Goal: Task Accomplishment & Management: Use online tool/utility

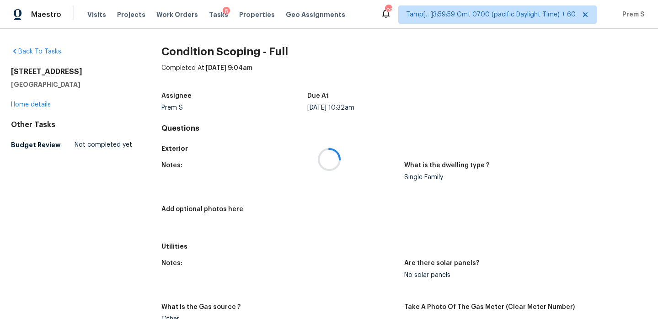
click at [96, 13] on div at bounding box center [329, 159] width 658 height 319
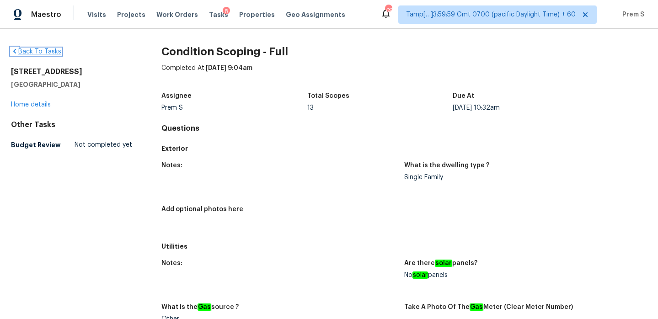
click at [53, 50] on link "Back To Tasks" at bounding box center [36, 51] width 50 height 6
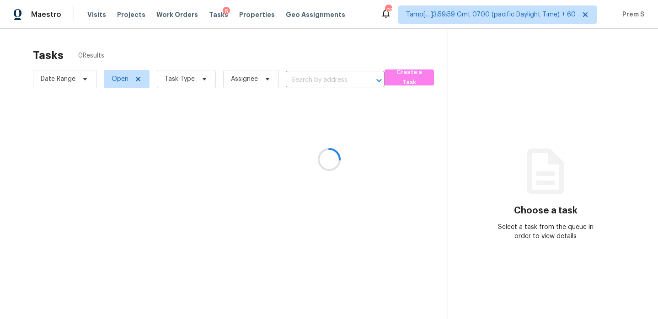
click at [97, 12] on div at bounding box center [329, 159] width 658 height 319
click at [90, 19] on div at bounding box center [329, 159] width 658 height 319
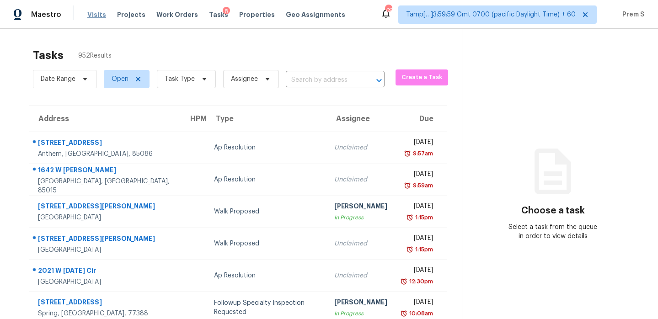
click at [97, 16] on span "Visits" at bounding box center [96, 14] width 19 height 9
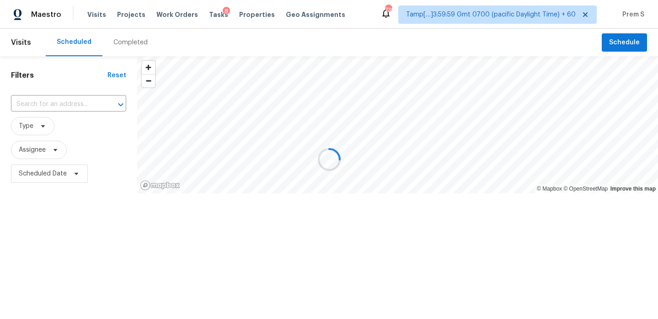
click at [136, 44] on div at bounding box center [329, 159] width 658 height 319
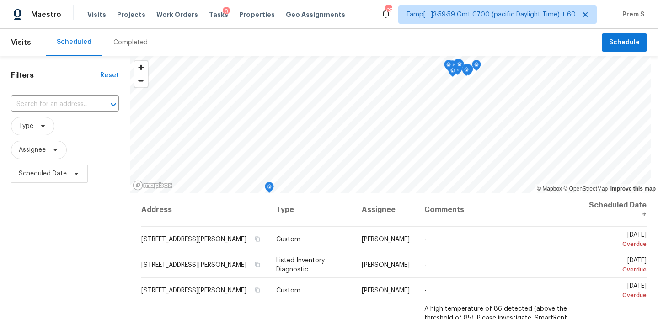
click at [136, 44] on div "Completed" at bounding box center [130, 42] width 34 height 9
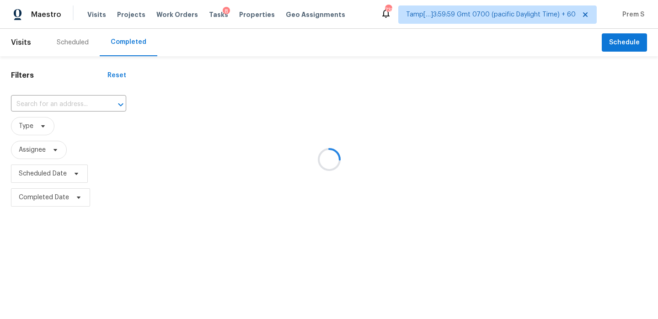
click at [76, 102] on div at bounding box center [329, 159] width 658 height 319
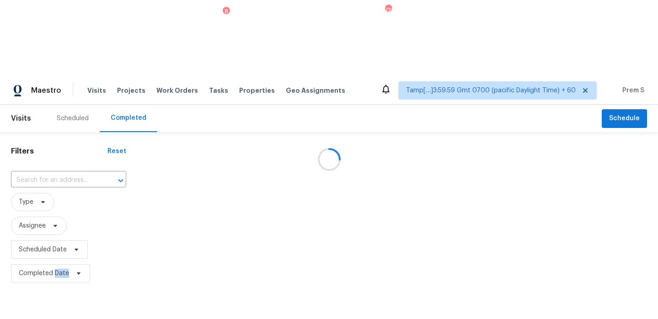
click at [76, 102] on div at bounding box center [329, 159] width 658 height 319
click at [72, 107] on div at bounding box center [329, 159] width 658 height 319
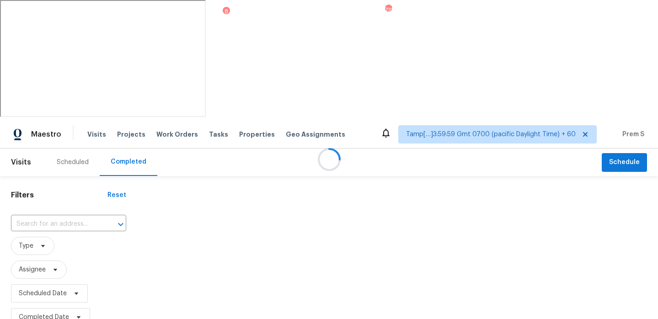
click at [89, 108] on div at bounding box center [329, 159] width 658 height 319
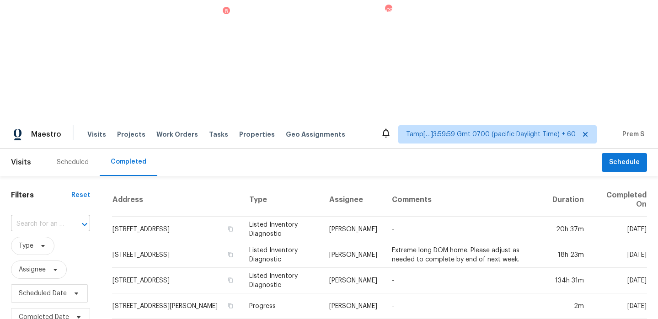
click at [74, 218] on div at bounding box center [78, 224] width 24 height 13
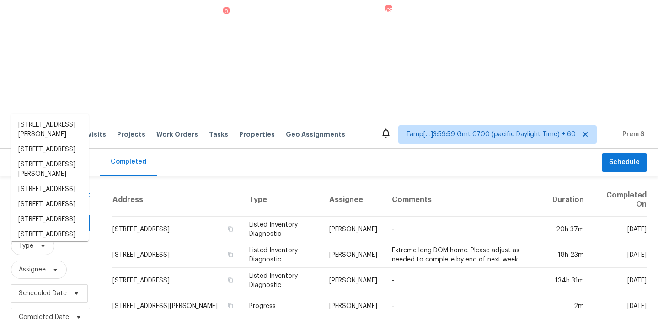
paste input "[STREET_ADDRESS]"
type input "[STREET_ADDRESS]"
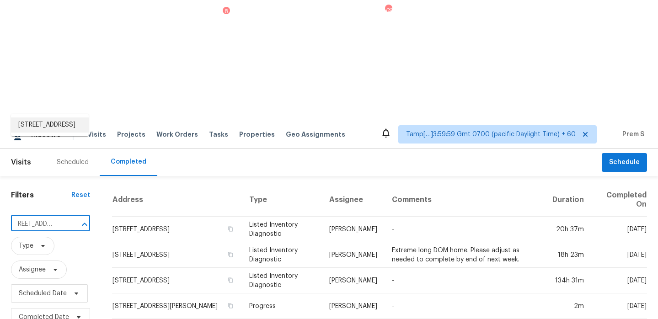
click at [48, 123] on li "[STREET_ADDRESS]" at bounding box center [50, 125] width 78 height 15
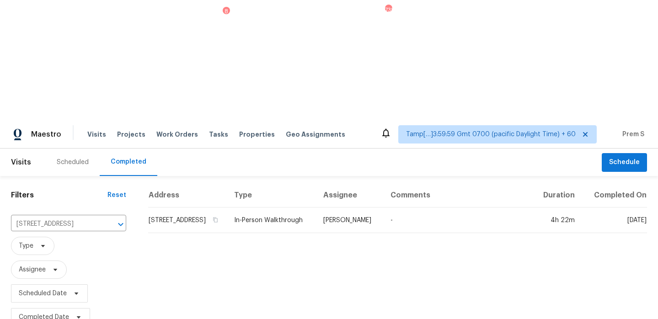
click at [218, 208] on td "[STREET_ADDRESS]" at bounding box center [187, 221] width 79 height 26
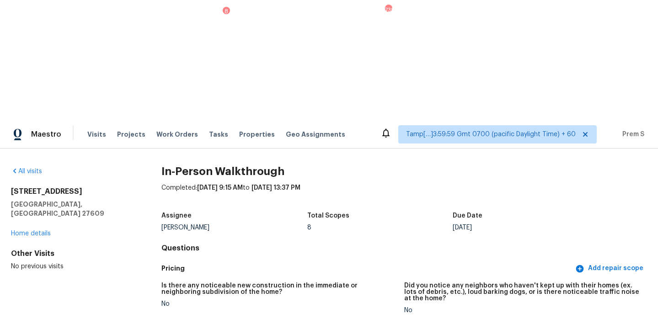
click at [436, 283] on div "Did you notice any neighbors who haven't kept up with their homes (ex. lots of …" at bounding box center [522, 295] width 236 height 25
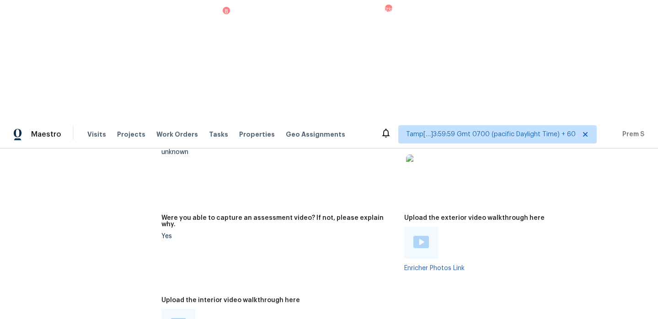
scroll to position [1874, 0]
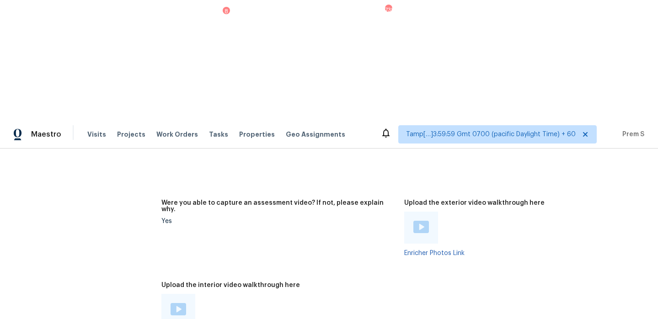
click at [180, 303] on img at bounding box center [179, 309] width 16 height 12
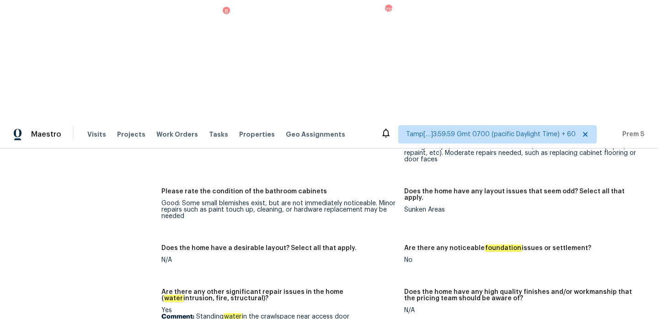
scroll to position [1556, 0]
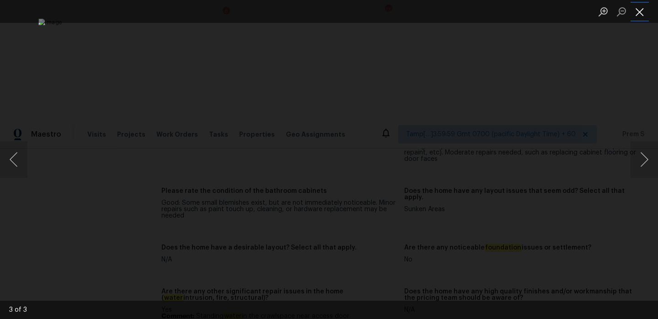
click at [643, 11] on button "Close lightbox" at bounding box center [640, 12] width 18 height 16
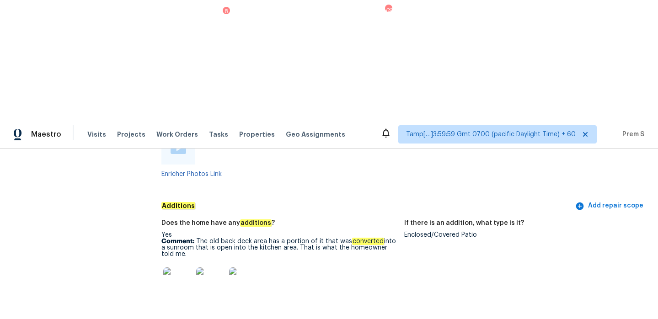
scroll to position [1677, 0]
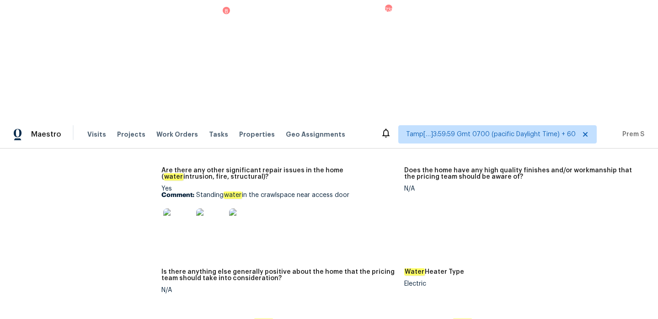
drag, startPoint x: 196, startPoint y: 60, endPoint x: 388, endPoint y: 60, distance: 192.1
click at [388, 192] on p "Comment: Standing water in the crawlspace near access door" at bounding box center [279, 195] width 236 height 6
copy p "Standing water in the crawlspace near access door"
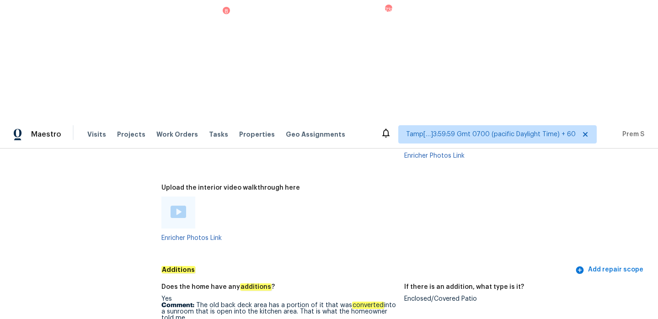
scroll to position [2057, 0]
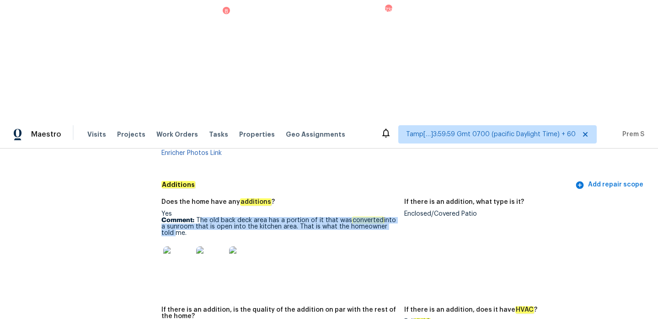
drag, startPoint x: 198, startPoint y: 89, endPoint x: 397, endPoint y: 97, distance: 199.1
click at [397, 199] on figure "Does the home have any additions ? Yes Comment: The old back deck area has a po…" at bounding box center [282, 247] width 243 height 97
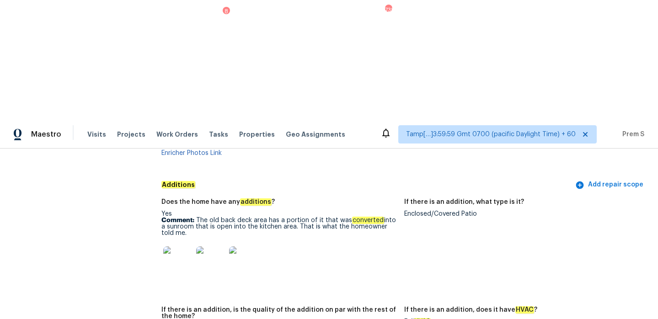
click at [397, 199] on figure "Does the home have any additions ? Yes Comment: The old back deck area has a po…" at bounding box center [282, 247] width 243 height 97
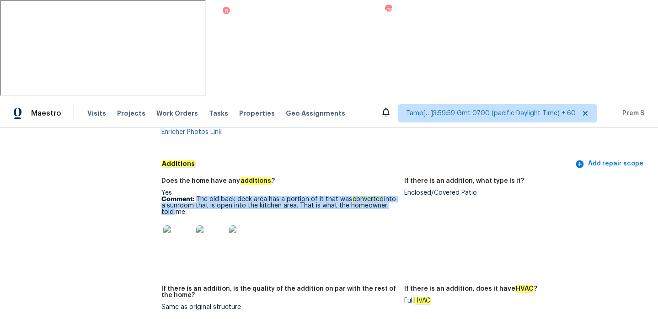
drag, startPoint x: 397, startPoint y: 97, endPoint x: 198, endPoint y: 88, distance: 200.0
click at [198, 178] on figure "Does the home have any additions ? Yes Comment: The old back deck area has a po…" at bounding box center [282, 226] width 243 height 97
copy p "The old back deck area has a portion of it that was converted into a sunroom th…"
click at [185, 225] on img at bounding box center [177, 239] width 29 height 29
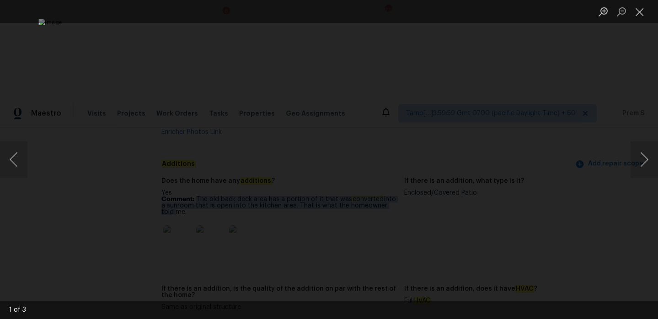
click at [66, 48] on div "Lightbox" at bounding box center [329, 159] width 658 height 319
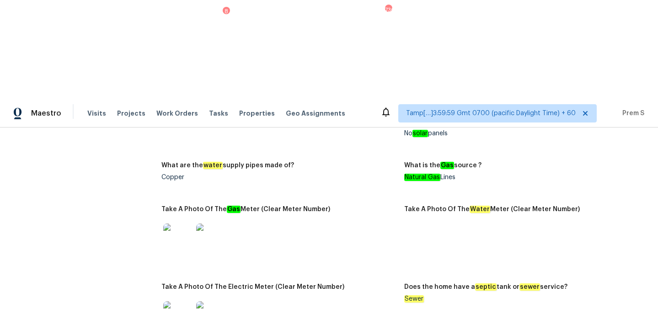
scroll to position [0, 0]
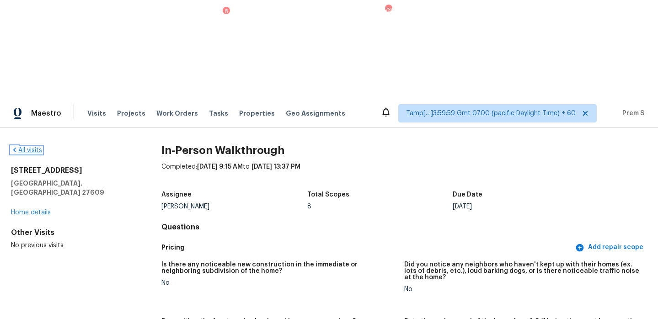
click at [27, 147] on link "All visits" at bounding box center [26, 150] width 31 height 6
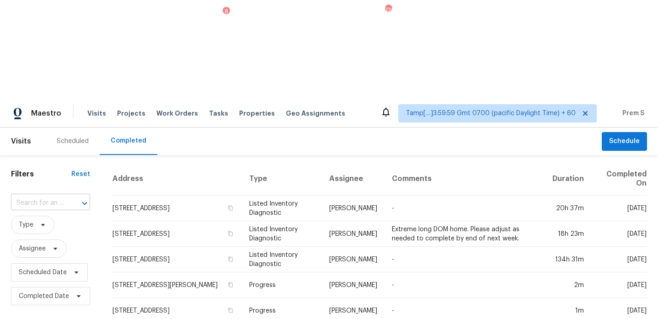
click at [64, 196] on div "​" at bounding box center [50, 203] width 79 height 14
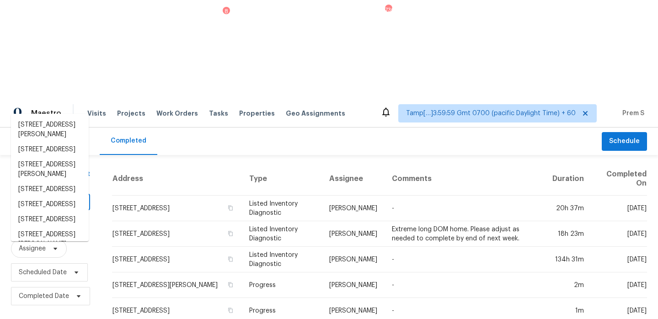
paste input "[STREET_ADDRESS]"
type input "[STREET_ADDRESS]"
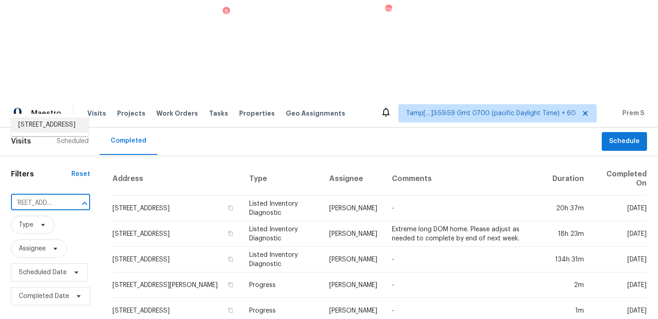
click at [44, 123] on li "[STREET_ADDRESS]" at bounding box center [50, 125] width 78 height 15
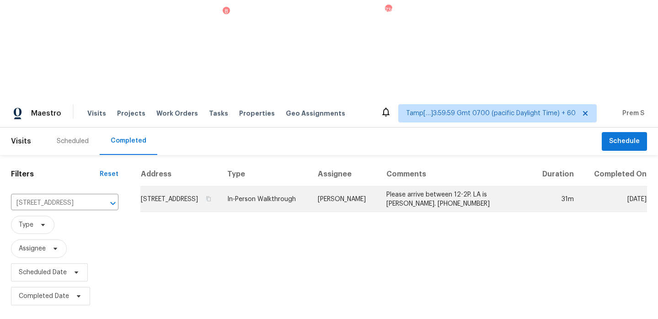
click at [171, 187] on td "[STREET_ADDRESS]" at bounding box center [180, 200] width 80 height 26
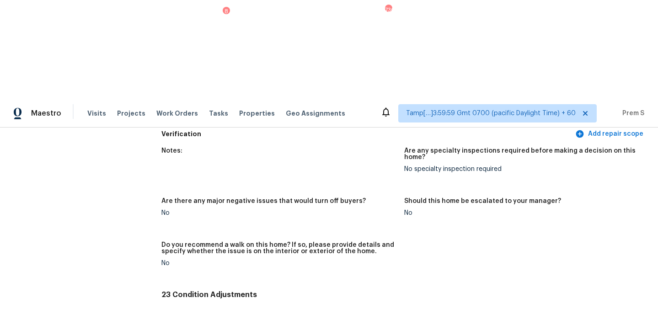
scroll to position [2061, 0]
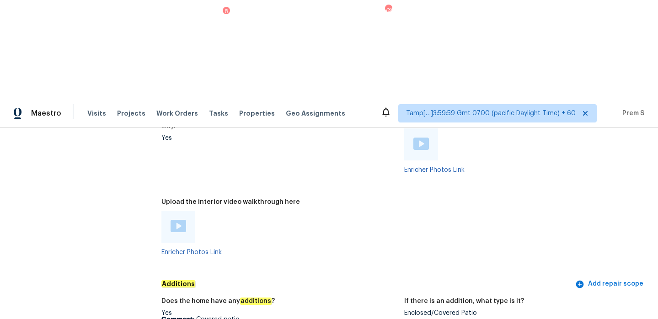
click at [177, 220] on img at bounding box center [179, 226] width 16 height 12
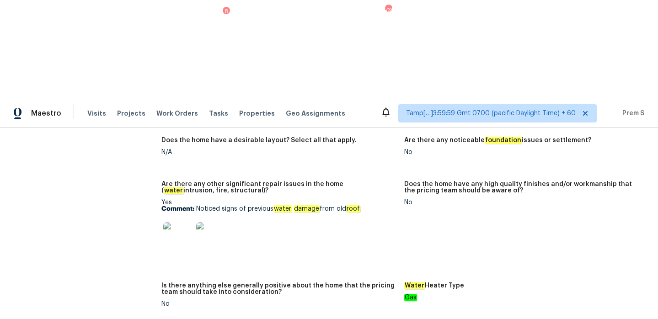
scroll to position [1766, 0]
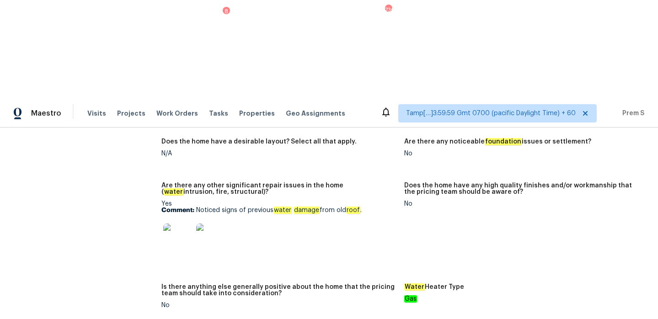
click at [176, 224] on img at bounding box center [177, 238] width 29 height 29
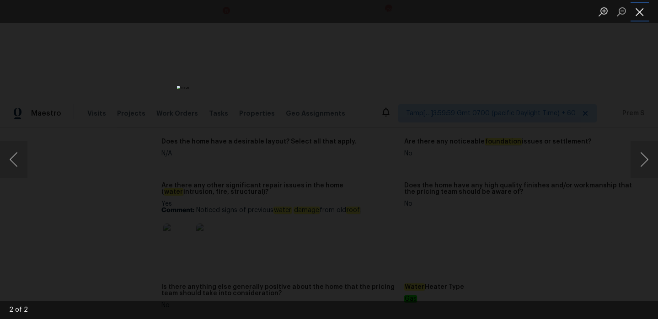
click at [640, 17] on button "Close lightbox" at bounding box center [640, 12] width 18 height 16
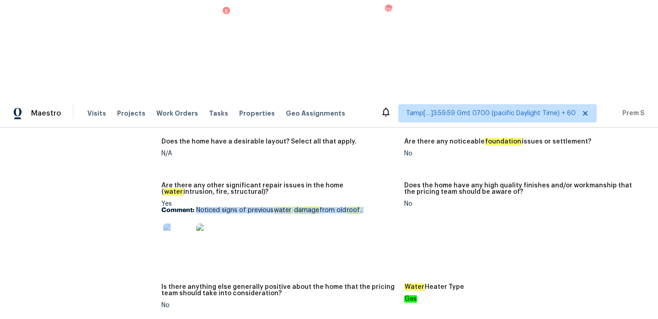
drag, startPoint x: 198, startPoint y: 81, endPoint x: 374, endPoint y: 83, distance: 176.1
click at [374, 201] on div "Yes Comment: Noticed signs of previous water damage from old roof ." at bounding box center [279, 230] width 236 height 58
copy div "Noticed signs of previous water damage from old roof ."
click at [359, 218] on div at bounding box center [279, 238] width 236 height 40
drag, startPoint x: 196, startPoint y: 81, endPoint x: 383, endPoint y: 79, distance: 187.0
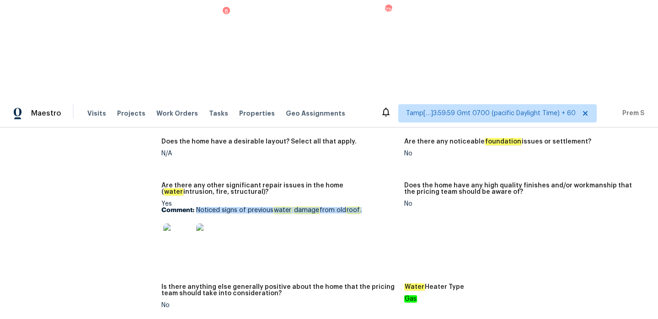
click at [383, 207] on p "Comment: Noticed signs of previous water damage from old roof ." at bounding box center [279, 210] width 236 height 6
copy p "Noticed signs of previous water damage from old roof ."
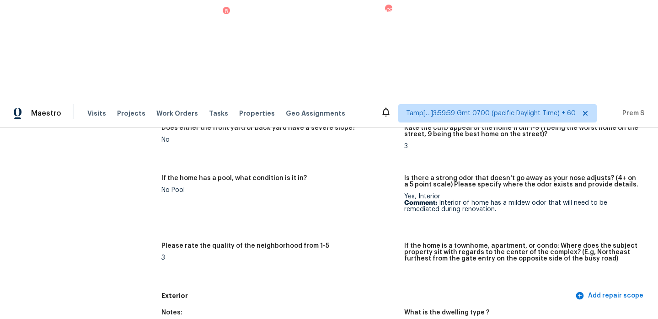
scroll to position [168, 0]
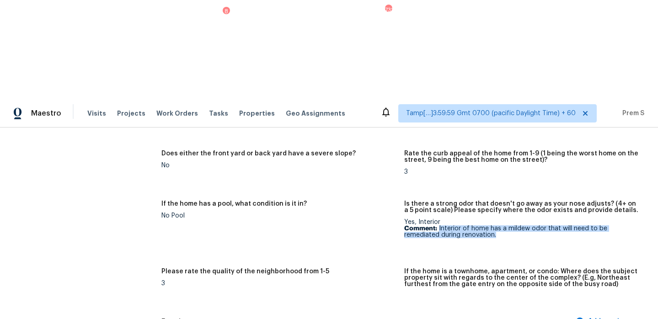
drag, startPoint x: 439, startPoint y: 131, endPoint x: 469, endPoint y: 141, distance: 31.4
click at [469, 201] on figure "Is there a strong odor that doesn't go away as your nose adjusts? (4+ on a 5 po…" at bounding box center [525, 229] width 243 height 57
copy p "Interior of home has a mildew odor that will need to be remediated during renov…"
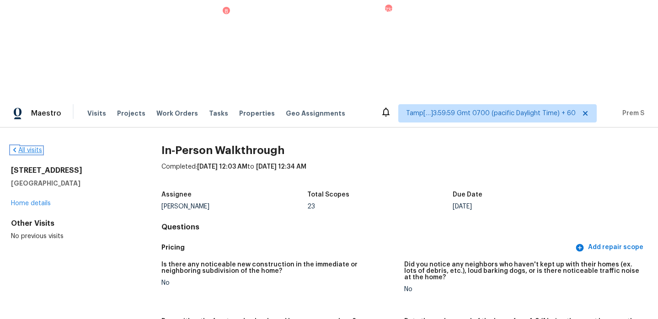
click at [27, 147] on link "All visits" at bounding box center [26, 150] width 31 height 6
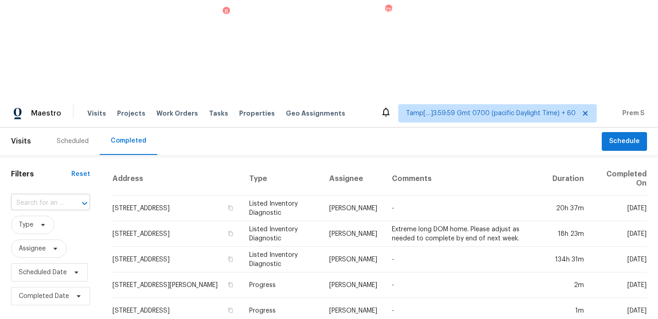
click at [43, 196] on input "text" at bounding box center [38, 203] width 54 height 14
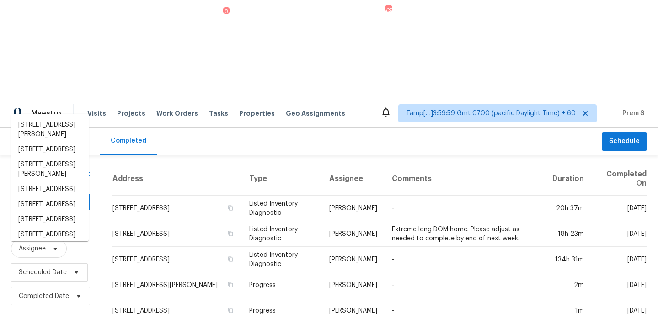
click at [45, 196] on input "text" at bounding box center [38, 203] width 54 height 14
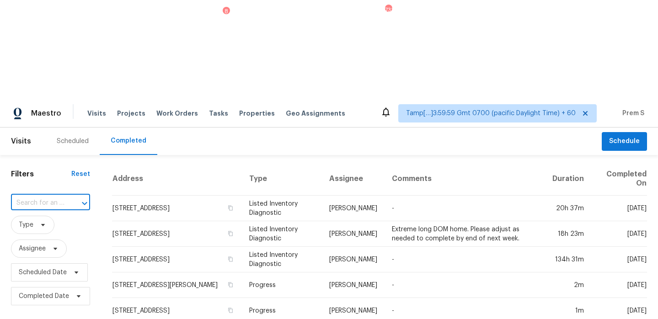
paste input "[STREET_ADDRESS]"
type input "[STREET_ADDRESS]"
click at [32, 196] on input "text" at bounding box center [38, 203] width 54 height 14
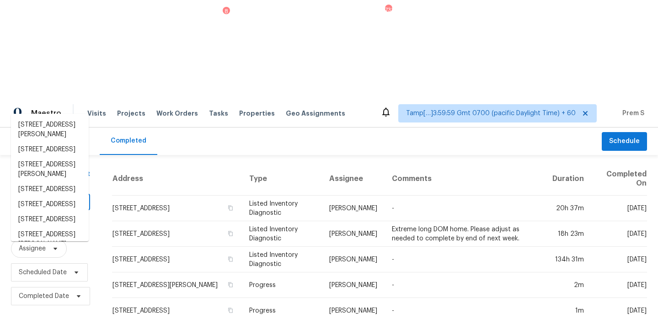
paste input "[STREET_ADDRESS]"
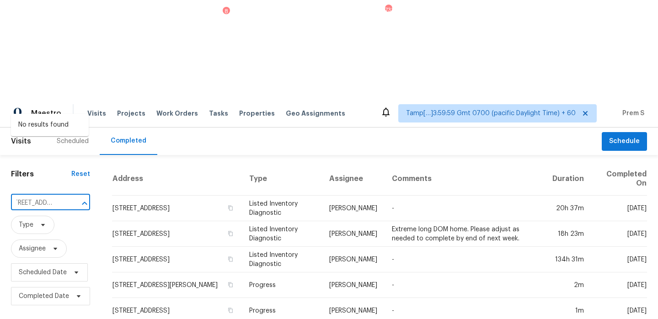
drag, startPoint x: 19, startPoint y: 103, endPoint x: 83, endPoint y: 103, distance: 64.0
click at [83, 196] on div "[STREET_ADDRESS] ​" at bounding box center [50, 203] width 79 height 14
type input "78 Midland A"
click at [42, 125] on li "[STREET_ADDRESS]" at bounding box center [50, 125] width 78 height 15
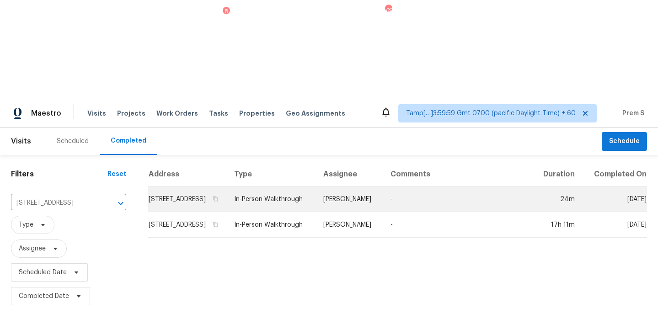
click at [196, 187] on td "[STREET_ADDRESS]" at bounding box center [187, 200] width 79 height 26
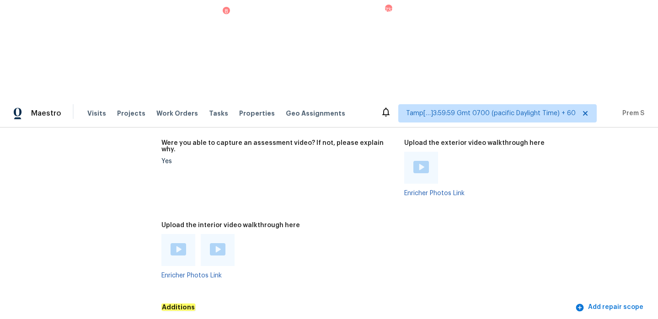
scroll to position [1968, 0]
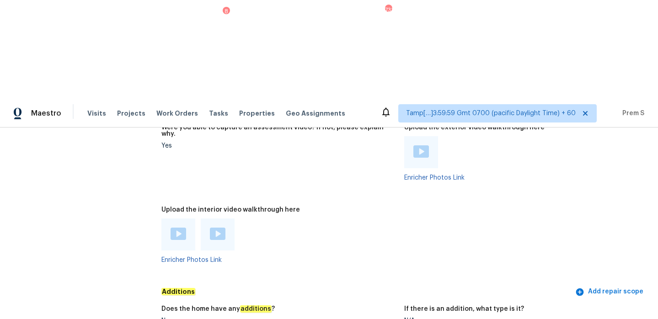
click at [179, 228] on img at bounding box center [179, 234] width 16 height 12
click at [213, 228] on img at bounding box center [218, 234] width 16 height 12
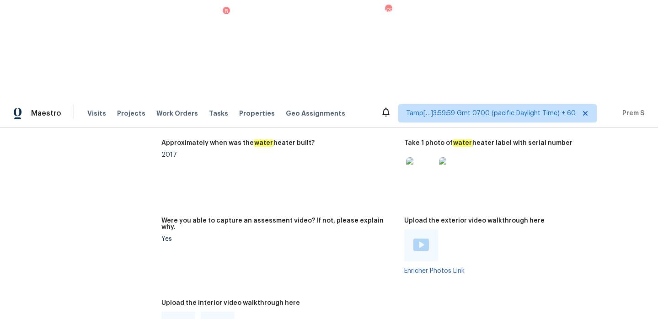
scroll to position [1892, 0]
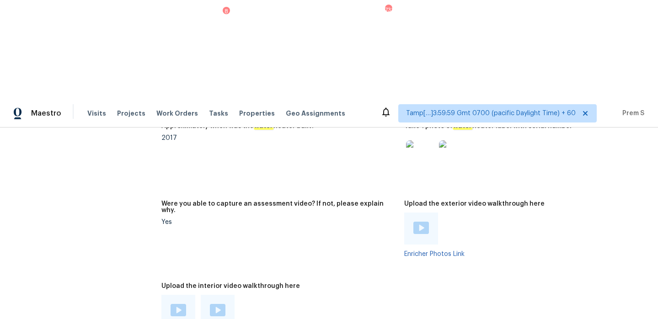
click at [425, 222] on img at bounding box center [421, 228] width 16 height 12
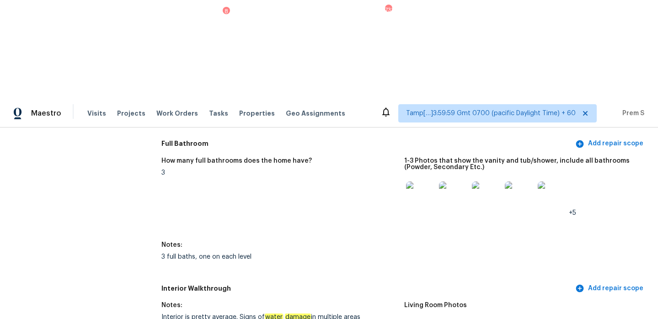
scroll to position [1092, 0]
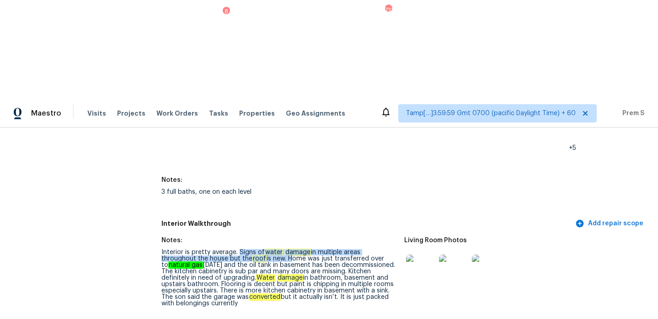
drag, startPoint x: 239, startPoint y: 148, endPoint x: 254, endPoint y: 156, distance: 17.4
click at [254, 249] on div "Interior is pretty average. Signs of water damage in multiple areas throughout …" at bounding box center [279, 278] width 236 height 58
copy div "Signs of water damage in multiple areas throughout the house but the roof is ne…"
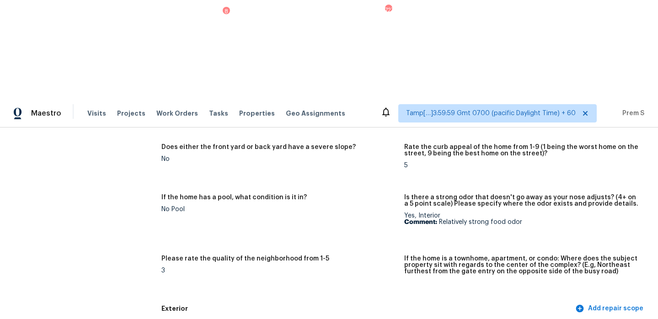
scroll to position [0, 0]
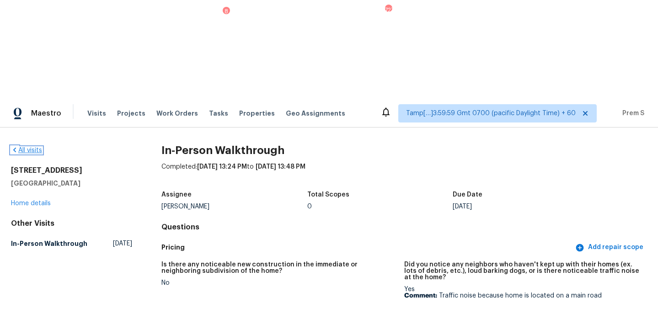
click at [32, 147] on link "All visits" at bounding box center [26, 150] width 31 height 6
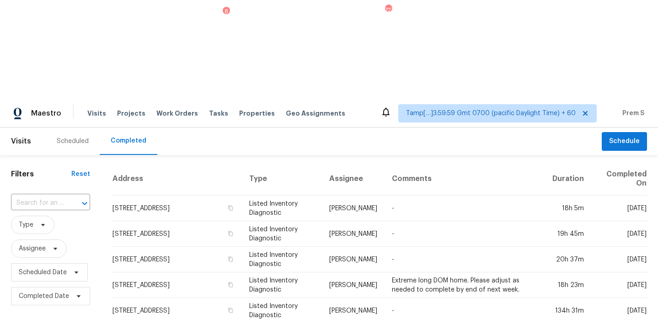
click at [70, 197] on div at bounding box center [78, 203] width 24 height 13
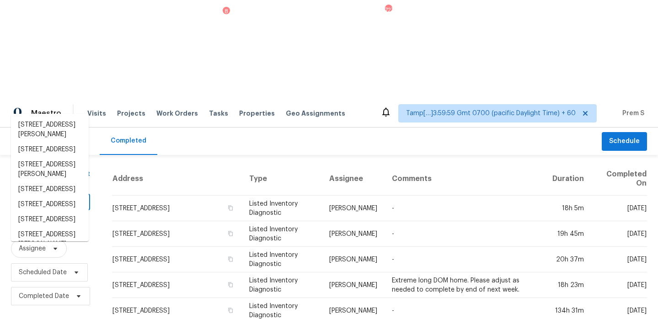
paste input "[STREET_ADDRESS][PERSON_NAME]"
type input "[STREET_ADDRESS][PERSON_NAME]"
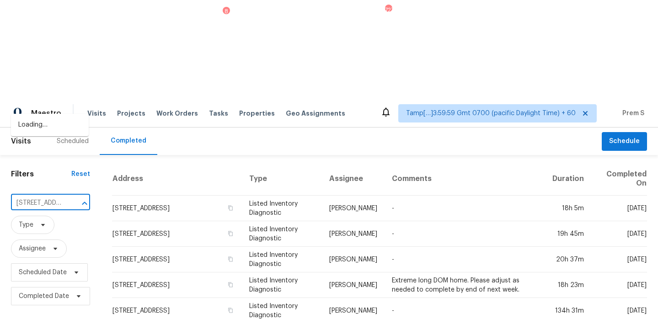
scroll to position [0, 45]
click at [43, 133] on li "[STREET_ADDRESS][PERSON_NAME]" at bounding box center [50, 130] width 78 height 25
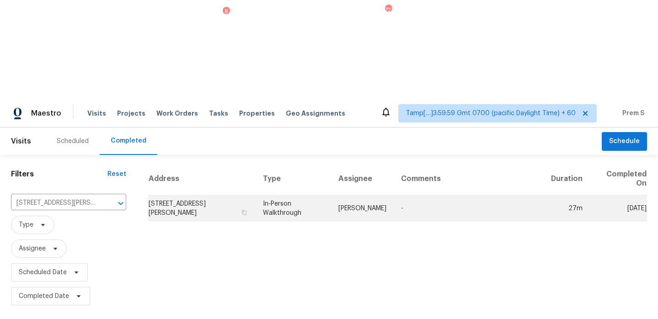
click at [201, 196] on td "[STREET_ADDRESS][PERSON_NAME]" at bounding box center [201, 209] width 107 height 26
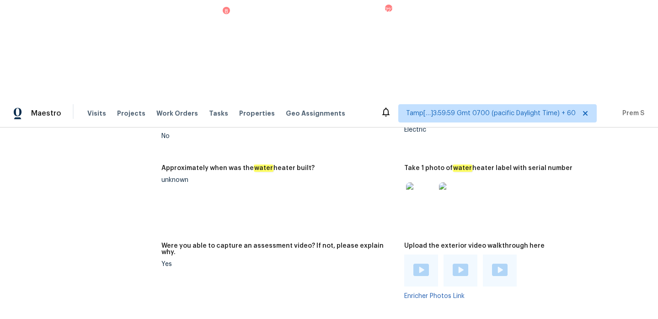
scroll to position [1608, 0]
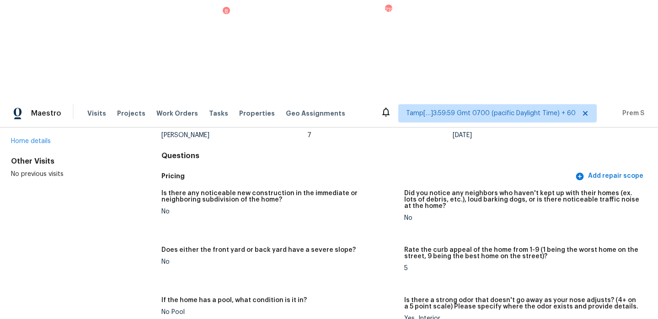
scroll to position [0, 0]
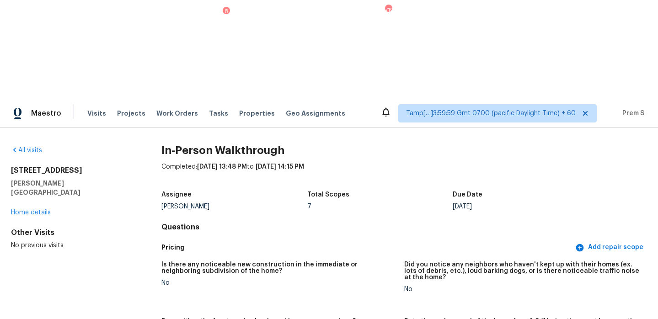
click at [29, 146] on div "All visits" at bounding box center [71, 150] width 121 height 9
click at [36, 147] on link "All visits" at bounding box center [26, 150] width 31 height 6
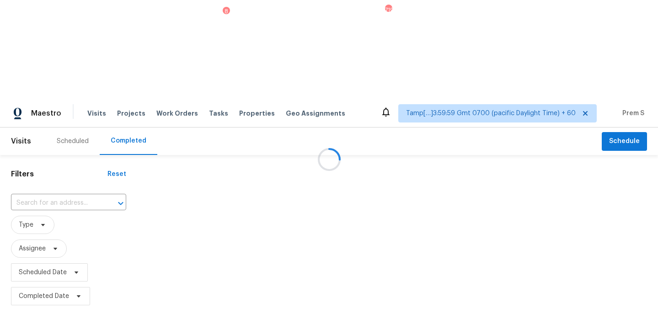
click at [66, 103] on div at bounding box center [329, 159] width 658 height 319
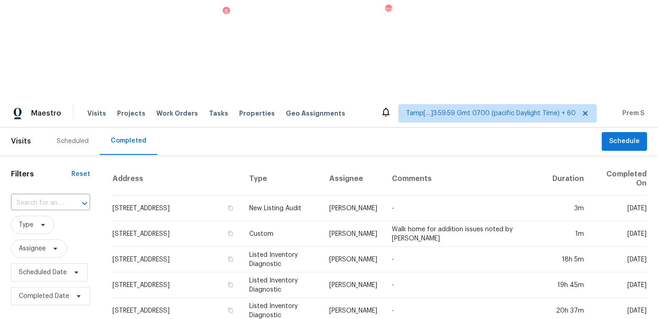
click at [66, 197] on div at bounding box center [78, 203] width 24 height 13
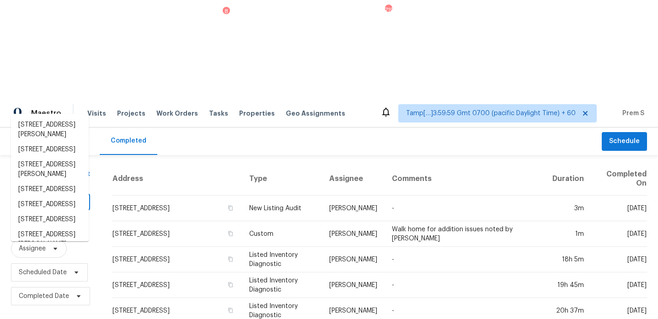
paste input "[STREET_ADDRESS]"
type input "[STREET_ADDRESS]"
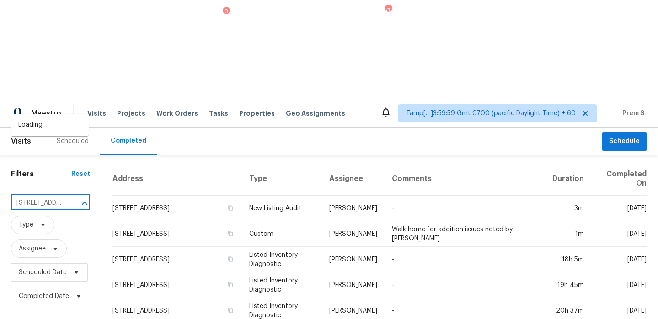
scroll to position [0, 75]
click at [65, 128] on li "[STREET_ADDRESS]" at bounding box center [50, 125] width 78 height 15
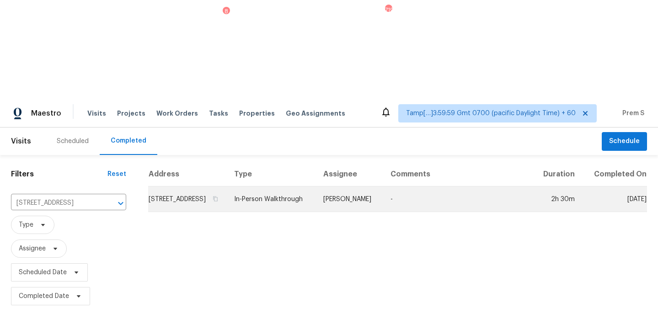
click at [163, 187] on td "[STREET_ADDRESS]" at bounding box center [187, 200] width 79 height 26
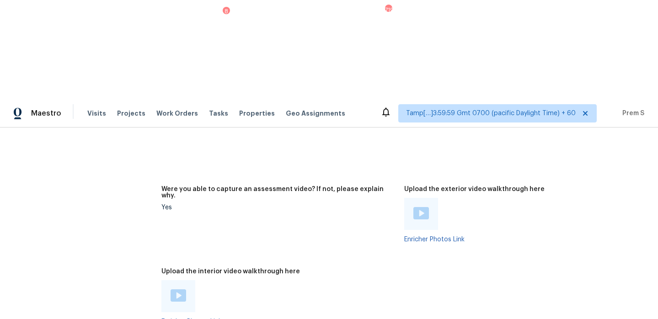
scroll to position [1969, 0]
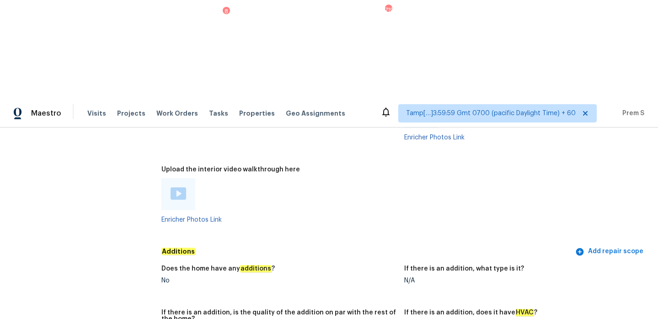
click at [176, 187] on img at bounding box center [179, 193] width 16 height 12
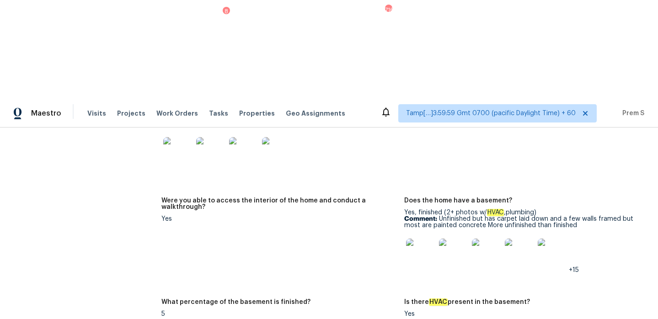
scroll to position [1208, 0]
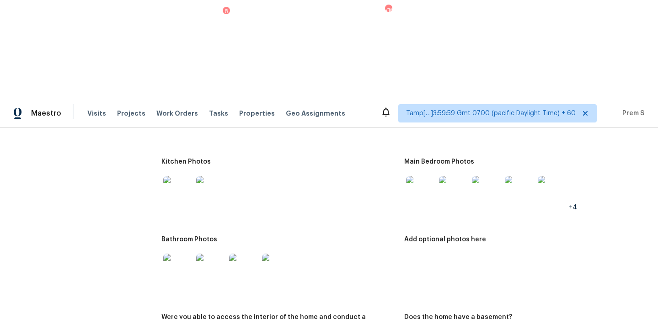
click at [423, 176] on img at bounding box center [420, 190] width 29 height 29
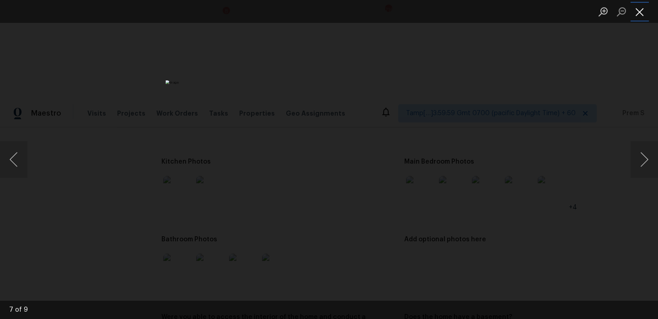
click at [638, 15] on button "Close lightbox" at bounding box center [640, 12] width 18 height 16
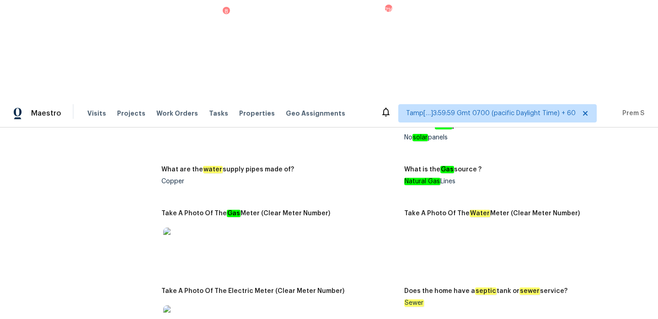
scroll to position [0, 0]
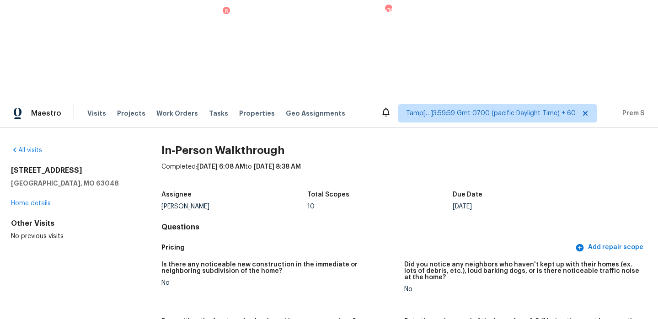
click at [35, 128] on div "All visits [STREET_ADDRESS] Home details Other Visits No previous visits In-Per…" at bounding box center [329, 273] width 658 height 290
click at [28, 147] on link "All visits" at bounding box center [26, 150] width 31 height 6
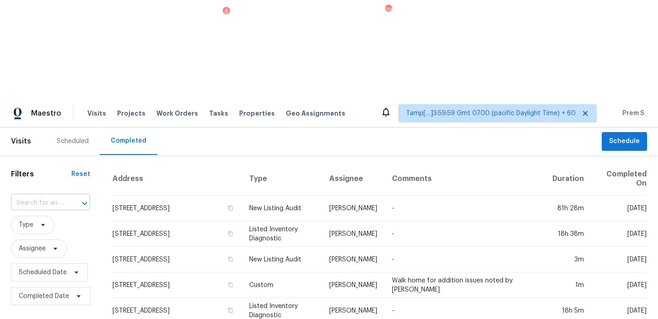
click at [26, 196] on input "text" at bounding box center [38, 203] width 54 height 14
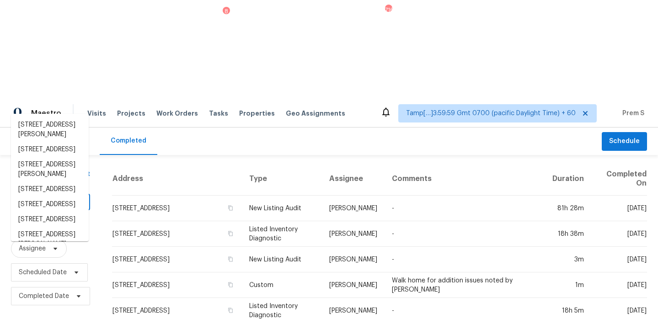
paste input "[STREET_ADDRESS][PERSON_NAME]"
type input "[STREET_ADDRESS][PERSON_NAME]"
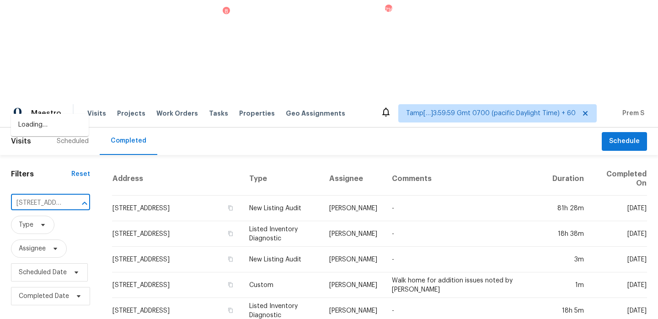
scroll to position [0, 67]
click at [48, 126] on li "[STREET_ADDRESS]" at bounding box center [50, 125] width 78 height 15
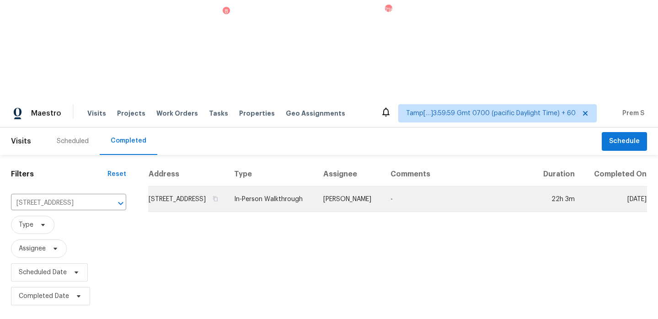
click at [193, 187] on td "[STREET_ADDRESS]" at bounding box center [187, 200] width 79 height 26
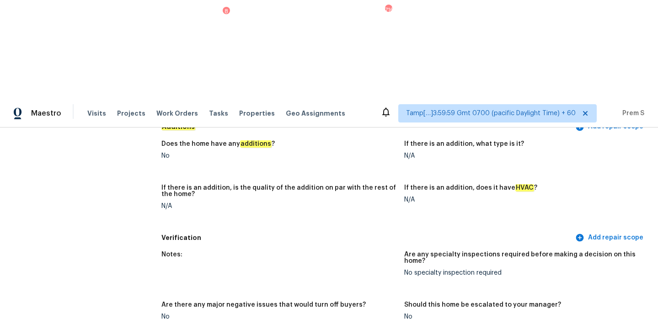
scroll to position [1945, 0]
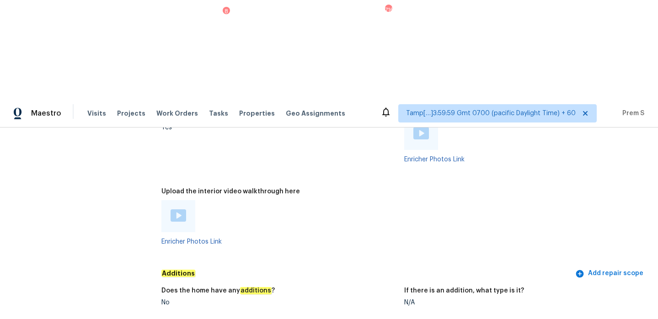
click at [183, 209] on img at bounding box center [179, 215] width 16 height 12
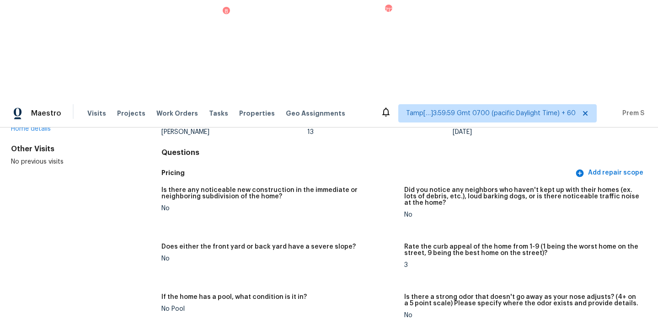
scroll to position [0, 0]
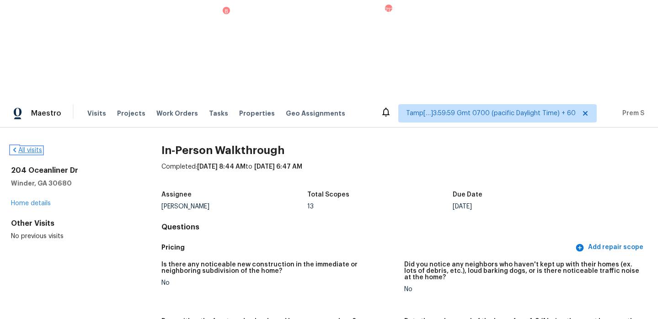
click at [35, 147] on link "All visits" at bounding box center [26, 150] width 31 height 6
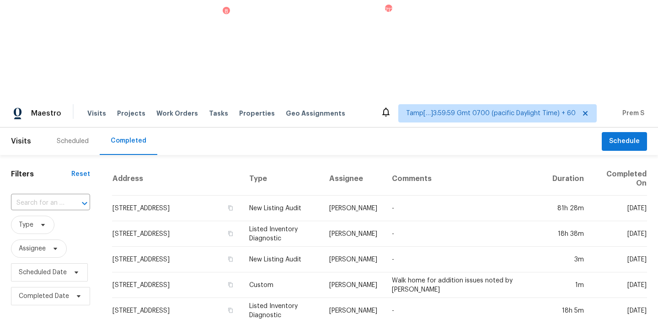
click at [74, 197] on div at bounding box center [78, 203] width 24 height 13
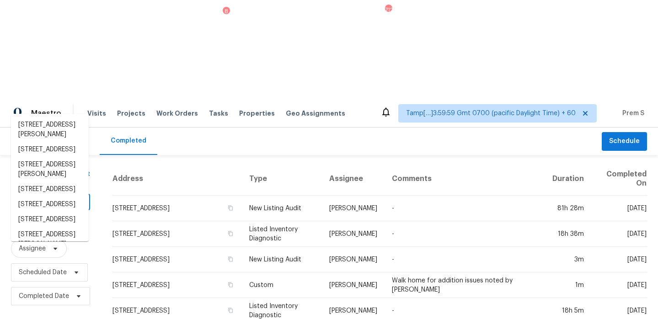
paste input "[STREET_ADDRESS][PERSON_NAME]"
type input "[STREET_ADDRESS][PERSON_NAME]"
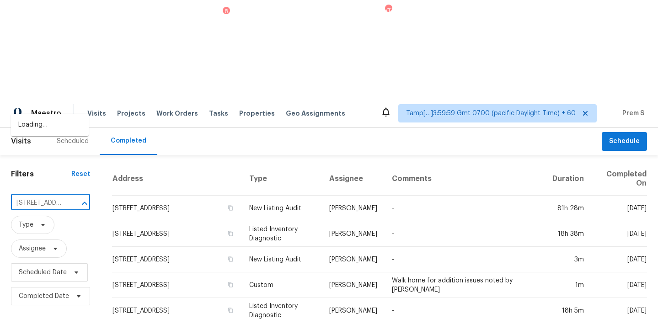
scroll to position [0, 69]
click at [62, 125] on li "[STREET_ADDRESS]" at bounding box center [50, 125] width 78 height 15
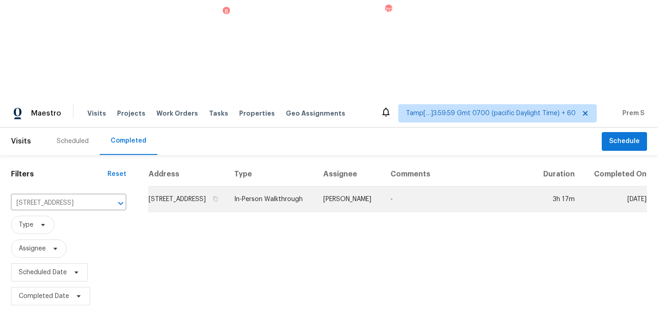
click at [163, 187] on td "[STREET_ADDRESS]" at bounding box center [187, 200] width 79 height 26
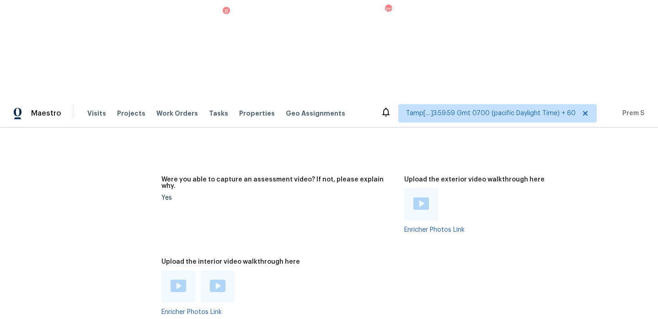
scroll to position [2199, 0]
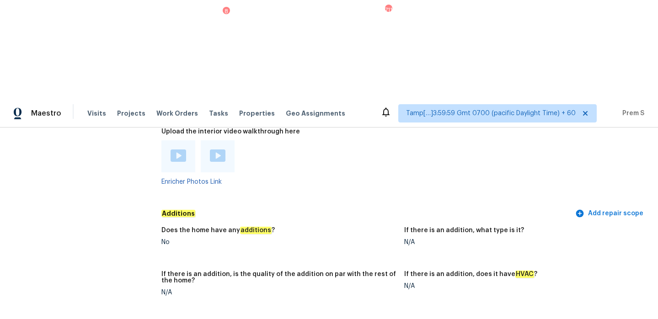
click at [177, 150] on img at bounding box center [179, 156] width 16 height 12
click at [220, 150] on img at bounding box center [218, 156] width 16 height 12
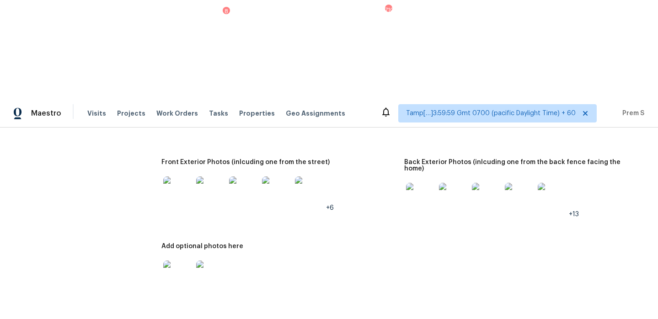
scroll to position [434, 0]
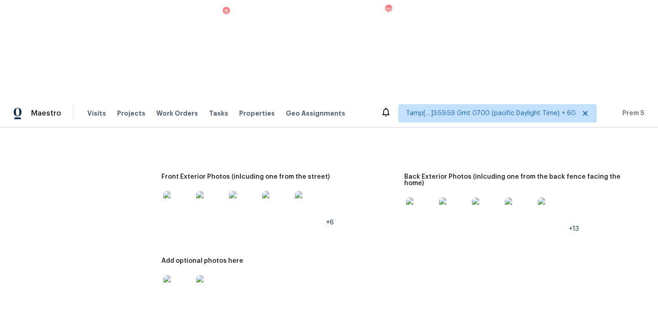
click at [189, 191] on img at bounding box center [177, 205] width 29 height 29
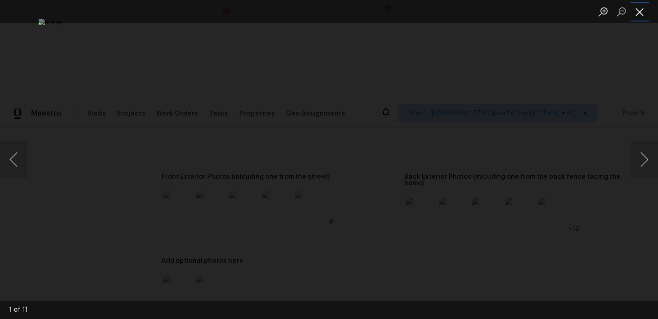
click at [638, 11] on button "Close lightbox" at bounding box center [640, 12] width 18 height 16
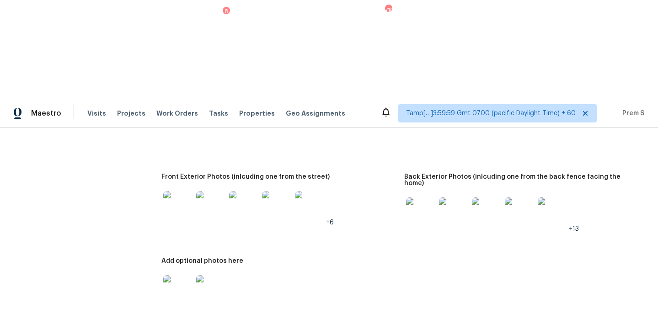
click at [463, 198] on img at bounding box center [453, 212] width 29 height 29
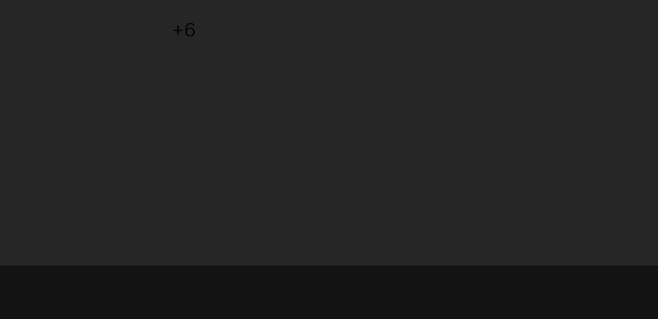
scroll to position [0, 0]
click at [549, 272] on div "Lightbox" at bounding box center [329, 159] width 658 height 319
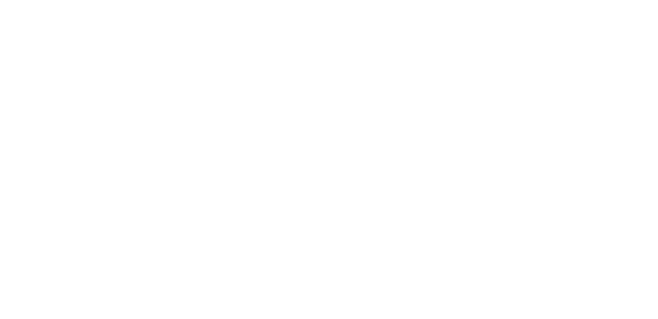
click at [549, 272] on div "Lightbox" at bounding box center [329, 159] width 658 height 319
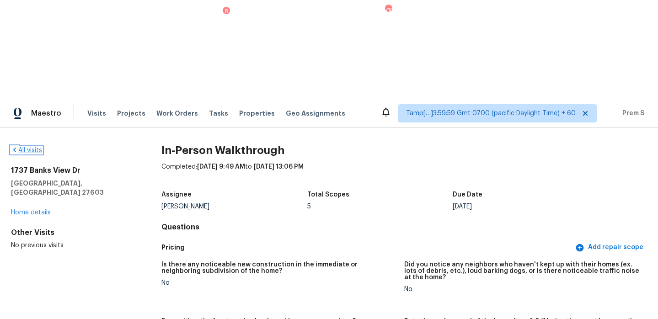
click at [34, 147] on link "All visits" at bounding box center [26, 150] width 31 height 6
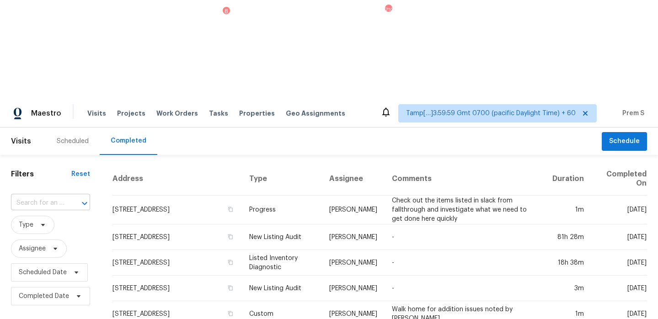
click at [34, 196] on input "text" at bounding box center [38, 203] width 54 height 14
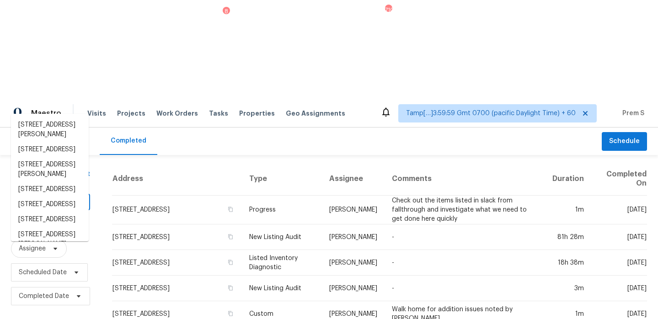
paste input "[STREET_ADDRESS]"
type input "[STREET_ADDRESS]"
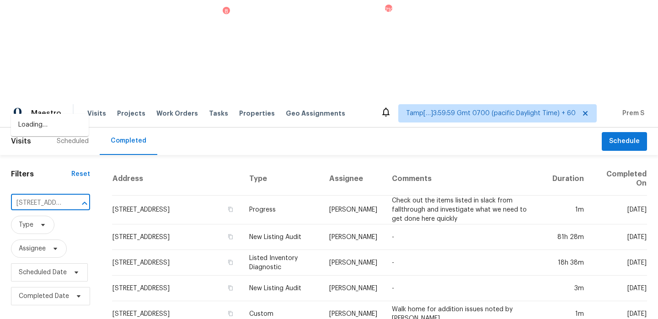
scroll to position [0, 78]
click at [54, 133] on li "[STREET_ADDRESS]" at bounding box center [50, 125] width 78 height 15
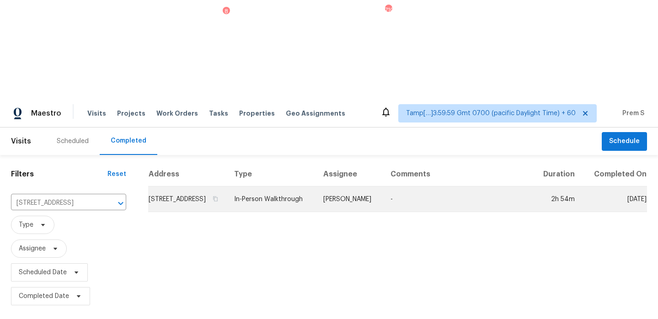
click at [180, 187] on td "[STREET_ADDRESS]" at bounding box center [187, 200] width 79 height 26
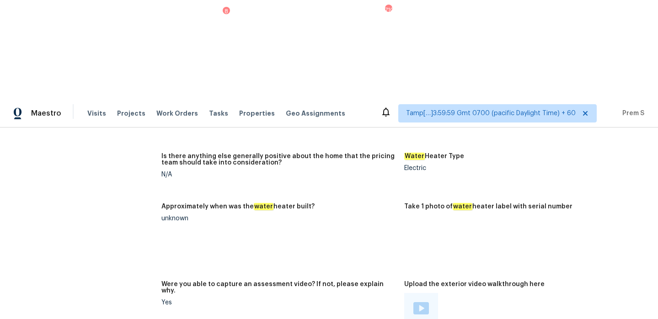
scroll to position [1717, 0]
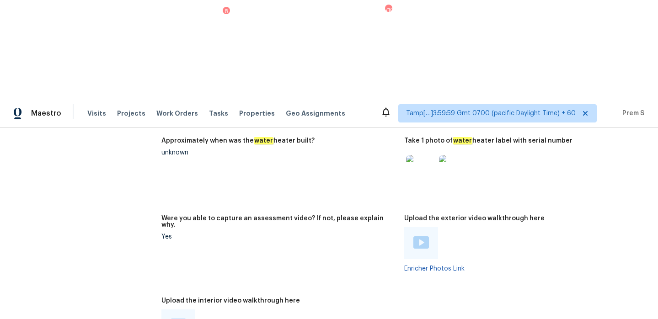
click at [179, 319] on img at bounding box center [179, 325] width 16 height 12
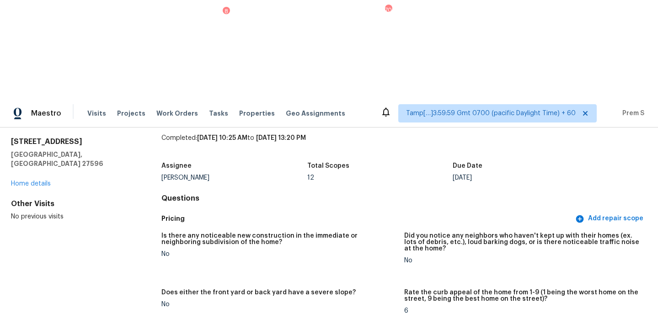
scroll to position [0, 0]
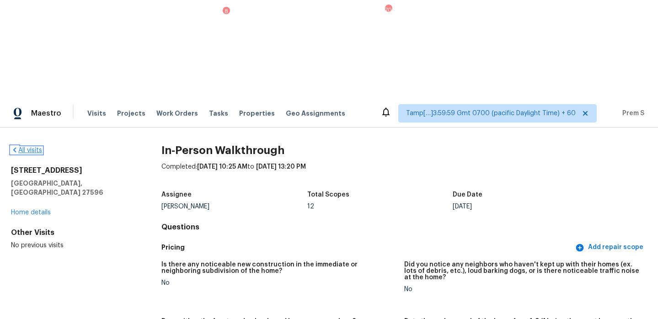
click at [27, 147] on link "All visits" at bounding box center [26, 150] width 31 height 6
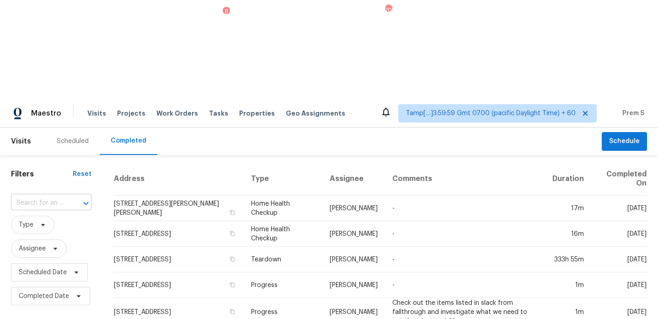
click at [34, 196] on input "text" at bounding box center [38, 203] width 55 height 14
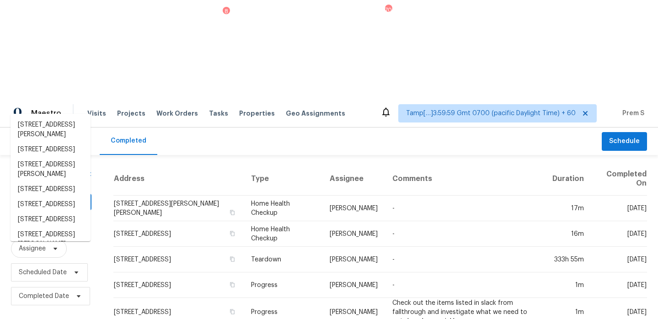
paste input "[STREET_ADDRESS][PERSON_NAME]"
type input "[STREET_ADDRESS][PERSON_NAME]"
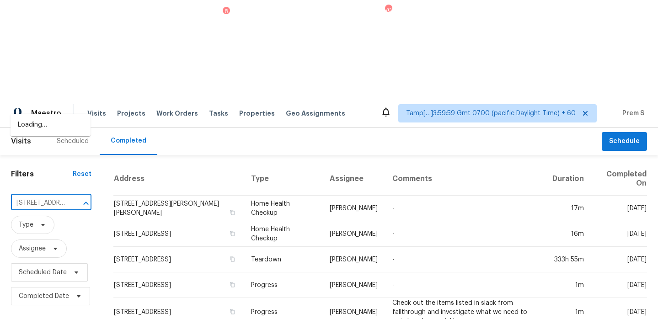
scroll to position [0, 63]
click at [51, 132] on li "[STREET_ADDRESS][PERSON_NAME]" at bounding box center [51, 130] width 80 height 25
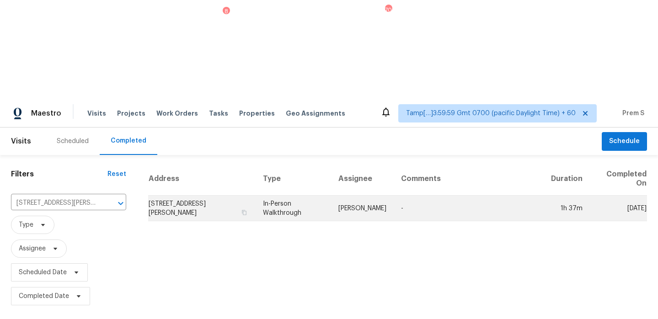
click at [183, 196] on td "[STREET_ADDRESS][PERSON_NAME]" at bounding box center [201, 209] width 107 height 26
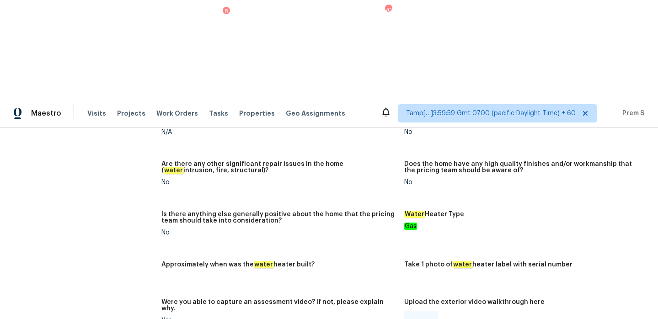
scroll to position [1816, 0]
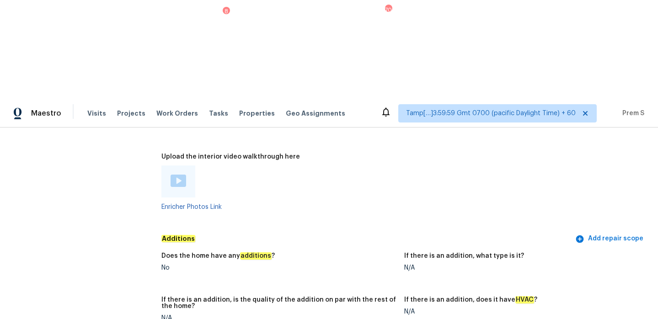
click at [177, 175] on img at bounding box center [179, 181] width 16 height 12
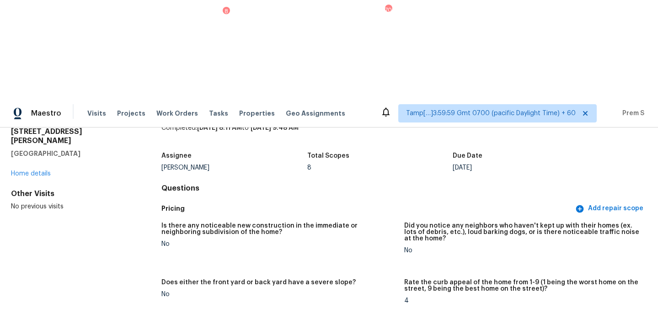
scroll to position [0, 0]
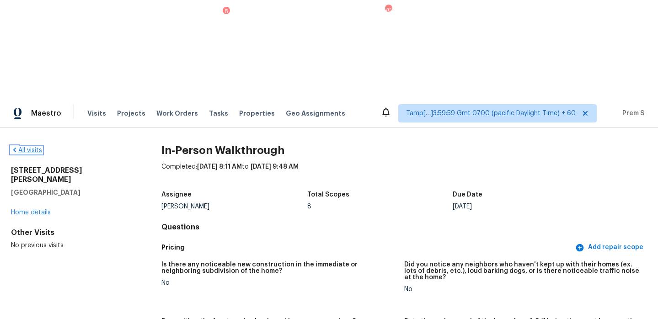
click at [37, 147] on link "All visits" at bounding box center [26, 150] width 31 height 6
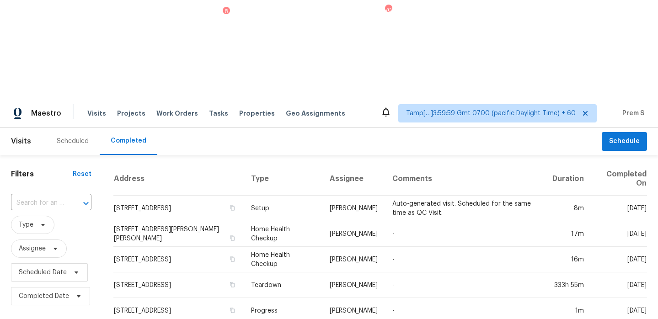
click at [70, 197] on div at bounding box center [80, 203] width 24 height 13
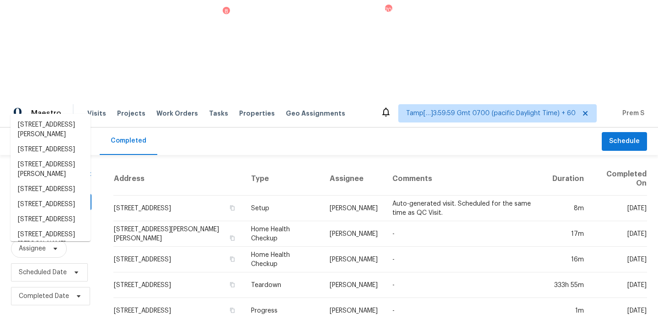
paste input "[STREET_ADDRESS]"
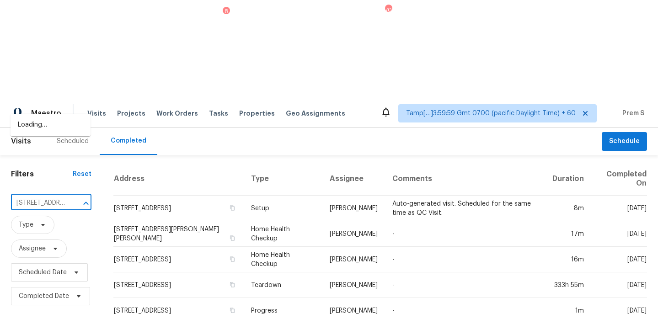
scroll to position [0, 95]
drag, startPoint x: 29, startPoint y: 105, endPoint x: 92, endPoint y: 105, distance: 62.7
type input "10321 Sablewo"
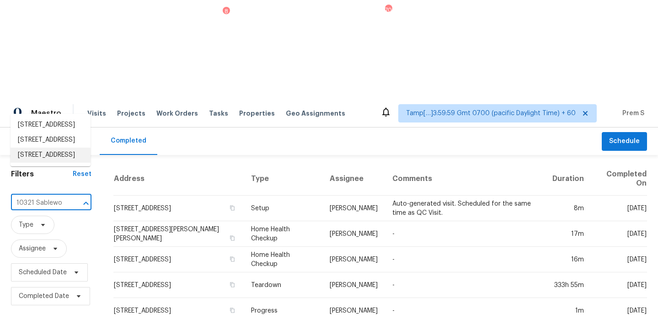
click at [48, 163] on li "[STREET_ADDRESS]" at bounding box center [51, 155] width 80 height 15
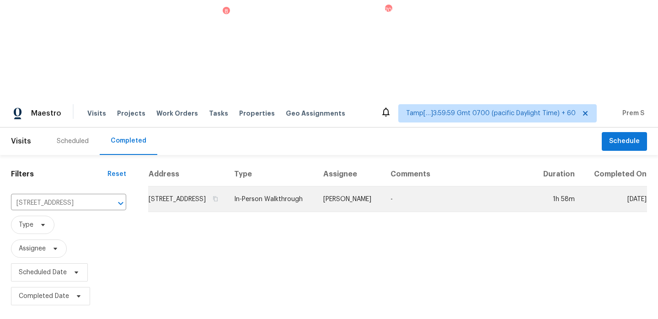
click at [215, 187] on td "[STREET_ADDRESS]" at bounding box center [187, 200] width 79 height 26
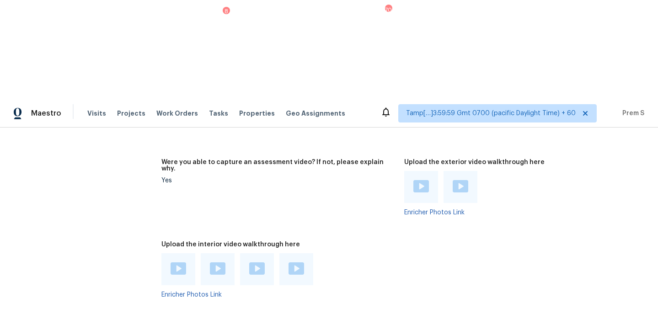
scroll to position [1750, 0]
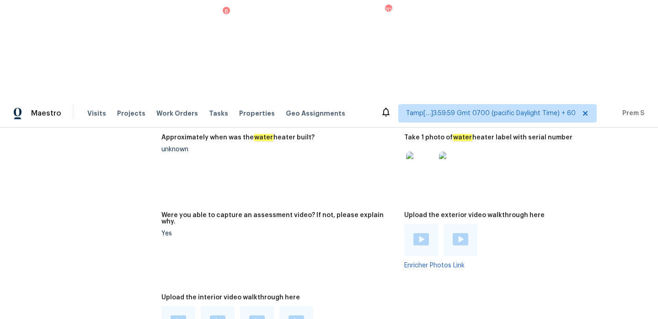
click at [175, 316] on img at bounding box center [179, 322] width 16 height 12
click at [217, 316] on img at bounding box center [218, 322] width 16 height 12
click at [251, 316] on img at bounding box center [257, 322] width 16 height 12
click at [300, 316] on img at bounding box center [297, 322] width 16 height 12
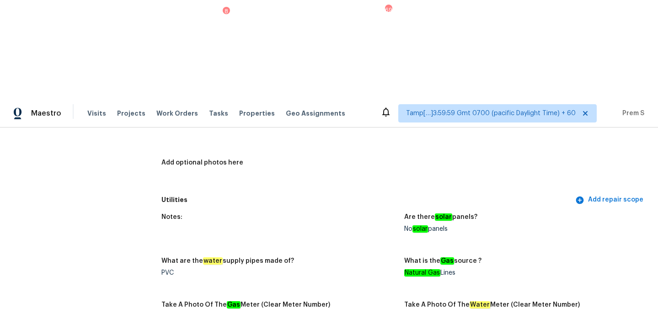
scroll to position [0, 0]
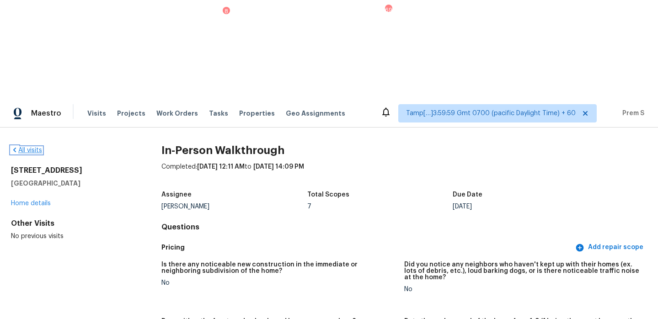
click at [31, 147] on link "All visits" at bounding box center [26, 150] width 31 height 6
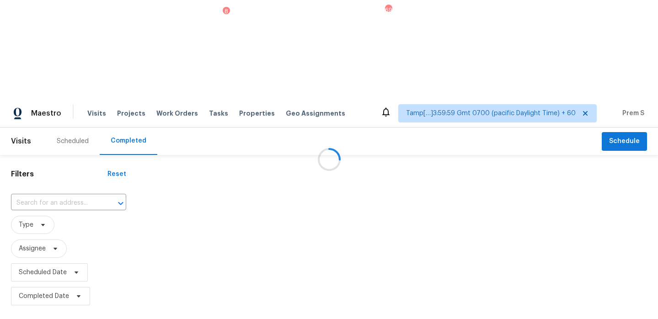
click at [55, 96] on div at bounding box center [329, 159] width 658 height 319
click at [55, 107] on div at bounding box center [329, 159] width 658 height 319
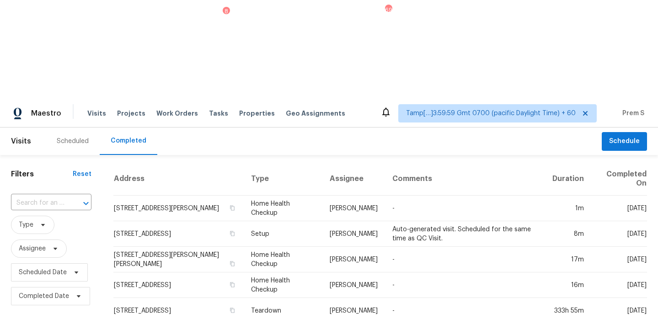
click at [55, 196] on input "text" at bounding box center [38, 203] width 55 height 14
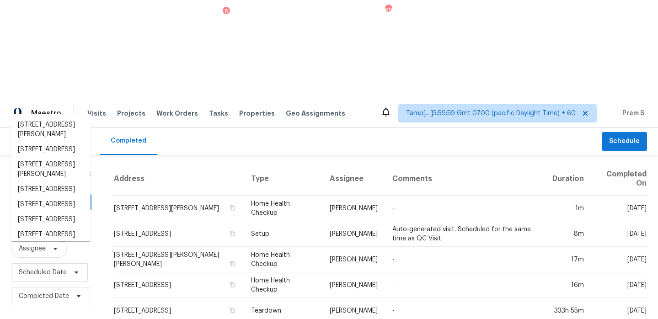
paste input "[STREET_ADDRESS]"
type input "[STREET_ADDRESS]"
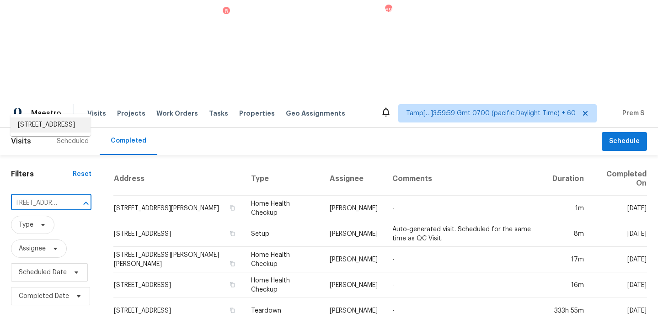
click at [39, 128] on li "[STREET_ADDRESS]" at bounding box center [51, 125] width 80 height 15
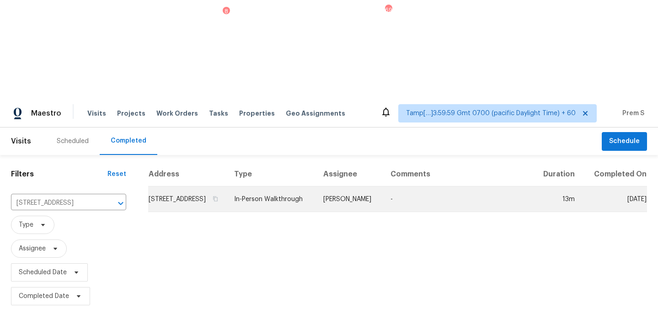
click at [193, 187] on td "[STREET_ADDRESS]" at bounding box center [187, 200] width 79 height 26
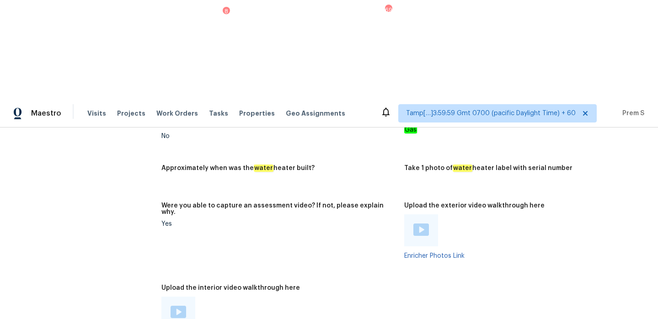
scroll to position [1603, 0]
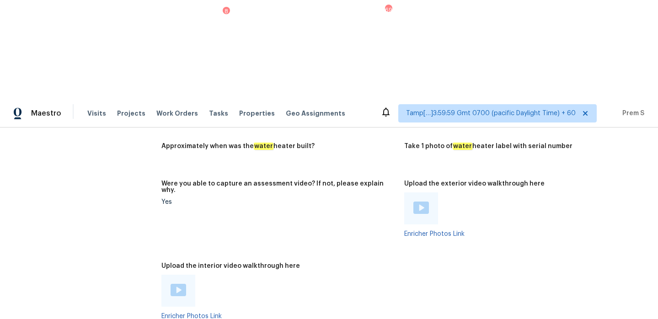
click at [176, 284] on img at bounding box center [179, 290] width 16 height 12
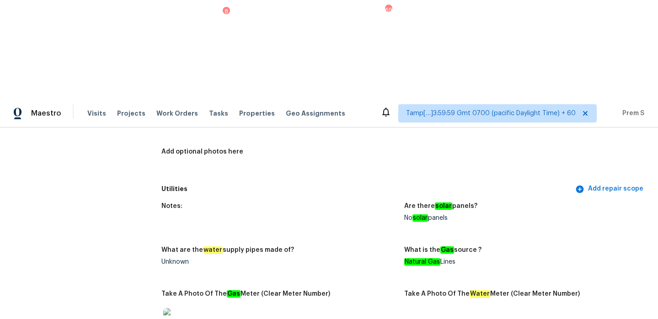
scroll to position [534, 0]
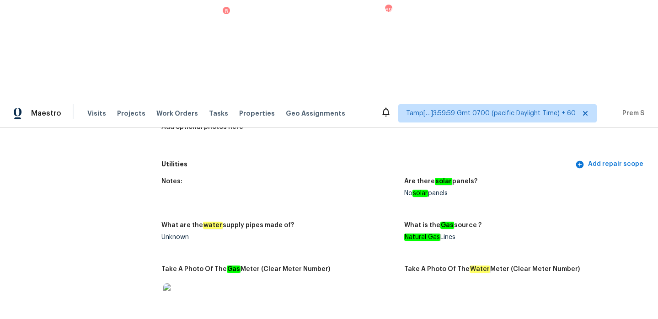
drag, startPoint x: 466, startPoint y: 131, endPoint x: 371, endPoint y: 130, distance: 95.1
click at [371, 173] on div "Notes: Are there solar panels? No solar panels What are the water supply pipes …" at bounding box center [404, 294] width 486 height 243
click at [371, 234] on div "Unknown" at bounding box center [279, 237] width 236 height 6
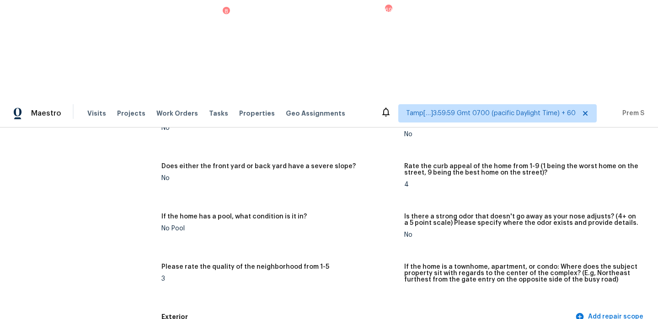
scroll to position [0, 0]
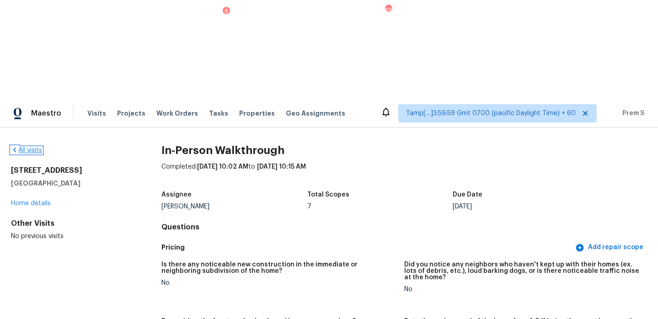
click at [34, 147] on link "All visits" at bounding box center [26, 150] width 31 height 6
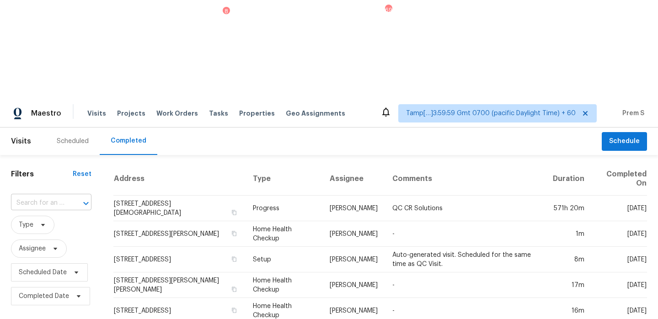
click at [30, 196] on input "text" at bounding box center [38, 203] width 55 height 14
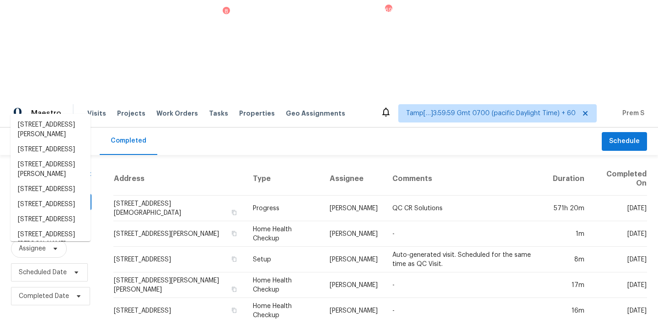
paste input "[STREET_ADDRESS]"
type input "[STREET_ADDRESS]"
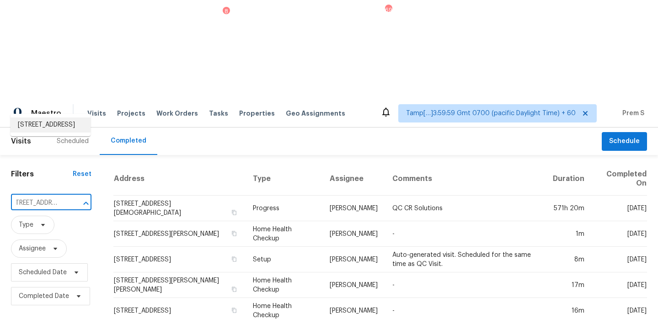
click at [40, 127] on li "[STREET_ADDRESS]" at bounding box center [51, 125] width 80 height 15
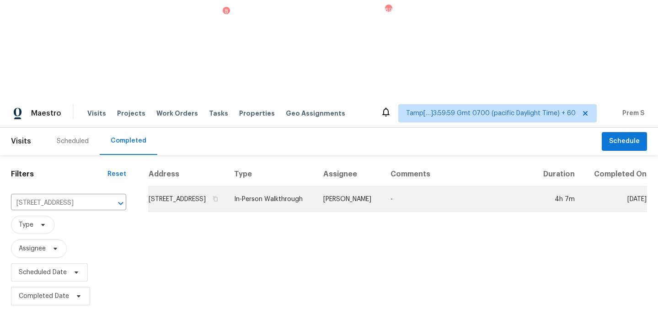
click at [187, 187] on td "[STREET_ADDRESS]" at bounding box center [187, 200] width 79 height 26
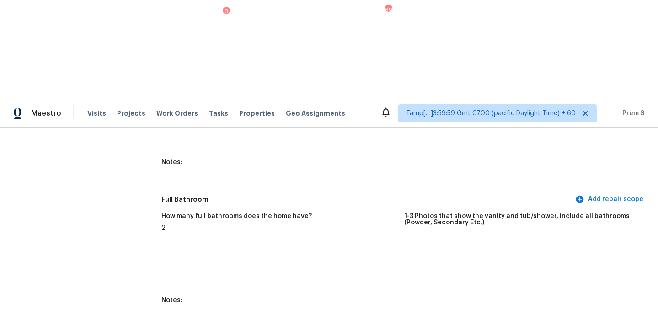
scroll to position [1440, 0]
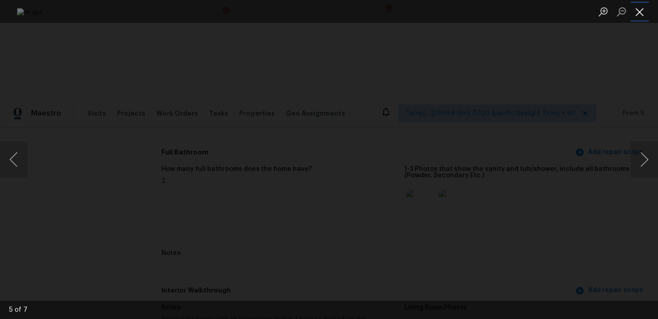
click at [638, 9] on button "Close lightbox" at bounding box center [640, 12] width 18 height 16
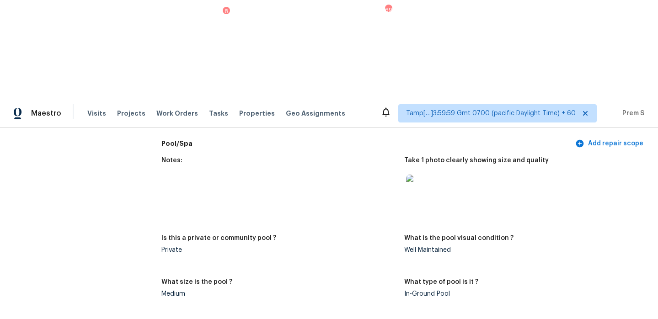
scroll to position [0, 0]
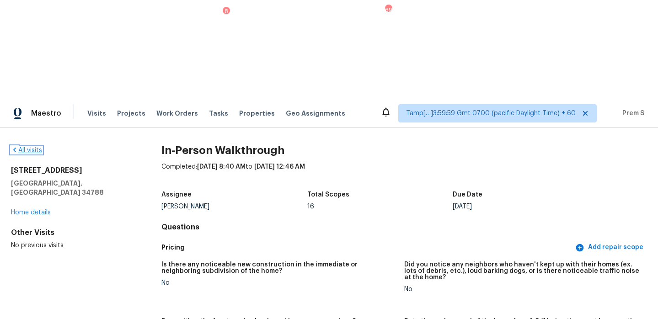
click at [36, 147] on link "All visits" at bounding box center [26, 150] width 31 height 6
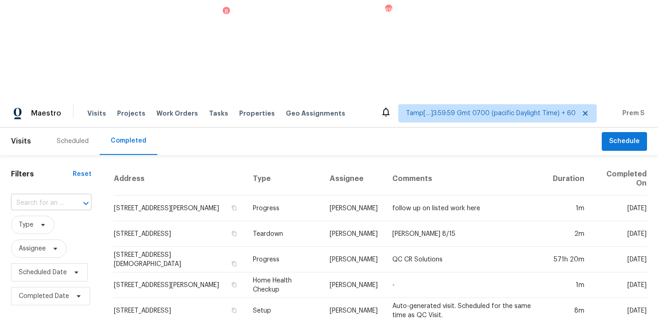
click at [65, 196] on div "​" at bounding box center [51, 203] width 80 height 14
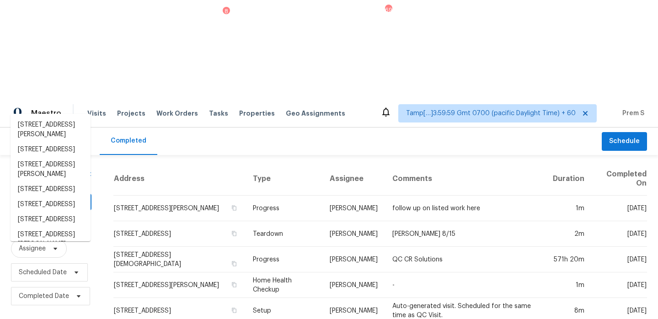
paste input "[STREET_ADDRESS][PERSON_NAME]"
type input "[STREET_ADDRESS][PERSON_NAME]"
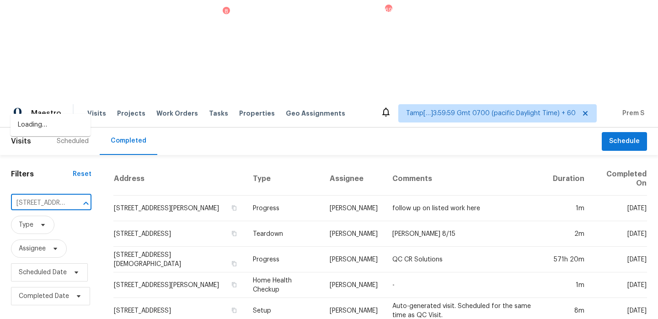
scroll to position [0, 73]
click at [47, 121] on li "[STREET_ADDRESS]" at bounding box center [51, 125] width 80 height 15
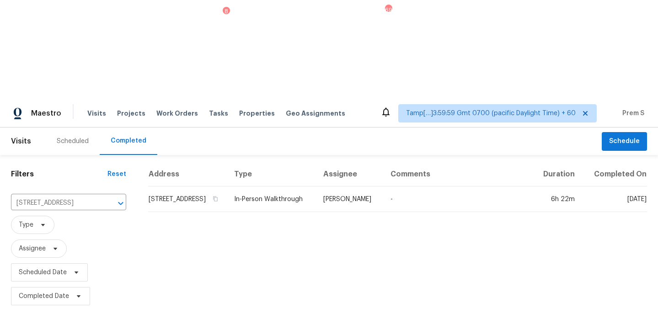
click at [173, 187] on td "[STREET_ADDRESS]" at bounding box center [187, 200] width 79 height 26
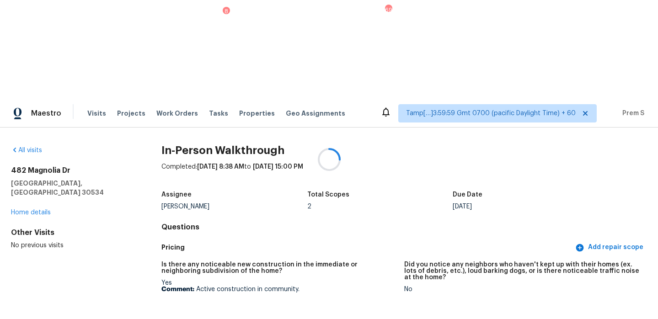
click at [486, 177] on div at bounding box center [329, 159] width 658 height 319
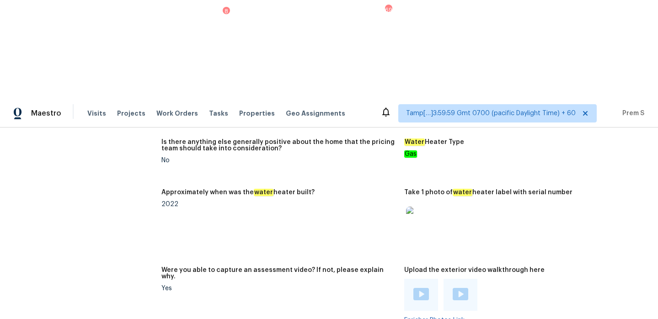
scroll to position [1843, 0]
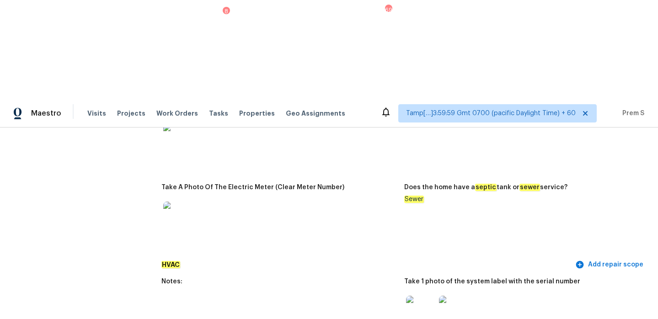
scroll to position [942, 0]
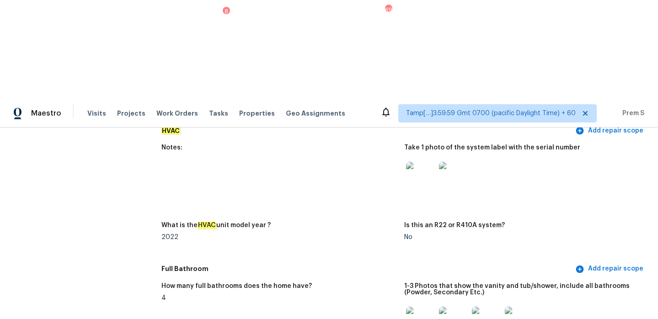
click at [357, 283] on figure "How many full bathrooms does the home have? 4" at bounding box center [282, 319] width 243 height 73
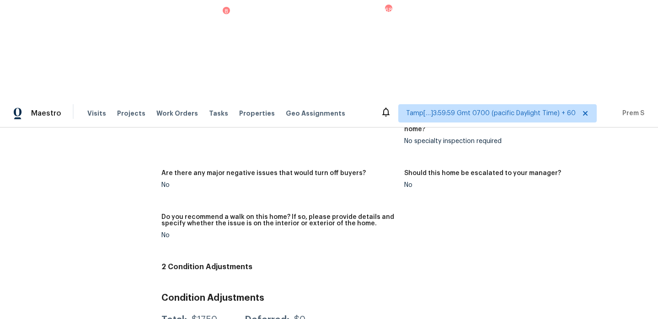
scroll to position [2243, 0]
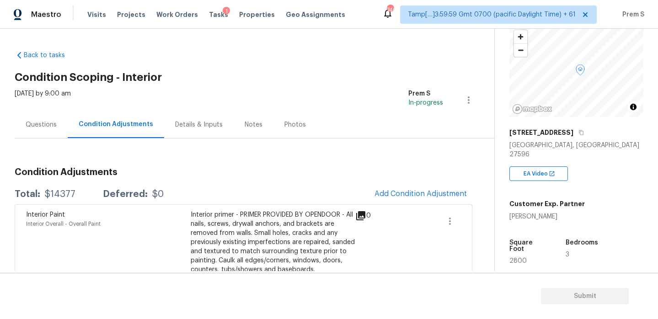
click at [33, 114] on div "Questions" at bounding box center [41, 124] width 53 height 27
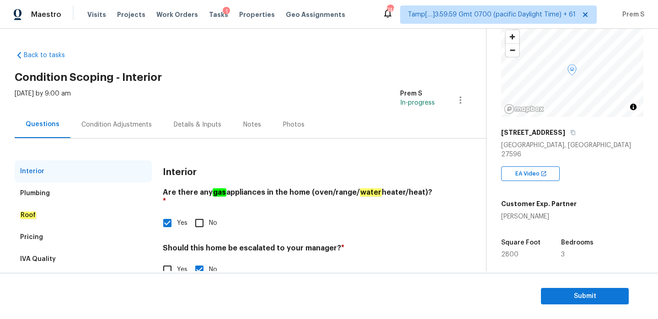
click at [113, 123] on div "Condition Adjustments" at bounding box center [116, 124] width 70 height 9
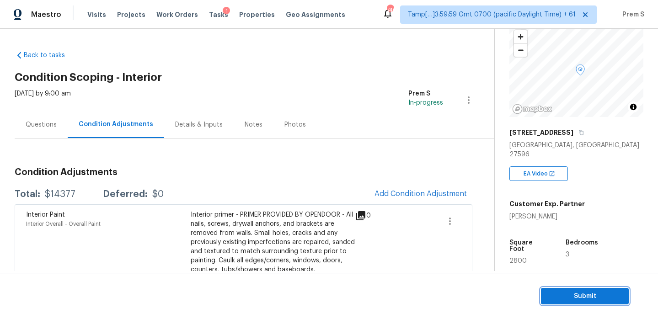
click at [550, 289] on button "Submit" at bounding box center [585, 296] width 88 height 17
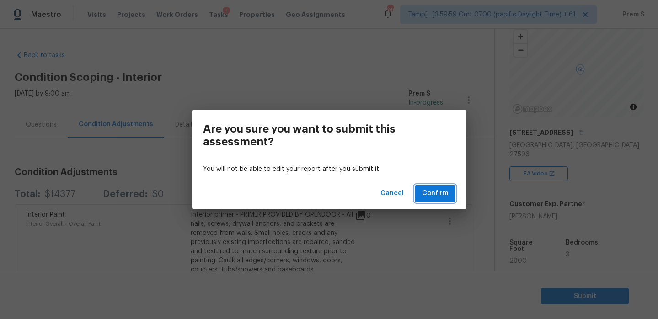
click at [436, 191] on span "Confirm" at bounding box center [435, 193] width 26 height 11
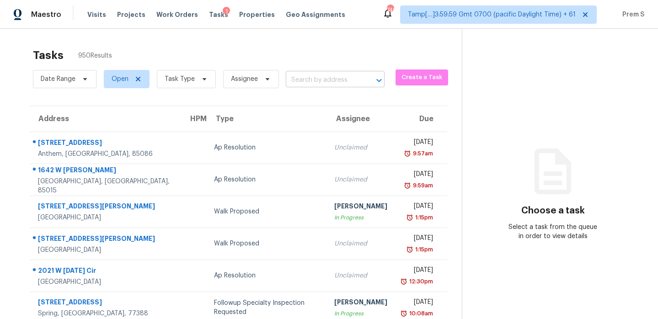
click at [304, 80] on input "text" at bounding box center [322, 80] width 73 height 14
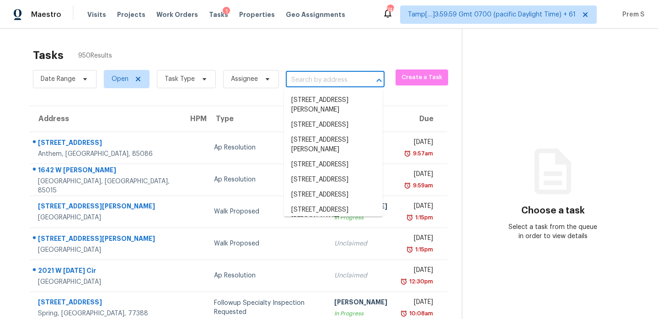
paste input "[STREET_ADDRESS][PERSON_NAME]"
type input "[STREET_ADDRESS][PERSON_NAME]"
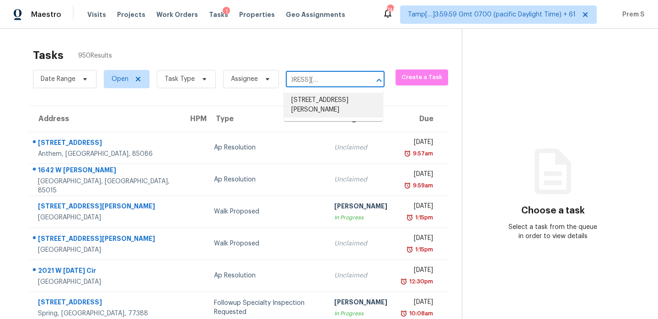
click at [325, 102] on li "[STREET_ADDRESS][PERSON_NAME]" at bounding box center [333, 105] width 99 height 25
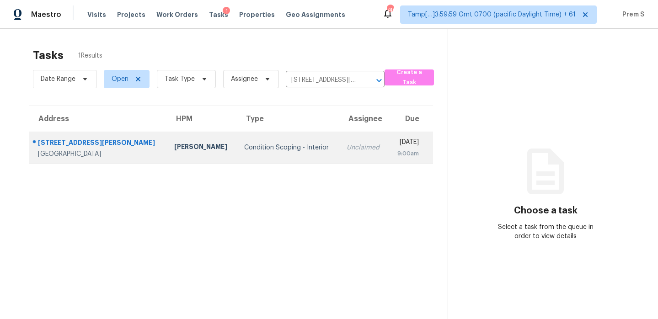
click at [340, 141] on td "Unclaimed" at bounding box center [363, 148] width 49 height 32
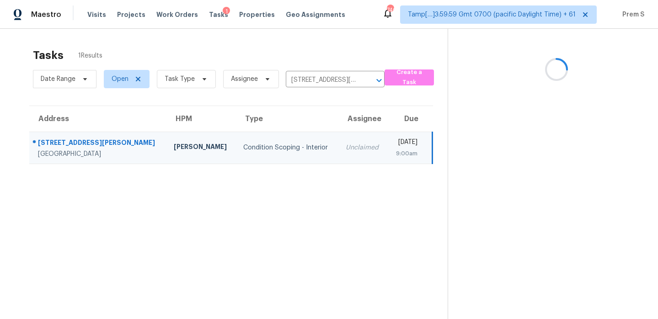
scroll to position [29, 0]
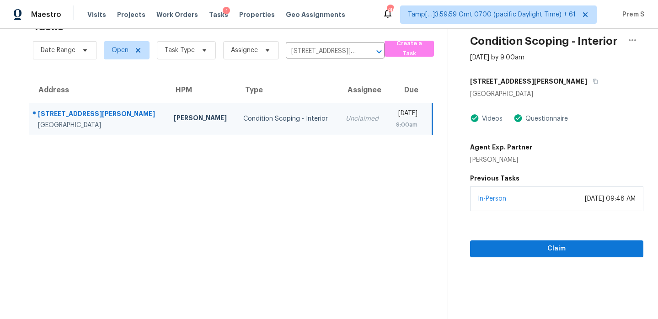
click at [585, 203] on div "August 13, 2025 at 09:48 AM" at bounding box center [610, 198] width 51 height 9
click at [541, 246] on span "Claim" at bounding box center [556, 248] width 159 height 11
click at [368, 50] on icon "Clear" at bounding box center [367, 51] width 9 height 9
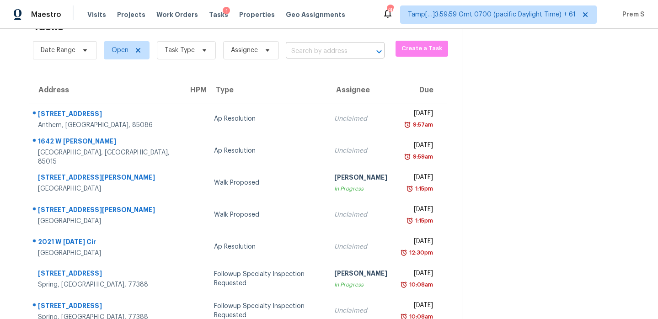
click at [302, 49] on input "text" at bounding box center [322, 51] width 73 height 14
paste input "[STREET_ADDRESS]"
type input "[STREET_ADDRESS]"
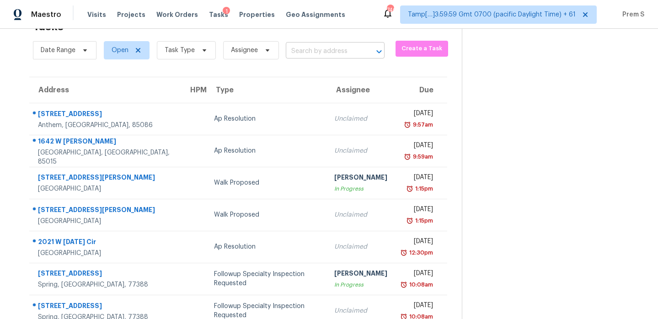
click at [306, 54] on input "text" at bounding box center [322, 51] width 73 height 14
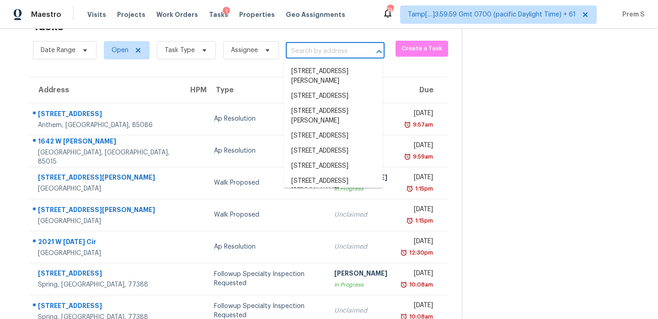
paste input "[STREET_ADDRESS]"
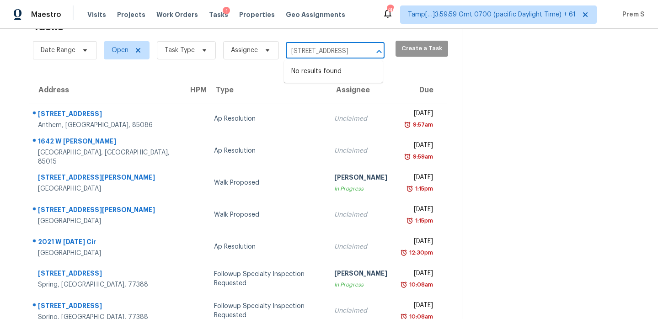
drag, startPoint x: 302, startPoint y: 53, endPoint x: 410, endPoint y: 53, distance: 107.9
click at [410, 53] on div "Date Range Open Task Type Assignee 10321 Sablewood Dr Unit 108 Raleigh, NC, 276…" at bounding box center [247, 50] width 429 height 24
type input "10321 Sablewo"
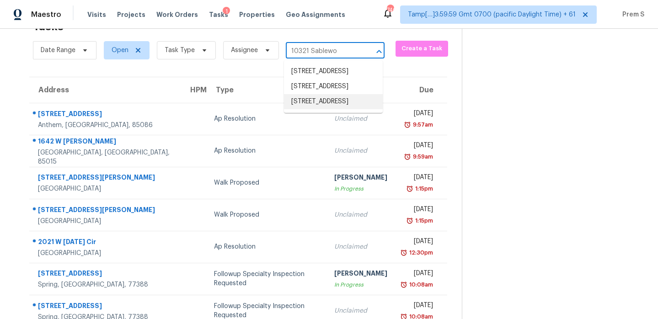
click at [322, 109] on li "[STREET_ADDRESS]" at bounding box center [333, 101] width 99 height 15
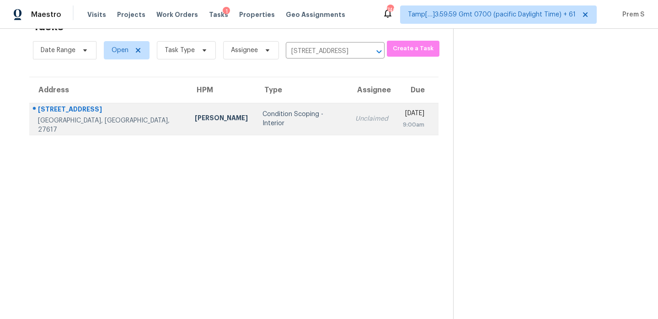
click at [348, 123] on td "Unclaimed" at bounding box center [372, 119] width 48 height 32
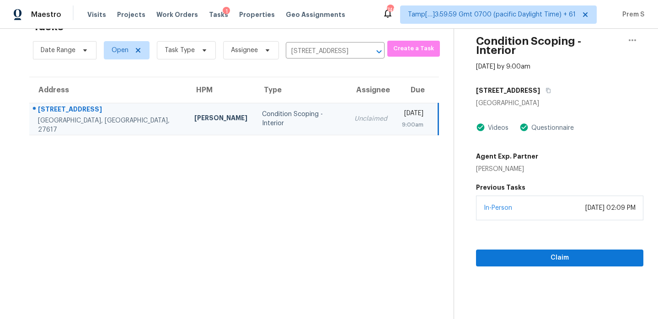
click at [552, 240] on div "Claim" at bounding box center [559, 243] width 167 height 46
click at [550, 252] on span "Claim" at bounding box center [559, 257] width 153 height 11
click at [369, 49] on icon "Clear" at bounding box center [367, 51] width 9 height 9
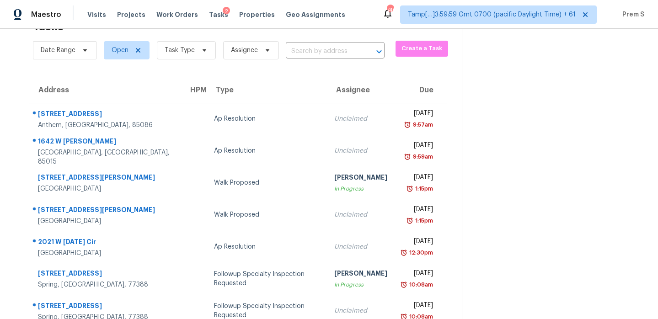
click at [332, 54] on input "text" at bounding box center [322, 51] width 73 height 14
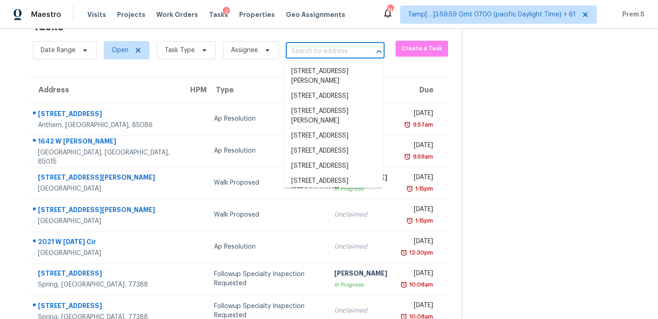
paste input "9527 W 77th Ter Overland Park, KS, 66204"
type input "9527 W 77th Ter Overland Park, KS, 66204"
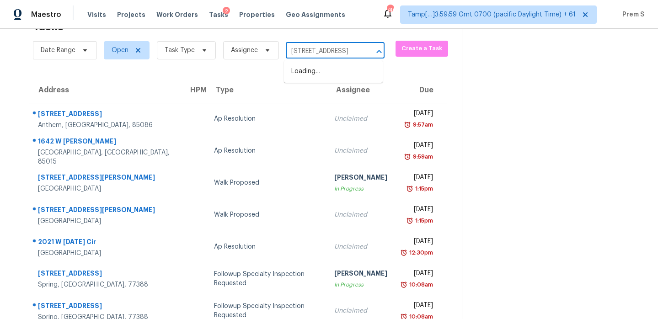
scroll to position [0, 58]
click at [315, 75] on li "[STREET_ADDRESS]" at bounding box center [333, 71] width 99 height 15
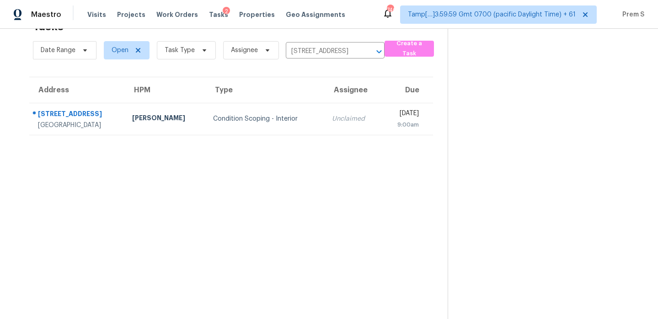
click at [325, 129] on td "Unclaimed" at bounding box center [353, 119] width 57 height 32
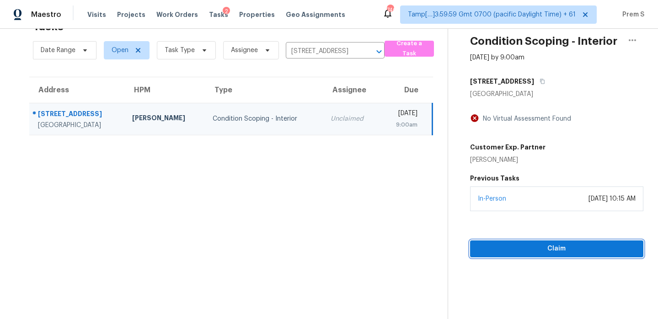
click at [525, 249] on span "Claim" at bounding box center [556, 248] width 159 height 11
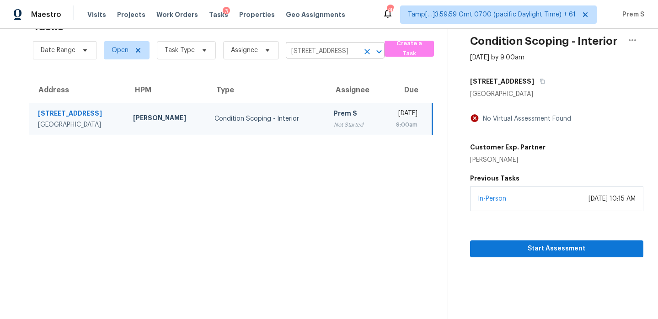
click at [363, 54] on icon "Clear" at bounding box center [367, 51] width 9 height 9
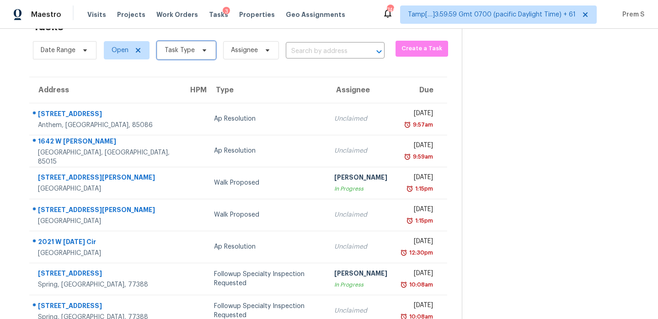
click at [183, 48] on span "Task Type" at bounding box center [180, 50] width 30 height 9
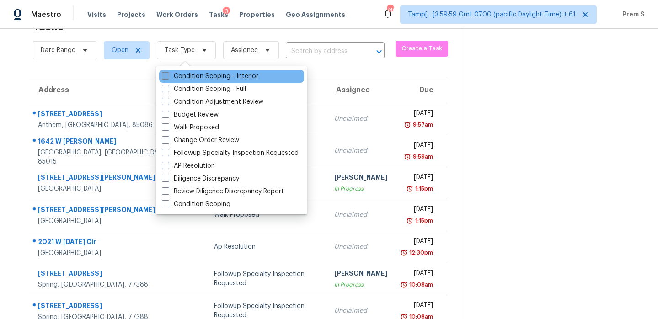
click at [197, 77] on label "Condition Scoping - Interior" at bounding box center [210, 76] width 96 height 9
click at [168, 77] on input "Condition Scoping - Interior" at bounding box center [165, 75] width 6 height 6
checkbox input "true"
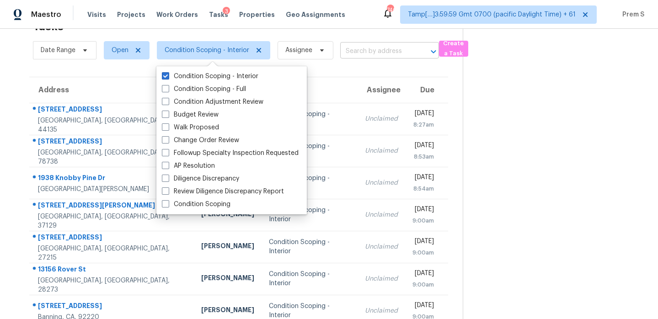
click at [382, 49] on input "text" at bounding box center [376, 51] width 73 height 14
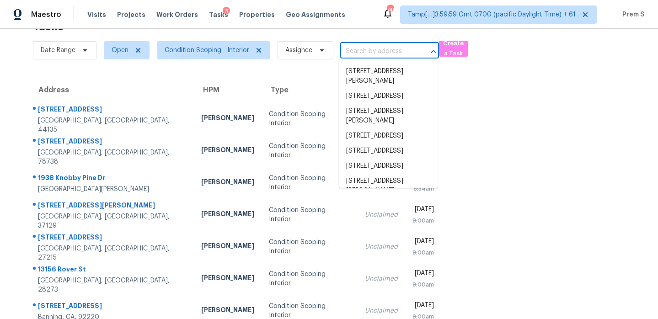
paste input "8943 Silver Lake Dr Leesburg, FL, 34788"
type input "8943 Silver Lake Dr Leesburg, FL, 34788"
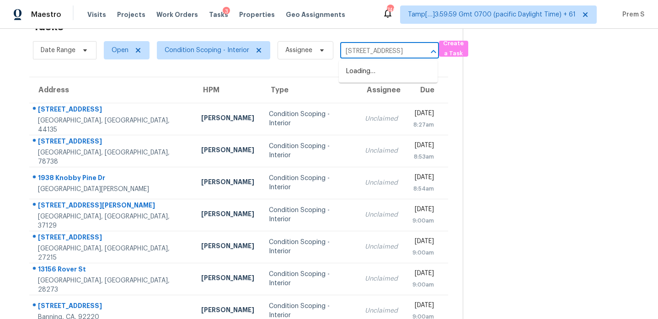
scroll to position [0, 52]
click at [369, 79] on li "[STREET_ADDRESS]" at bounding box center [388, 71] width 99 height 15
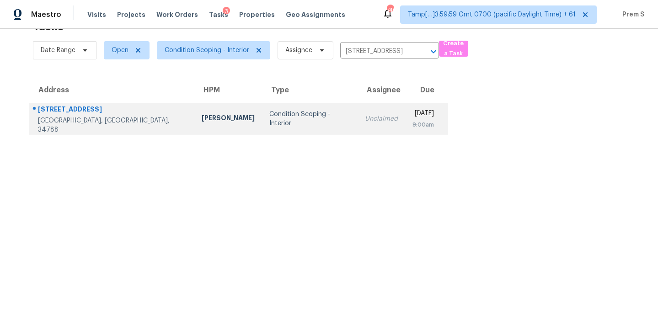
click at [412, 128] on div "9:00am" at bounding box center [422, 124] width 21 height 9
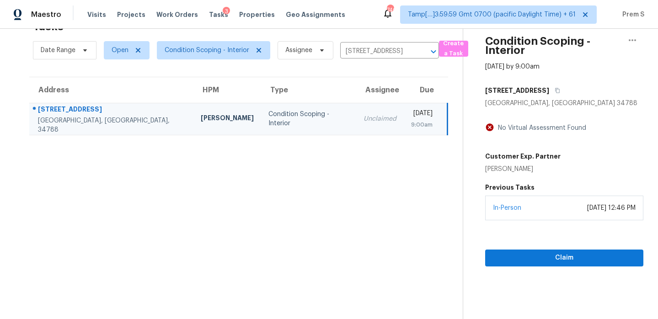
click at [547, 213] on div "In-Person August 13, 2025 at 12:46 PM" at bounding box center [564, 208] width 158 height 25
click at [538, 251] on button "Claim" at bounding box center [564, 258] width 158 height 17
click at [423, 52] on icon "Clear" at bounding box center [421, 51] width 9 height 9
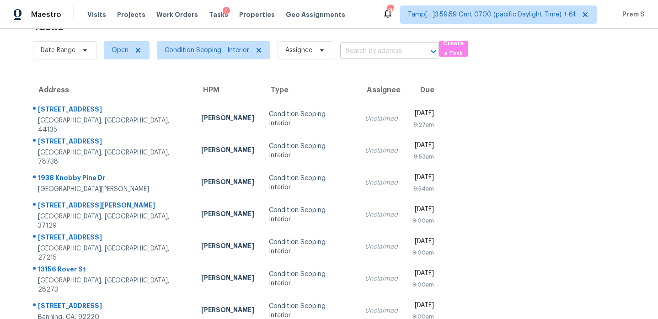
click at [400, 53] on input "text" at bounding box center [376, 51] width 73 height 14
paste input "[STREET_ADDRESS][PERSON_NAME]"
type input "[STREET_ADDRESS][PERSON_NAME]"
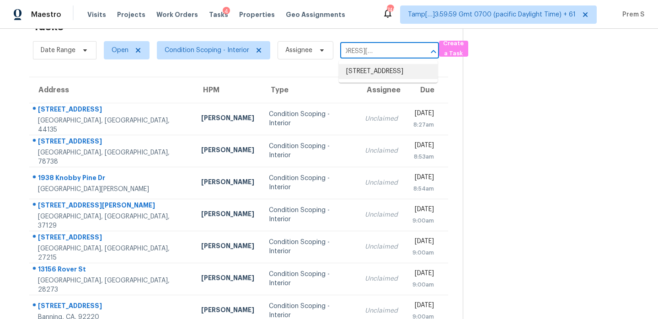
click at [381, 79] on li "[STREET_ADDRESS]" at bounding box center [388, 71] width 99 height 15
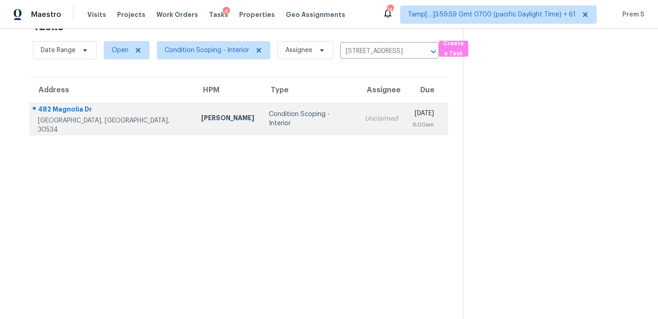
click at [412, 119] on div "Thu, Aug 14th 2025" at bounding box center [422, 114] width 21 height 11
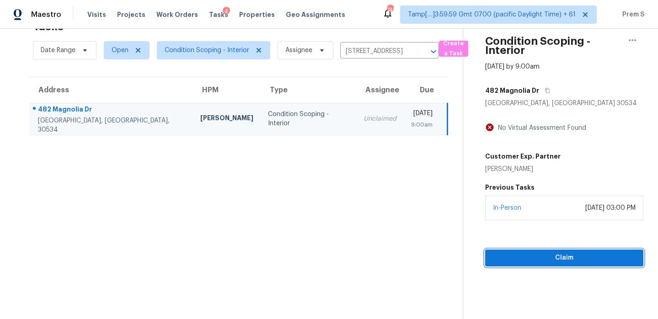
click at [561, 253] on span "Claim" at bounding box center [565, 257] width 144 height 11
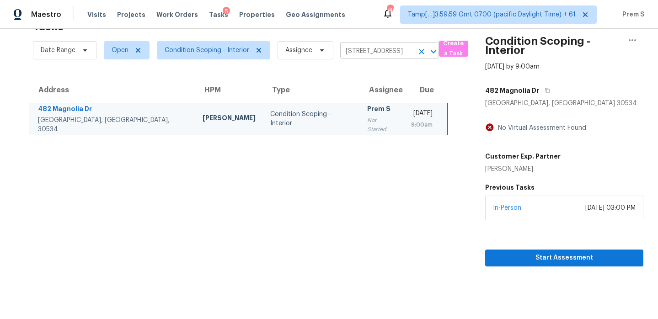
click at [418, 52] on icon "Clear" at bounding box center [421, 51] width 9 height 9
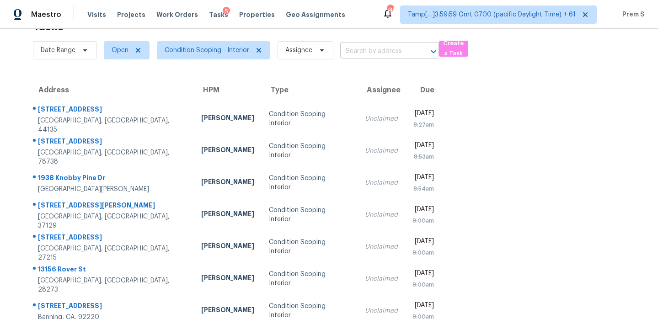
click at [374, 50] on input "text" at bounding box center [376, 51] width 73 height 14
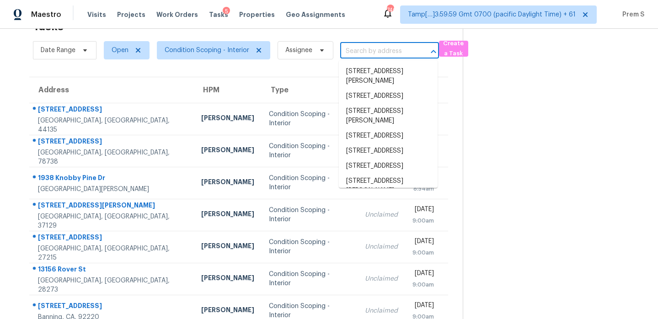
paste input "[STREET_ADDRESS][PERSON_NAME]"
type input "[STREET_ADDRESS][PERSON_NAME]"
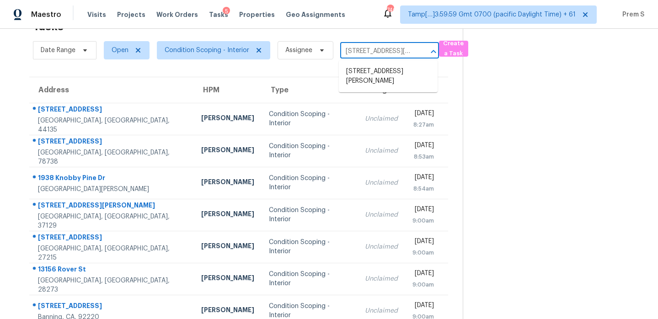
scroll to position [0, 44]
click at [372, 76] on li "[STREET_ADDRESS][PERSON_NAME]" at bounding box center [388, 76] width 99 height 25
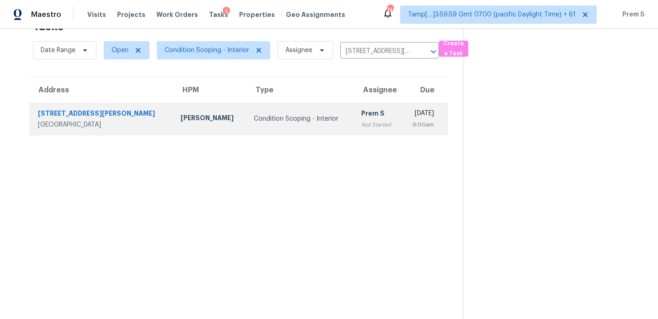
click at [402, 115] on td "Thu, Aug 14th 2025 9:00am" at bounding box center [425, 119] width 47 height 32
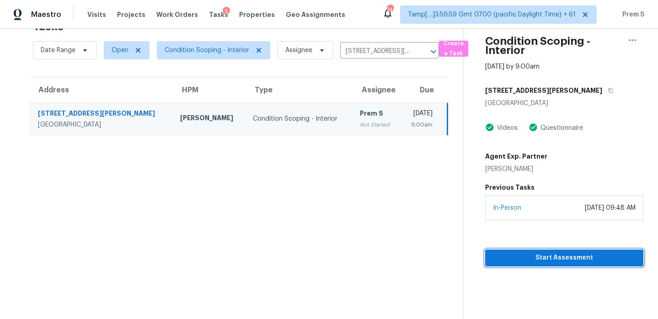
click at [534, 254] on span "Start Assessment" at bounding box center [565, 257] width 144 height 11
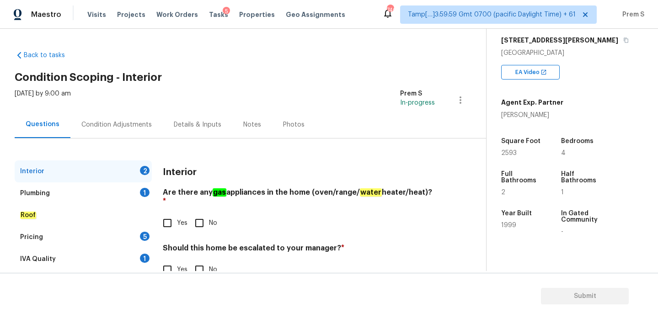
scroll to position [24, 0]
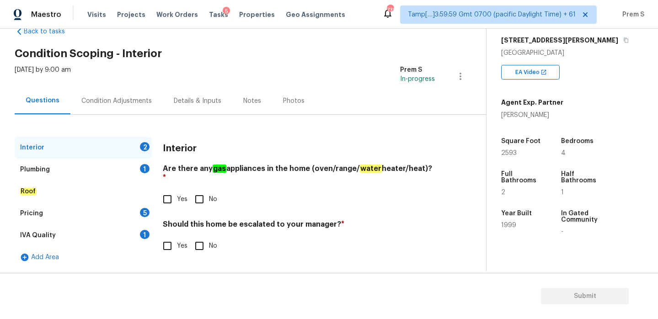
click at [200, 190] on input "No" at bounding box center [199, 199] width 19 height 19
checkbox input "true"
click at [190, 243] on input "No" at bounding box center [199, 246] width 19 height 19
checkbox input "true"
click at [137, 171] on div "Plumbing 1" at bounding box center [83, 170] width 137 height 22
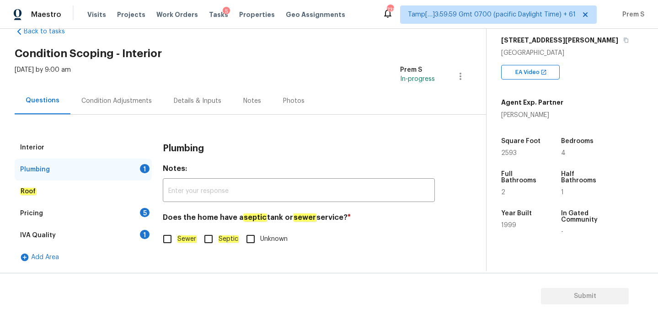
click at [171, 244] on input "Sewer" at bounding box center [167, 239] width 19 height 19
checkbox input "true"
click at [135, 206] on div "Pricing 5" at bounding box center [83, 214] width 137 height 22
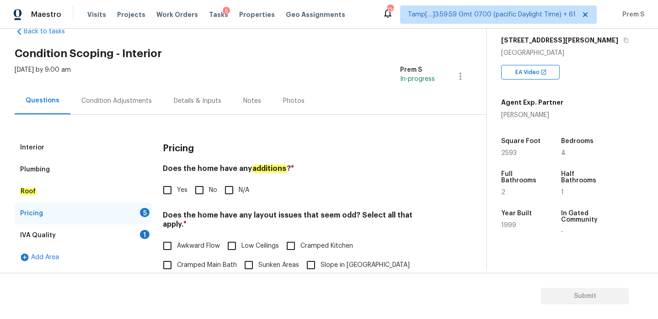
click at [201, 189] on input "No" at bounding box center [199, 190] width 19 height 19
checkbox input "true"
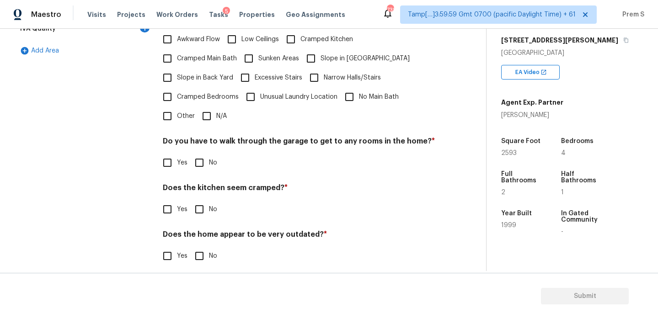
scroll to position [230, 0]
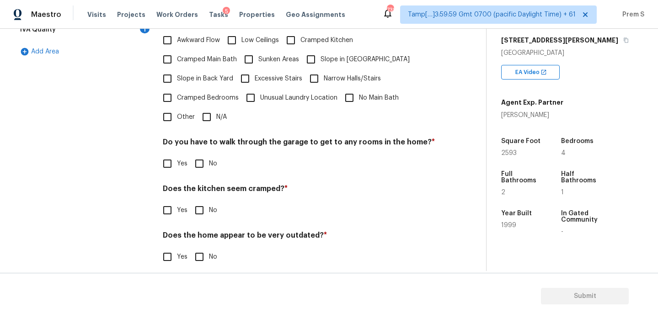
click at [203, 154] on input "No" at bounding box center [199, 163] width 19 height 19
checkbox input "true"
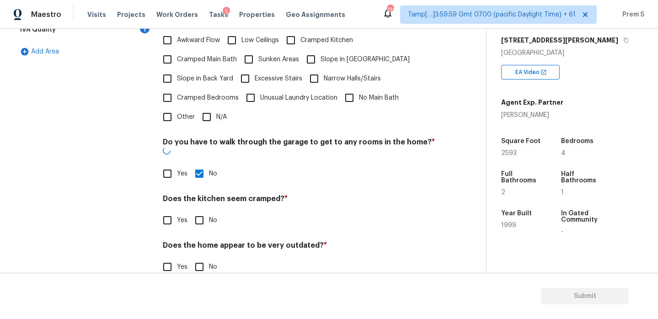
click at [211, 115] on input "N/A" at bounding box center [206, 116] width 19 height 19
checkbox input "true"
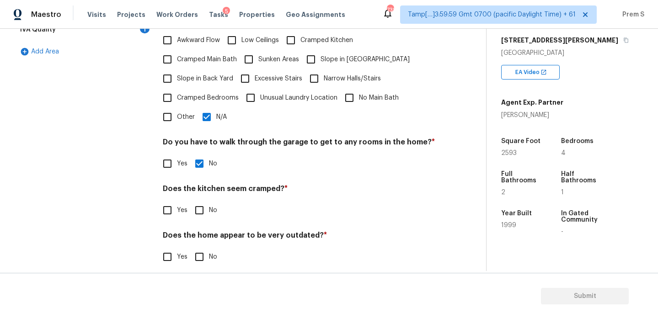
click at [204, 206] on input "No" at bounding box center [199, 210] width 19 height 19
checkbox input "true"
click at [197, 253] on input "No" at bounding box center [199, 256] width 19 height 19
checkbox input "true"
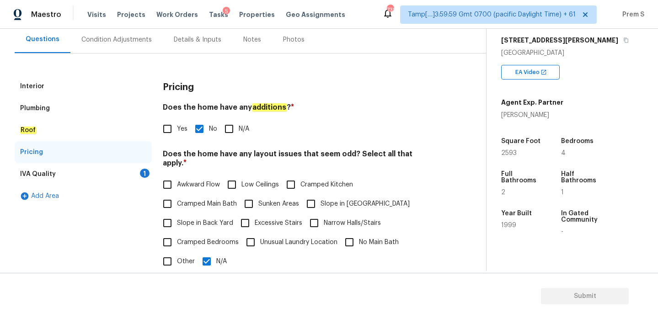
click at [143, 169] on div "1" at bounding box center [145, 173] width 10 height 9
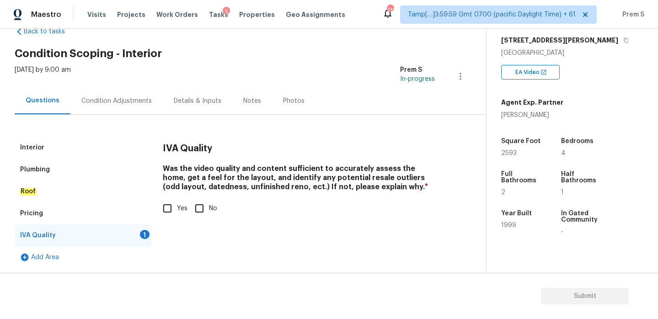
scroll to position [24, 0]
click at [171, 203] on input "Yes" at bounding box center [167, 208] width 19 height 19
checkbox input "true"
click at [128, 107] on div "Condition Adjustments" at bounding box center [116, 100] width 92 height 27
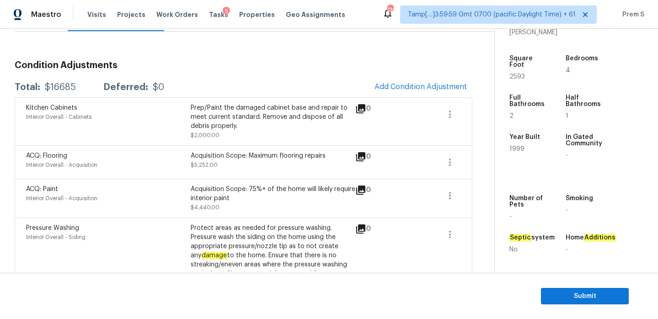
scroll to position [118, 0]
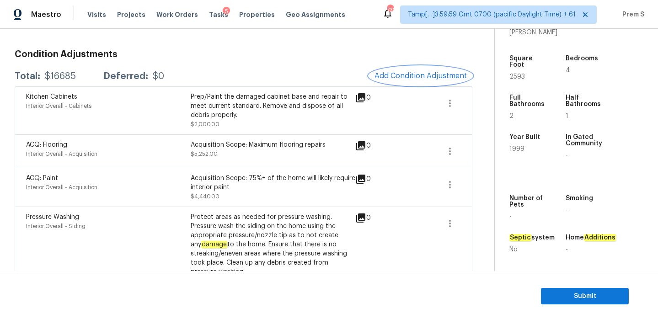
click at [411, 78] on span "Add Condition Adjustment" at bounding box center [421, 76] width 92 height 8
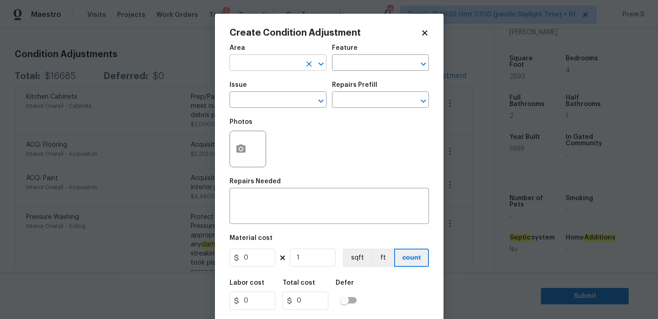
click at [260, 64] on input "text" at bounding box center [265, 64] width 71 height 14
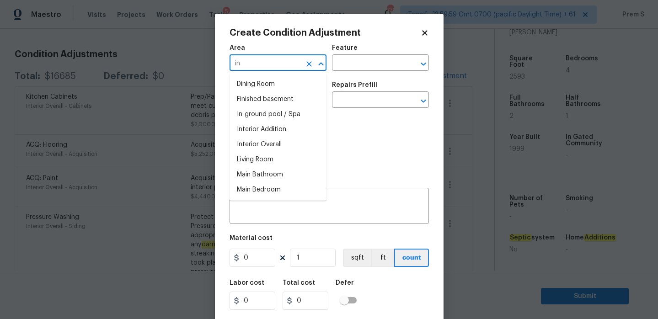
type input "int"
click at [268, 174] on li "Interior Overall" at bounding box center [278, 174] width 97 height 15
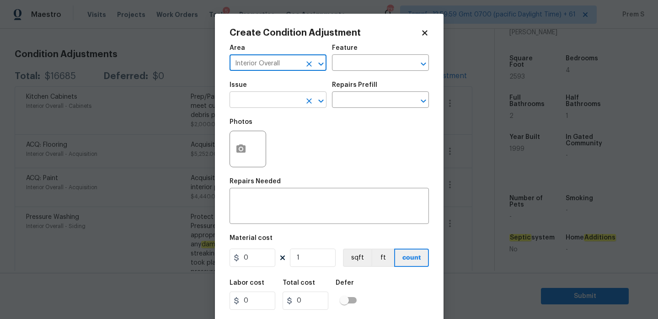
type input "Interior Overall"
click at [289, 105] on input "text" at bounding box center [265, 101] width 71 height 14
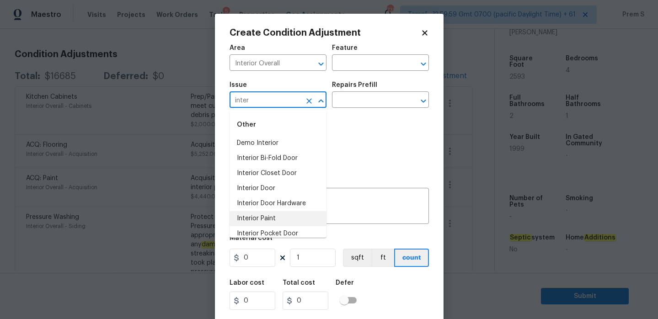
click at [274, 214] on li "Interior Paint" at bounding box center [278, 218] width 97 height 15
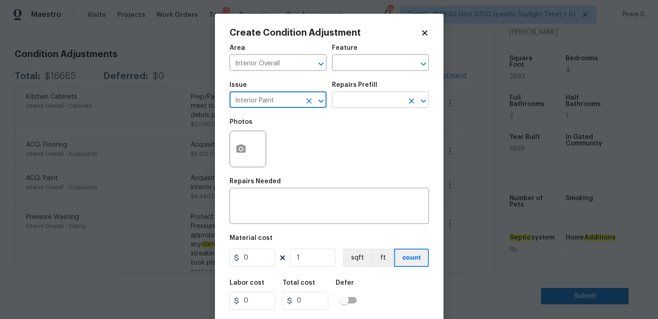
type input "Interior Paint"
click at [380, 97] on input "text" at bounding box center [367, 101] width 71 height 14
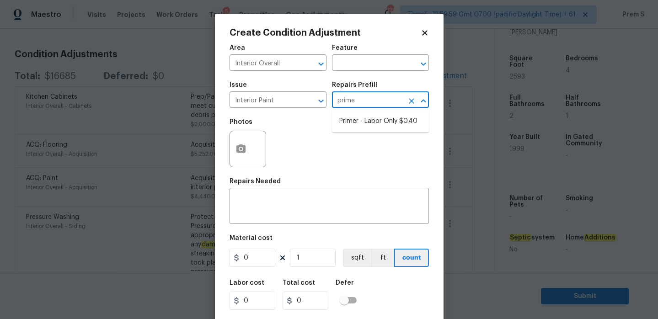
type input "primer"
click at [377, 119] on li "Primer - Labor Only $0.40" at bounding box center [380, 121] width 97 height 15
type input "Overall Paint"
type textarea "Interior primer - PRIMER PROVIDED BY OPENDOOR - All nails, screws, drywall anch…"
type input "0.4"
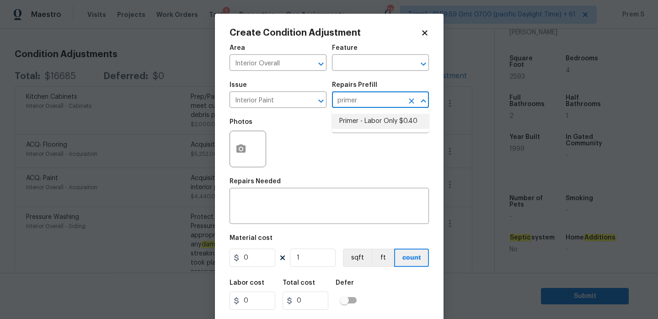
type input "0.4"
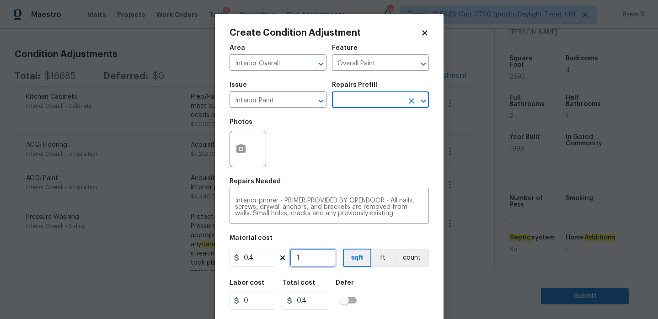
click at [305, 255] on input "1" at bounding box center [313, 258] width 46 height 18
type input "10"
type input "4"
type input "100"
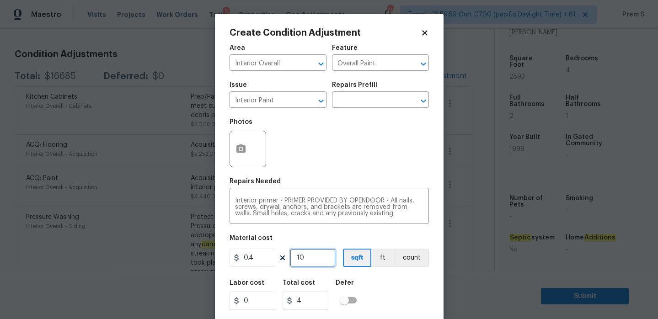
type input "40"
click at [307, 260] on input "100" at bounding box center [313, 258] width 46 height 18
type input "1002"
type input "400.8"
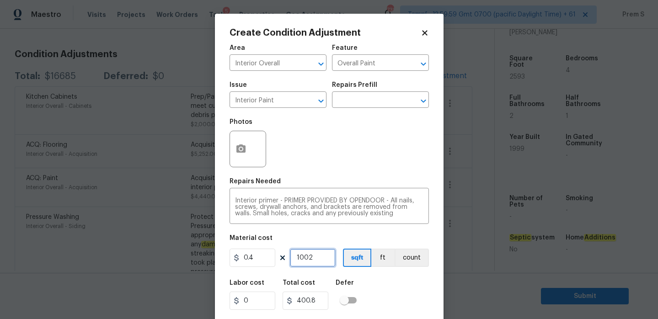
type input "100"
type input "40"
type input "10"
type input "4"
type input "1"
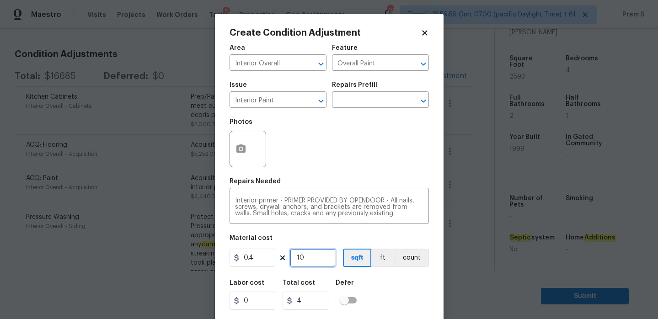
type input "0.4"
type input "0"
type input "2"
type input "0.8"
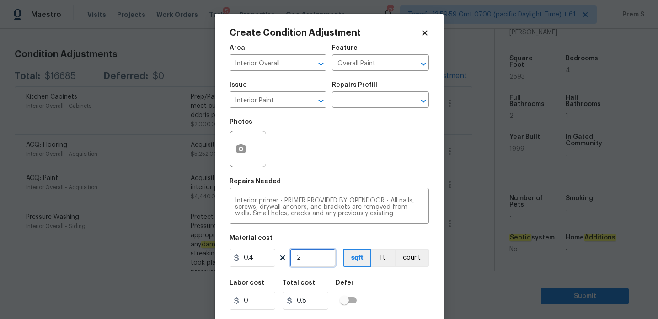
type input "20"
type input "8"
type input "200"
type input "80"
type input "200"
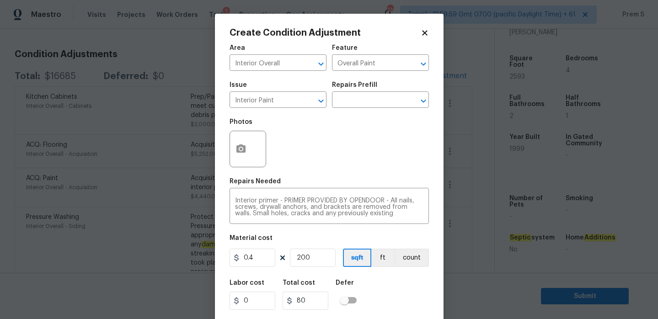
click at [373, 289] on div "Labor cost 0 Total cost 80 Defer" at bounding box center [329, 294] width 199 height 41
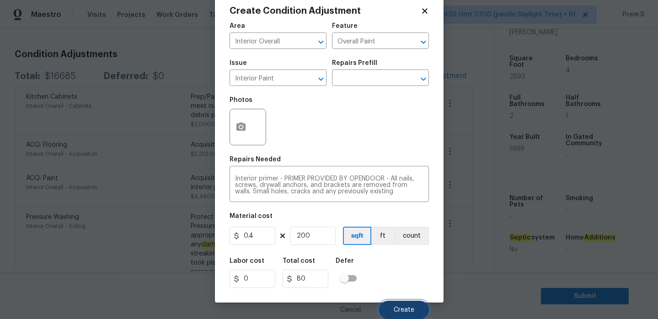
click at [407, 312] on span "Create" at bounding box center [404, 310] width 21 height 7
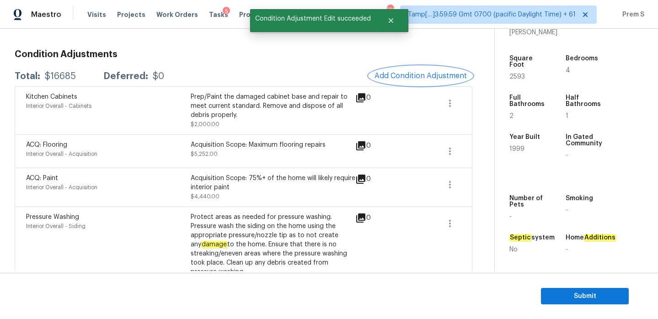
scroll to position [0, 0]
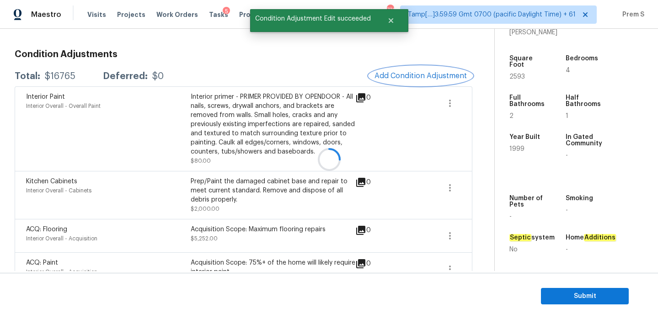
click at [410, 75] on span "Add Condition Adjustment" at bounding box center [421, 76] width 92 height 8
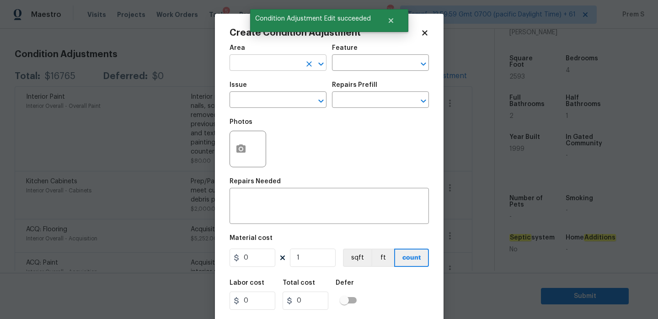
click at [269, 61] on input "text" at bounding box center [265, 64] width 71 height 14
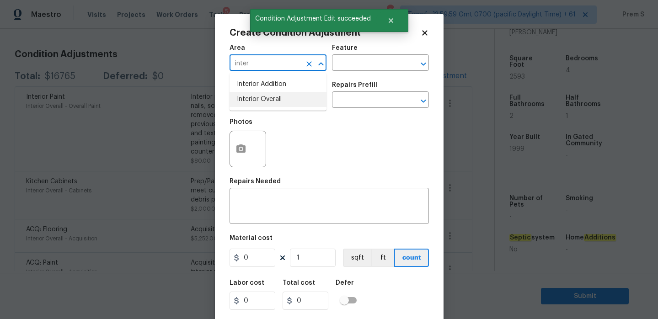
click at [278, 93] on li "Interior Overall" at bounding box center [278, 99] width 97 height 15
type input "Interior Overall"
click at [274, 103] on input "text" at bounding box center [265, 101] width 71 height 14
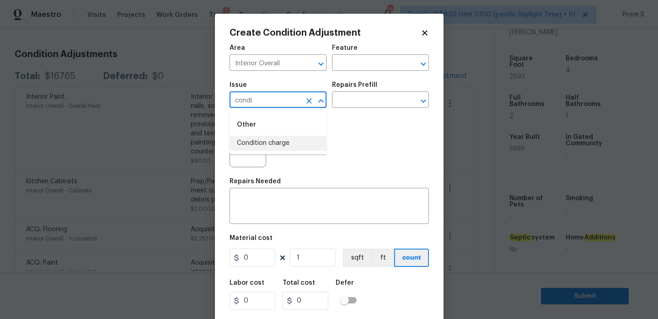
click at [290, 139] on li "Condition charge" at bounding box center [278, 143] width 97 height 15
type input "Condition charge"
click at [360, 105] on input "text" at bounding box center [367, 101] width 71 height 14
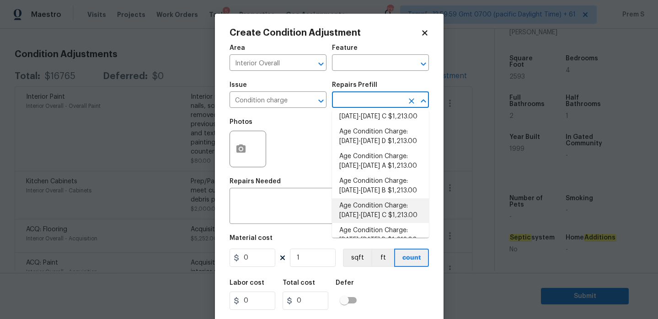
scroll to position [161, 0]
click at [386, 194] on li "Age Condition Charge: 1993-2008 B $1,213.00" at bounding box center [380, 187] width 97 height 25
type input "Home Readiness Packages"
type textarea "Age Condition Charge: [DATE]-[DATE] B"
type input "1213"
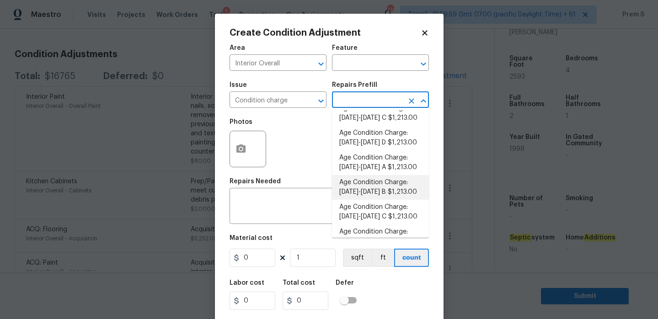
type input "1213"
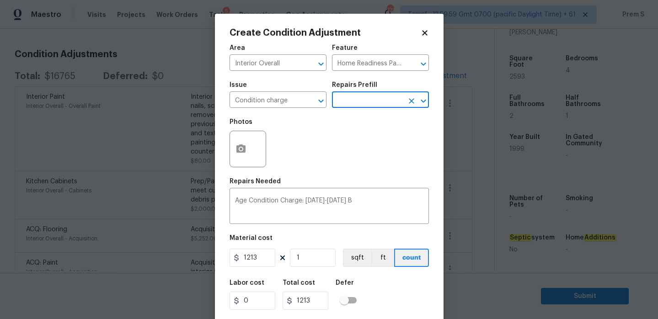
scroll to position [22, 0]
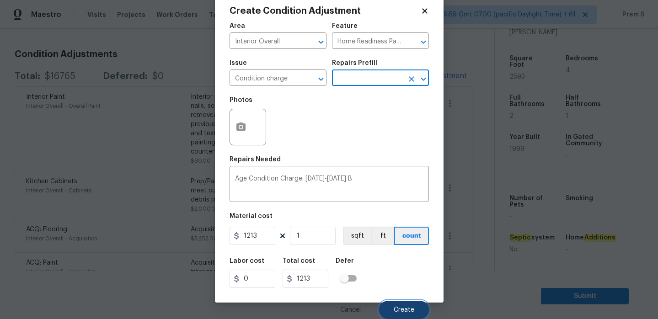
click at [404, 304] on button "Create" at bounding box center [404, 310] width 50 height 18
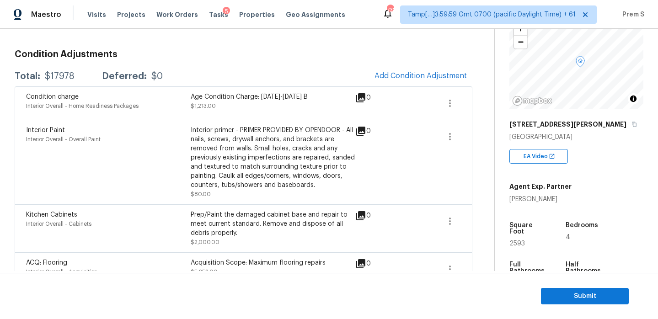
scroll to position [64, 0]
click at [354, 200] on div "Interior Paint Interior Overall - Overall Paint Interior primer - PRIMER PROVID…" at bounding box center [244, 162] width 458 height 85
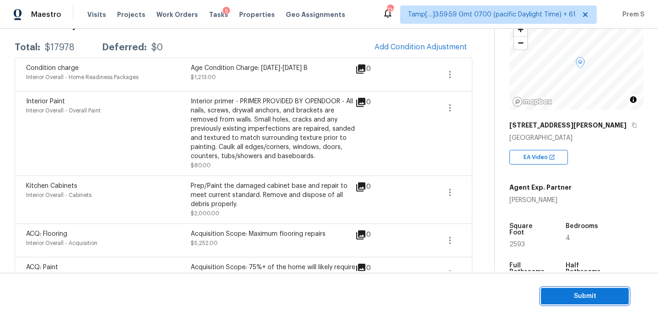
click at [571, 291] on span "Submit" at bounding box center [584, 296] width 73 height 11
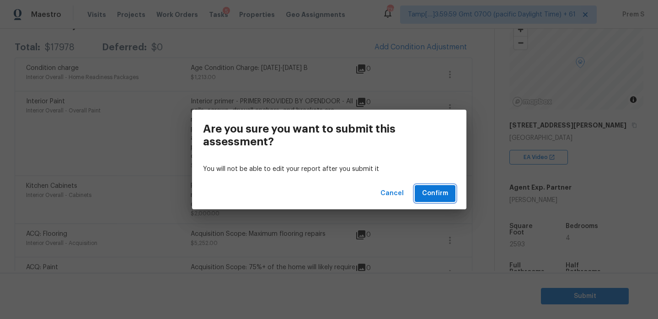
click at [424, 190] on span "Confirm" at bounding box center [435, 193] width 26 height 11
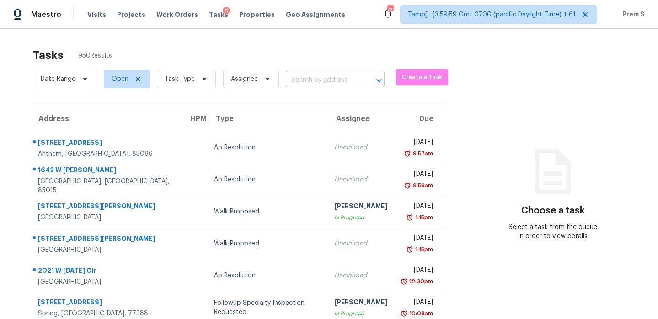
click at [307, 86] on input "text" at bounding box center [322, 80] width 73 height 14
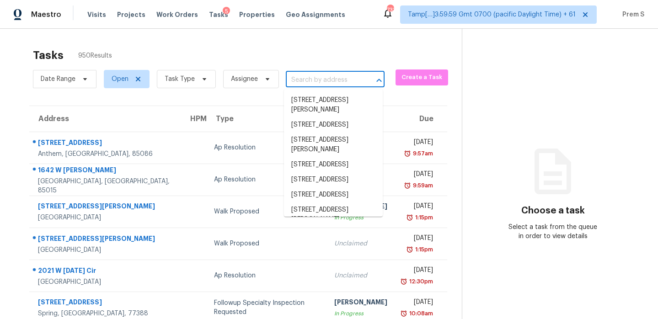
paste input "[STREET_ADDRESS]"
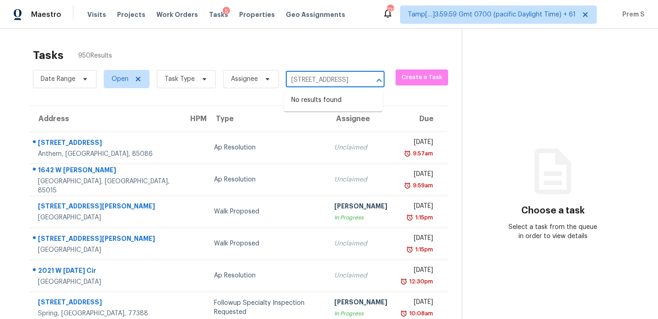
scroll to position [0, 76]
drag, startPoint x: 302, startPoint y: 80, endPoint x: 371, endPoint y: 79, distance: 69.1
click at [371, 79] on div "10321 Sablewood Dr Unit 108 Raleigh, NC, 27617 ​" at bounding box center [335, 80] width 99 height 14
type input "10321 Sablewood"
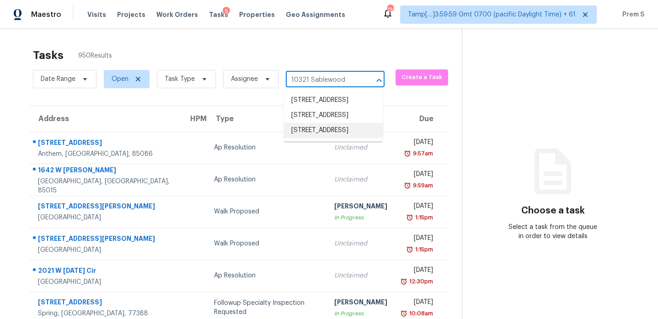
click at [330, 138] on li "[STREET_ADDRESS]" at bounding box center [333, 130] width 99 height 15
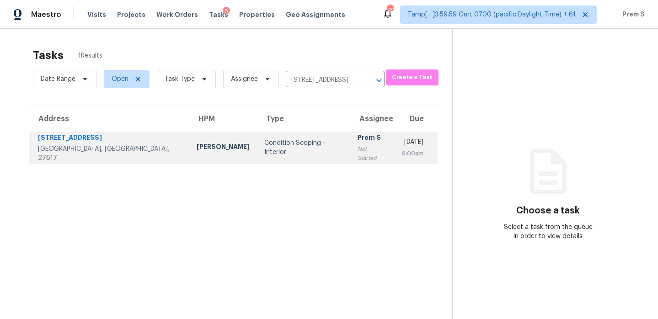
click at [358, 150] on div "Not Started" at bounding box center [373, 154] width 30 height 18
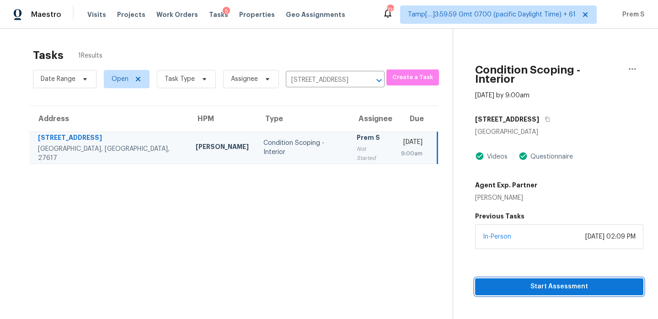
click at [527, 281] on span "Start Assessment" at bounding box center [559, 286] width 154 height 11
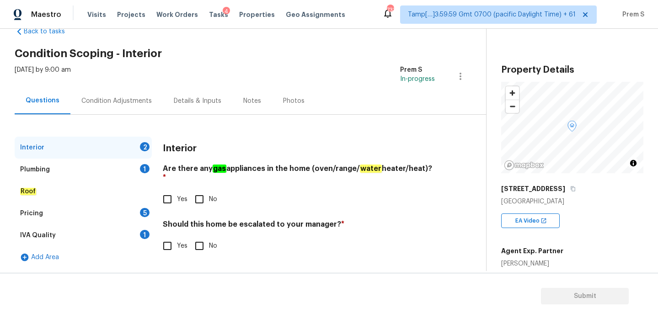
scroll to position [231, 0]
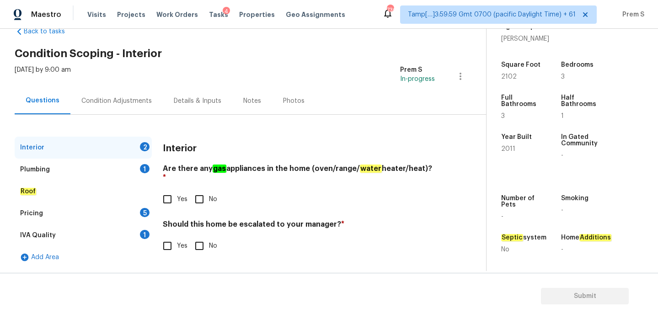
click at [170, 190] on input "Yes" at bounding box center [167, 199] width 19 height 19
checkbox input "true"
click at [200, 226] on div "Should this home be escalated to your manager? * Yes No" at bounding box center [299, 238] width 272 height 36
click at [197, 239] on input "No" at bounding box center [199, 245] width 19 height 19
checkbox input "true"
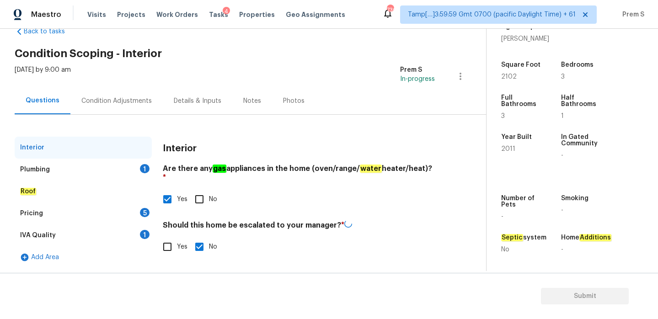
click at [150, 173] on div "Plumbing 1" at bounding box center [83, 170] width 137 height 22
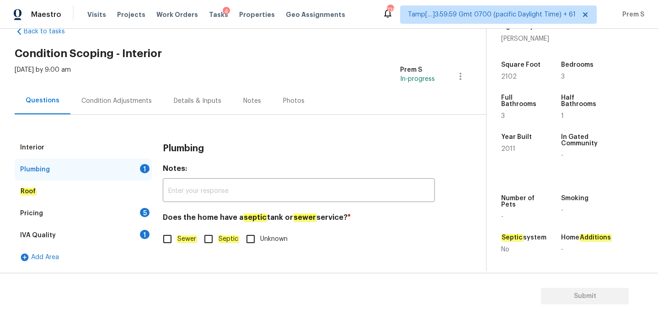
click at [188, 242] on em "Sewer" at bounding box center [187, 239] width 20 height 7
click at [177, 242] on input "Sewer" at bounding box center [167, 239] width 19 height 19
checkbox input "true"
click at [136, 203] on div "Pricing 5" at bounding box center [83, 214] width 137 height 22
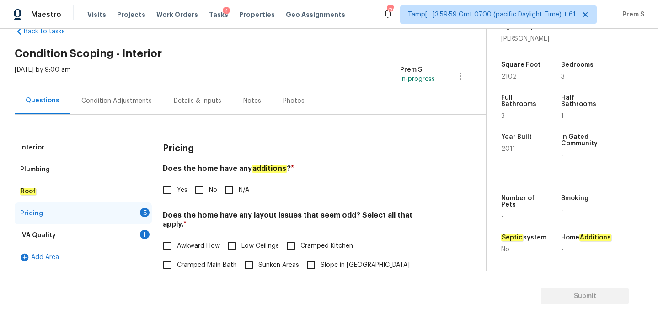
click at [202, 192] on input "No" at bounding box center [199, 190] width 19 height 19
checkbox input "true"
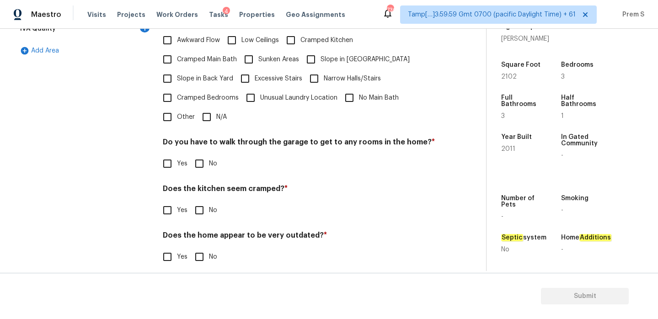
scroll to position [230, 0]
click at [213, 112] on input "N/A" at bounding box center [206, 116] width 19 height 19
checkbox input "true"
click at [207, 156] on input "No" at bounding box center [199, 163] width 19 height 19
checkbox input "true"
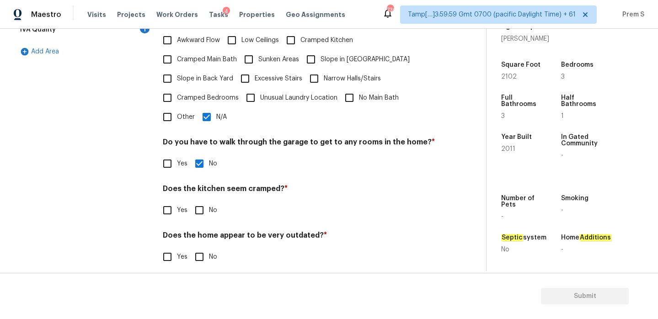
click at [201, 201] on input "No" at bounding box center [199, 210] width 19 height 19
checkbox input "true"
click at [199, 247] on input "No" at bounding box center [199, 256] width 19 height 19
checkbox input "true"
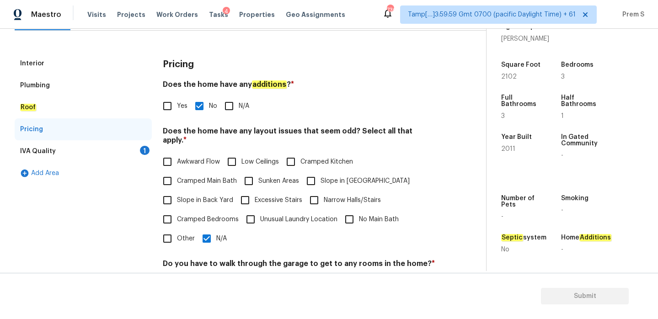
click at [141, 151] on div "1" at bounding box center [145, 150] width 10 height 9
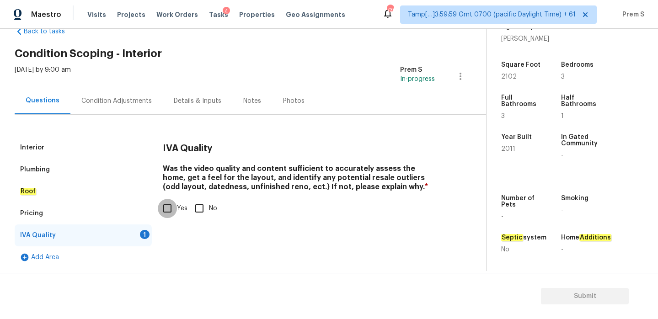
click at [170, 211] on input "Yes" at bounding box center [167, 208] width 19 height 19
checkbox input "true"
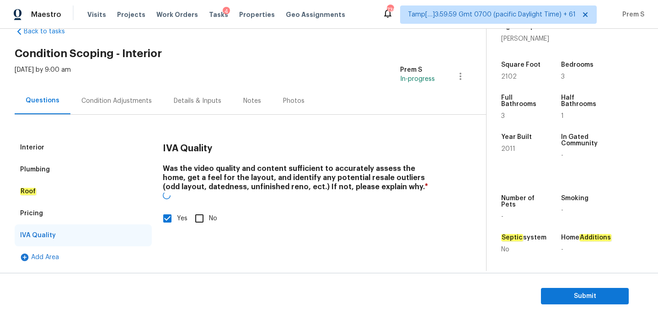
click at [125, 105] on div "Condition Adjustments" at bounding box center [116, 100] width 70 height 9
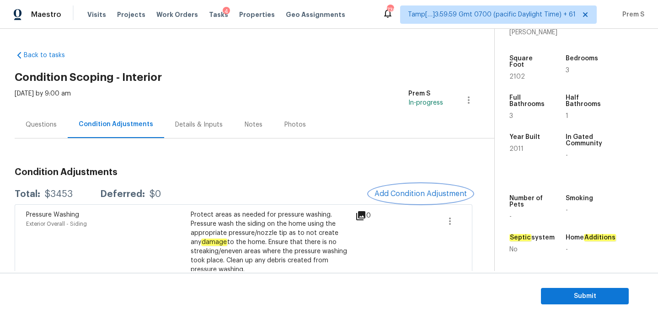
click at [391, 187] on button "Add Condition Adjustment" at bounding box center [420, 193] width 103 height 19
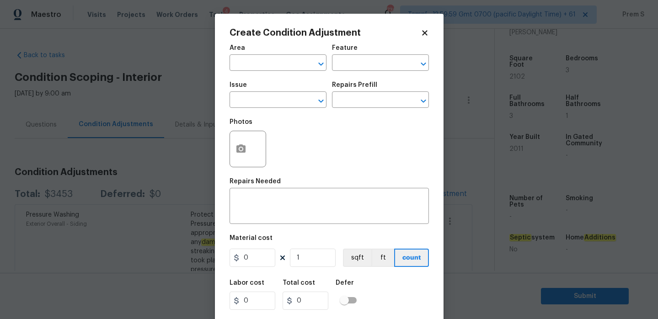
click at [262, 56] on div "Area" at bounding box center [278, 51] width 97 height 12
click at [266, 70] on input "text" at bounding box center [265, 64] width 71 height 14
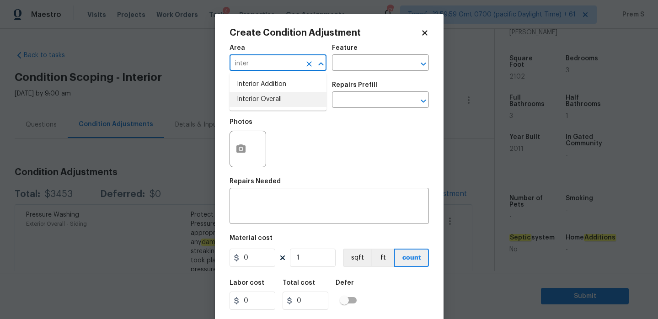
click at [261, 101] on li "Interior Overall" at bounding box center [278, 99] width 97 height 15
type input "Interior Overall"
click at [261, 101] on input "text" at bounding box center [265, 101] width 71 height 14
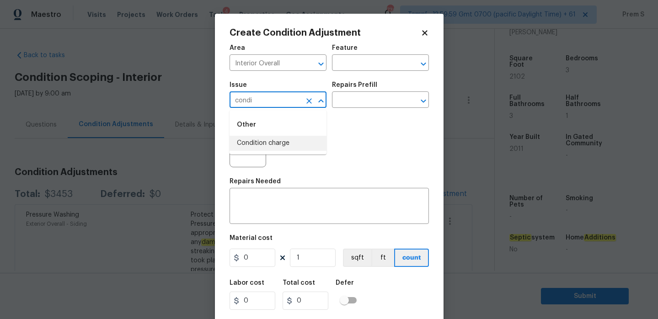
click at [275, 148] on li "Condition charge" at bounding box center [278, 143] width 97 height 15
type input "Condition charge"
click at [376, 106] on input "text" at bounding box center [367, 101] width 71 height 14
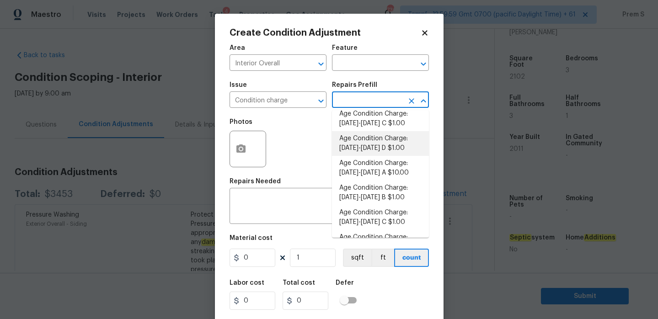
scroll to position [156, 0]
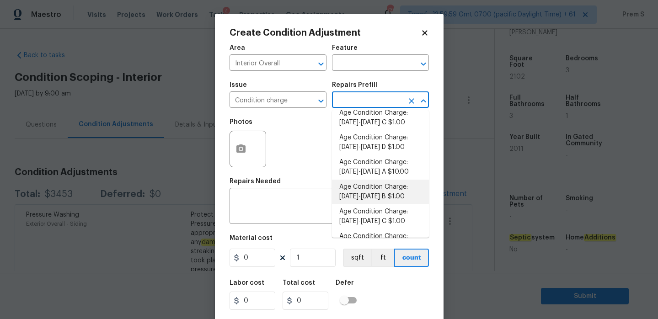
click at [386, 197] on li "Age Condition Charge: 1993-2008 B $1.00" at bounding box center [380, 192] width 97 height 25
type input "Home Readiness Packages"
type textarea "Age Condition Charge: [DATE]-[DATE] B"
type input "1"
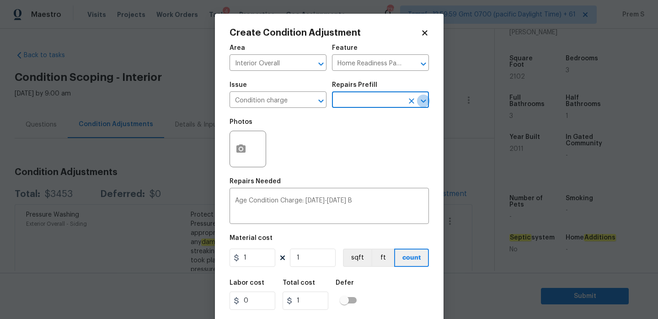
click at [423, 102] on icon "Open" at bounding box center [423, 100] width 5 height 3
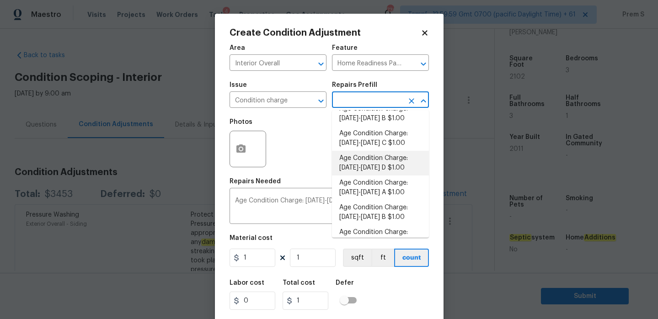
scroll to position [236, 0]
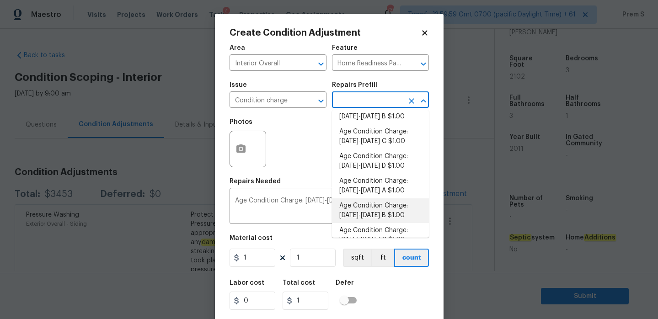
click at [382, 211] on li "Age Condition Charge: 2009-2023 B $1.00" at bounding box center [380, 210] width 97 height 25
type textarea "Age Condition Charge: 2009-2023 B"
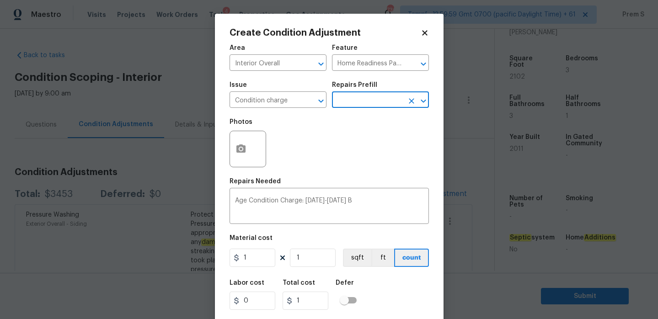
scroll to position [22, 0]
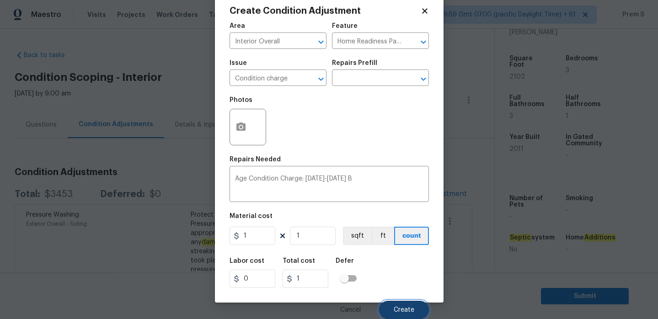
click at [410, 305] on button "Create" at bounding box center [404, 310] width 50 height 18
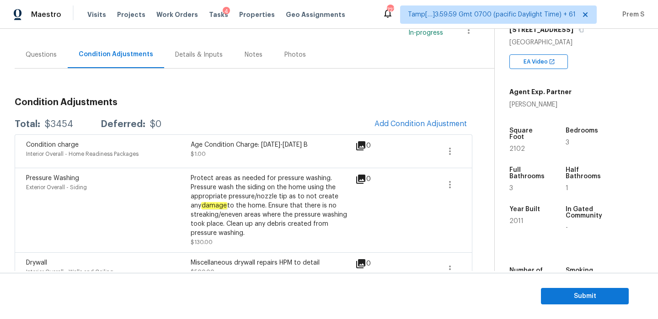
scroll to position [118, 0]
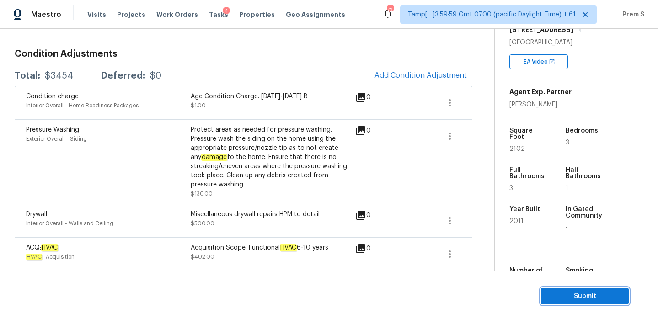
click at [557, 303] on button "Submit" at bounding box center [585, 296] width 88 height 17
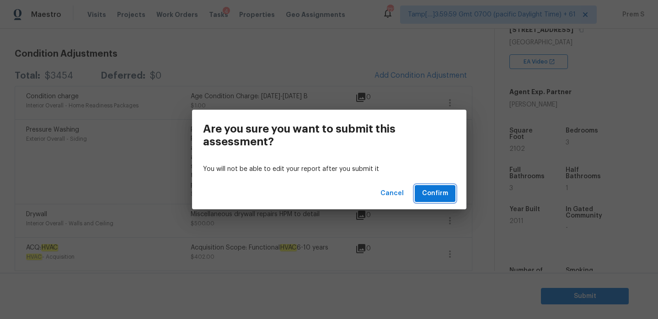
click at [431, 195] on span "Confirm" at bounding box center [435, 193] width 26 height 11
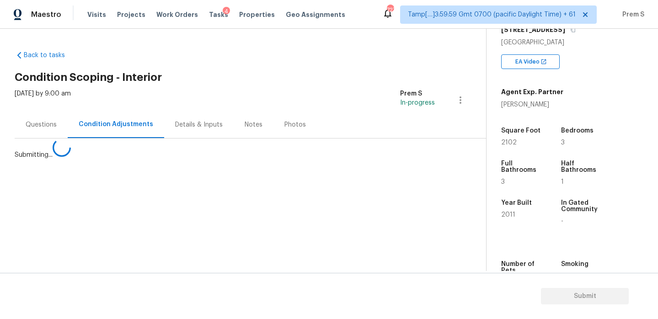
scroll to position [0, 0]
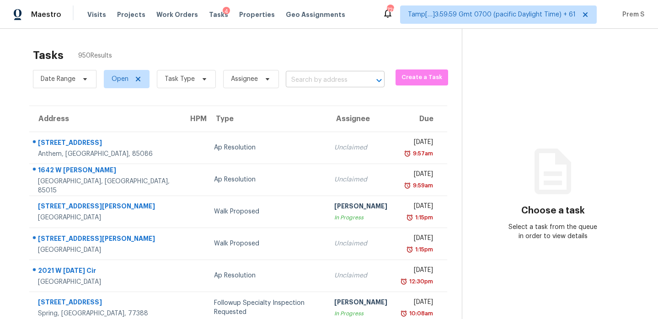
click at [331, 86] on input "text" at bounding box center [322, 80] width 73 height 14
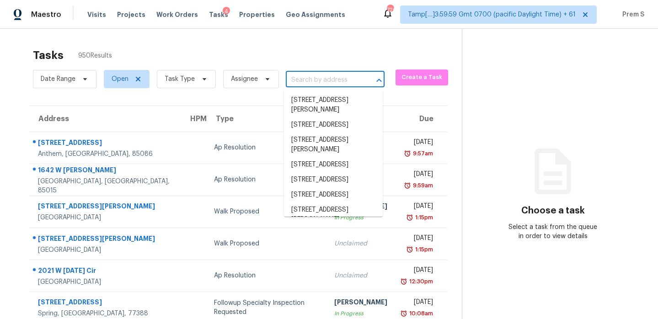
paste input "[STREET_ADDRESS]"
type input "[STREET_ADDRESS]"
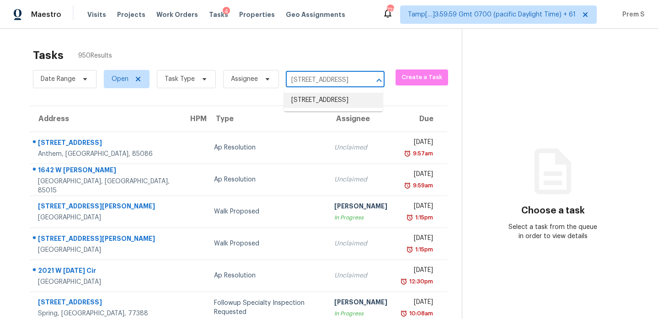
click at [311, 108] on li "[STREET_ADDRESS]" at bounding box center [333, 100] width 99 height 15
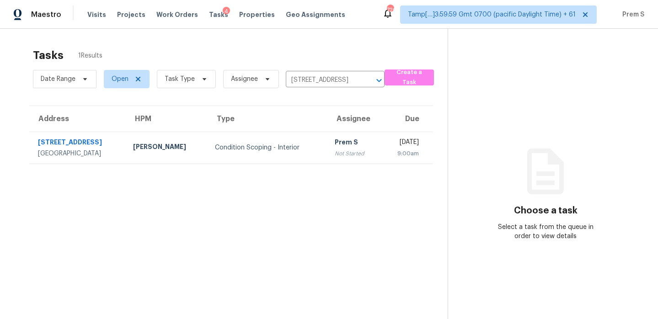
click at [335, 145] on div "Prem S" at bounding box center [354, 143] width 39 height 11
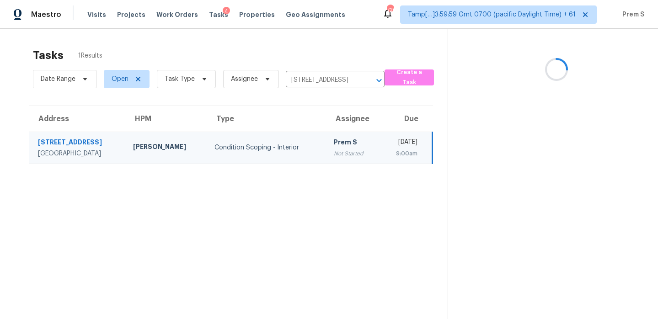
scroll to position [29, 0]
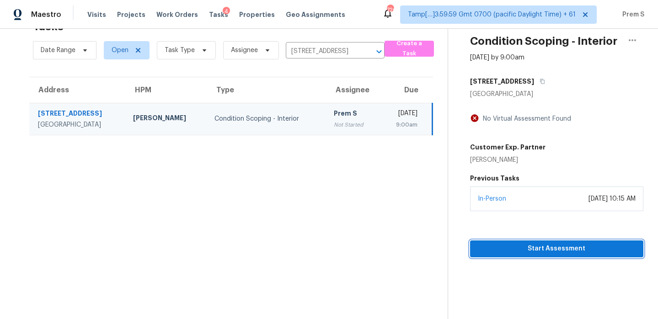
click at [546, 246] on span "Start Assessment" at bounding box center [556, 248] width 159 height 11
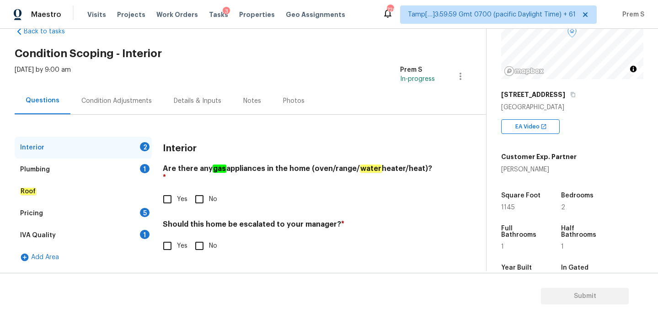
scroll to position [116, 0]
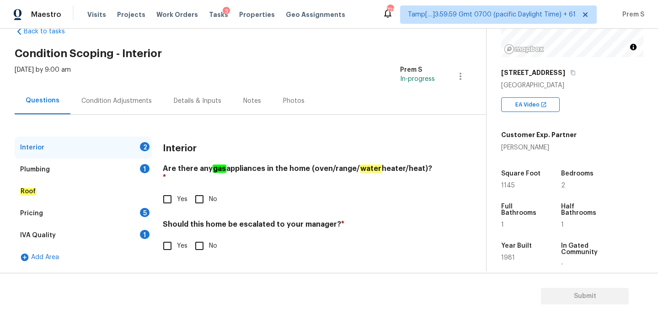
click at [169, 193] on input "Yes" at bounding box center [167, 199] width 19 height 19
checkbox input "true"
click at [199, 242] on input "No" at bounding box center [199, 245] width 19 height 19
checkbox input "true"
click at [138, 172] on div "Plumbing 1" at bounding box center [83, 170] width 137 height 22
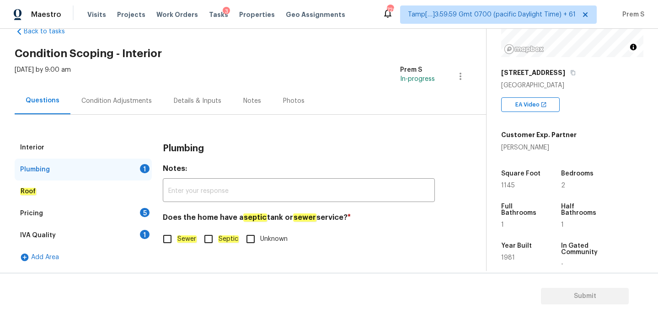
click at [166, 231] on input "Sewer" at bounding box center [167, 239] width 19 height 19
checkbox input "true"
click at [142, 216] on div "5" at bounding box center [145, 212] width 10 height 9
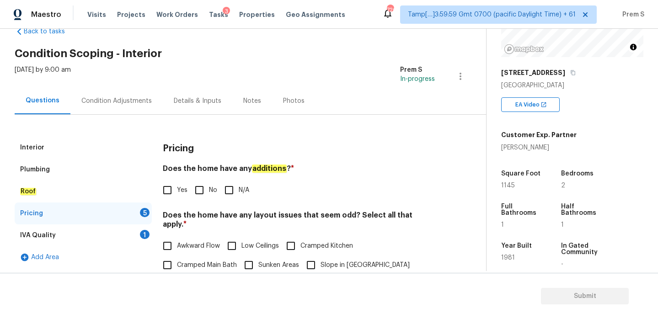
click at [211, 180] on div "Does the home have any additions ? * Yes No N/A" at bounding box center [299, 182] width 272 height 36
click at [203, 189] on input "No" at bounding box center [199, 190] width 19 height 19
checkbox input "true"
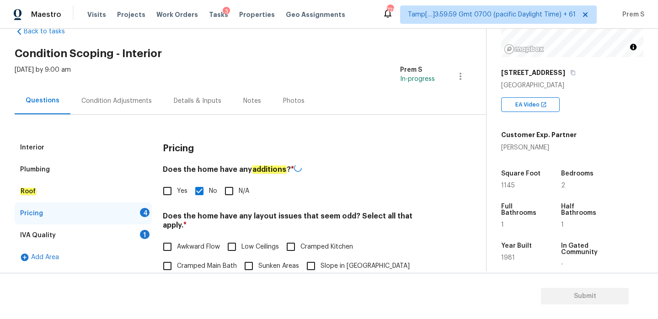
scroll to position [202, 0]
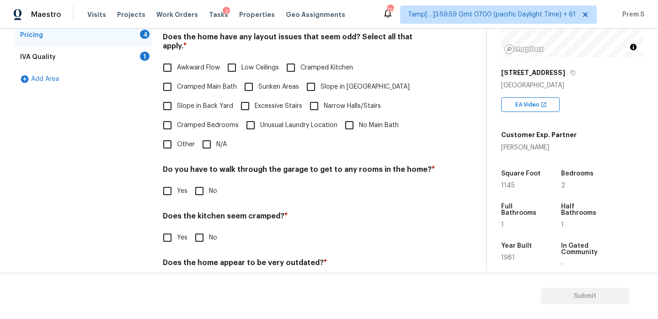
click at [217, 140] on span "N/A" at bounding box center [221, 145] width 11 height 10
click at [216, 138] on input "N/A" at bounding box center [206, 144] width 19 height 19
checkbox input "true"
click at [200, 188] on input "No" at bounding box center [199, 191] width 19 height 19
checkbox input "true"
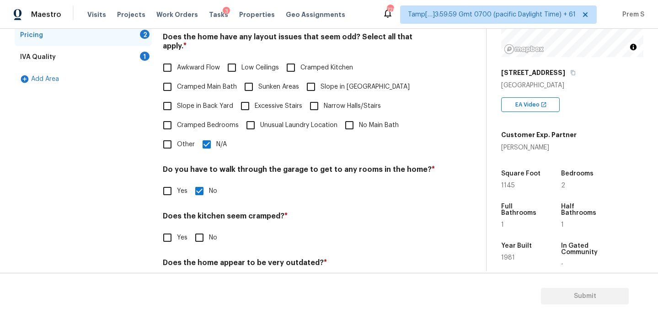
click at [201, 228] on input "No" at bounding box center [199, 237] width 19 height 19
checkbox input "true"
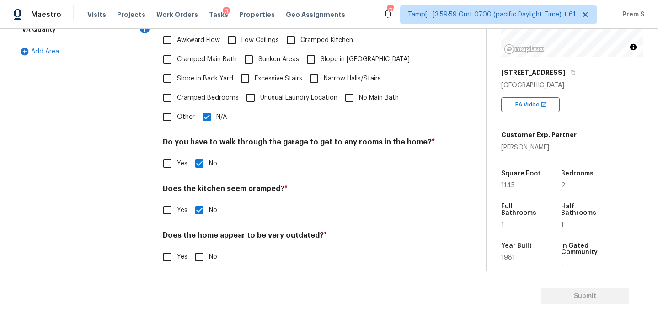
click at [194, 247] on input "No" at bounding box center [199, 256] width 19 height 19
checkbox input "true"
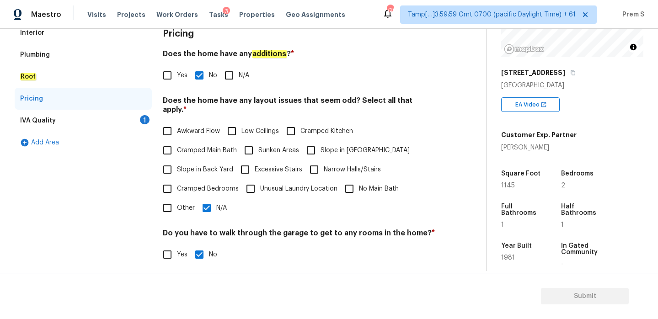
scroll to position [0, 0]
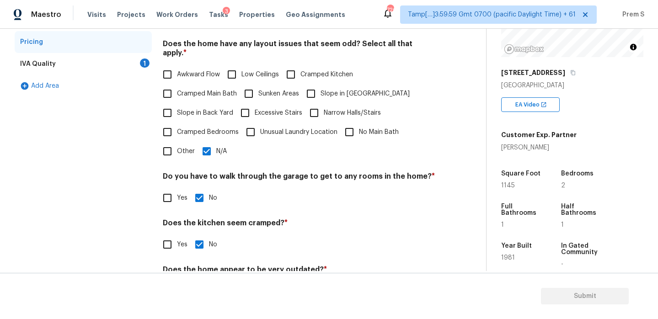
click at [138, 60] on div "IVA Quality 1" at bounding box center [83, 64] width 137 height 22
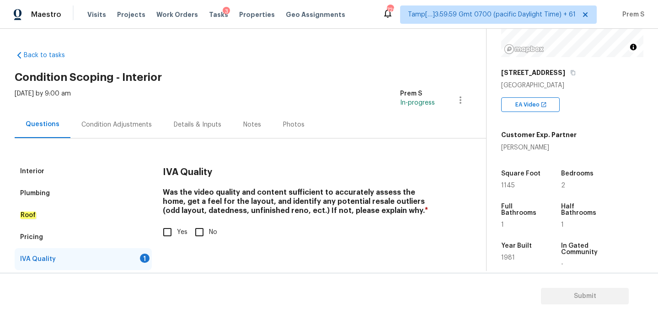
click at [172, 236] on input "Yes" at bounding box center [167, 232] width 19 height 19
checkbox input "true"
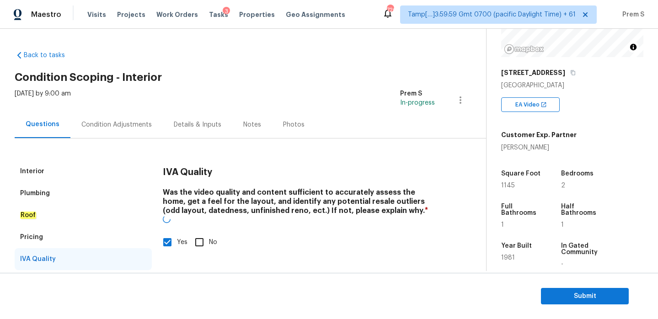
click at [133, 129] on div "Condition Adjustments" at bounding box center [116, 124] width 70 height 9
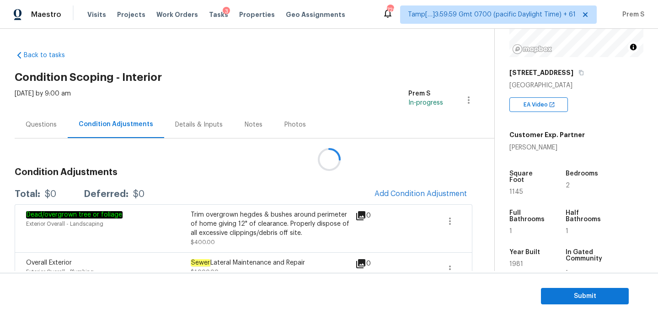
click at [419, 163] on div at bounding box center [329, 159] width 658 height 319
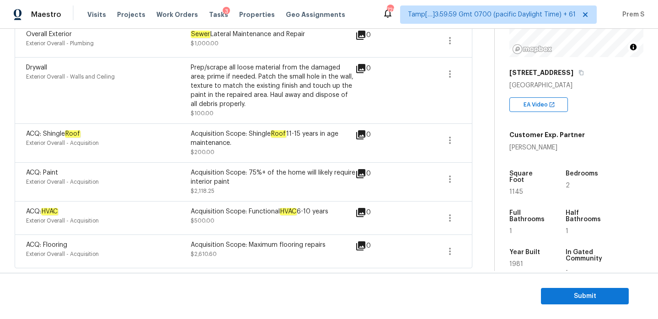
scroll to position [114, 0]
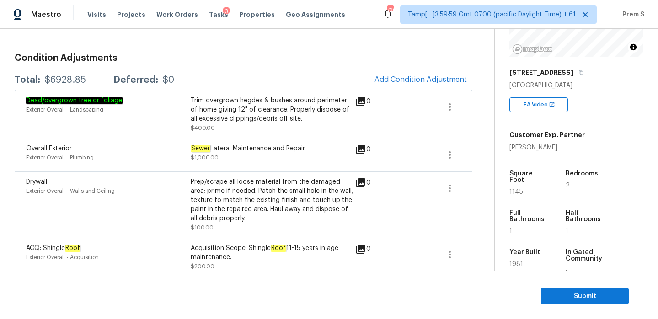
click at [412, 43] on div "Condition Adjustments Total: $6928.85 Deferred: $0 Add Condition Adjustment Dea…" at bounding box center [244, 203] width 458 height 359
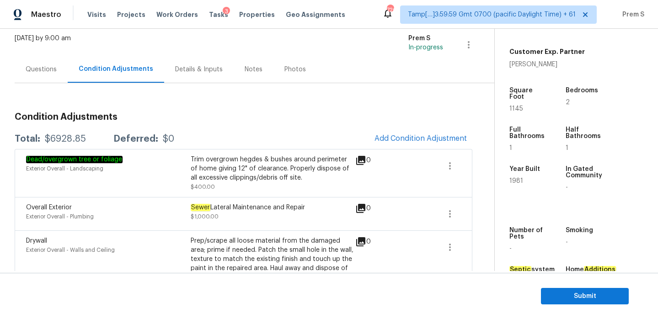
click at [44, 64] on div "Questions" at bounding box center [41, 69] width 53 height 27
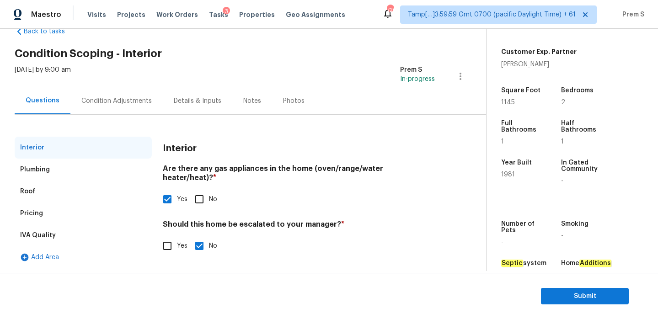
scroll to position [24, 0]
click at [134, 103] on div "Condition Adjustments" at bounding box center [116, 100] width 70 height 9
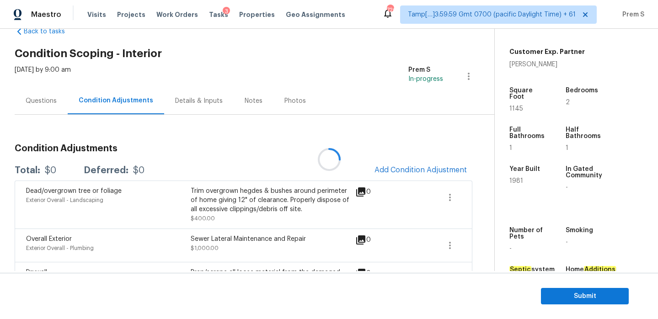
scroll to position [55, 0]
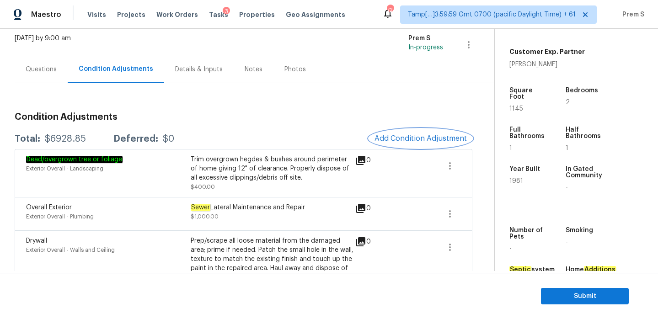
click at [446, 140] on span "Add Condition Adjustment" at bounding box center [421, 138] width 92 height 8
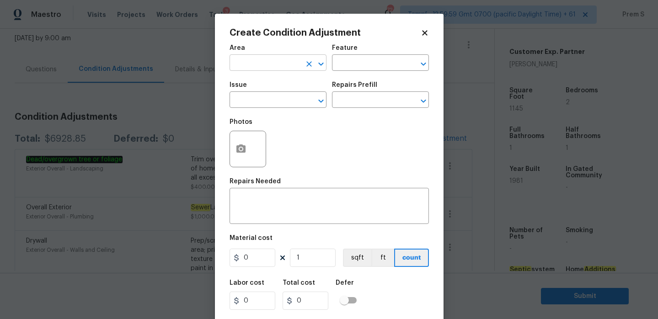
click at [279, 67] on input "text" at bounding box center [265, 64] width 71 height 14
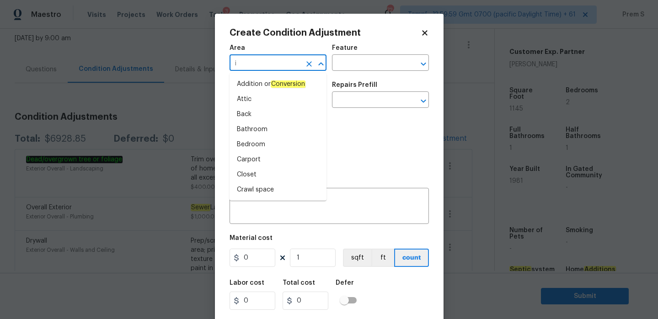
type input "in"
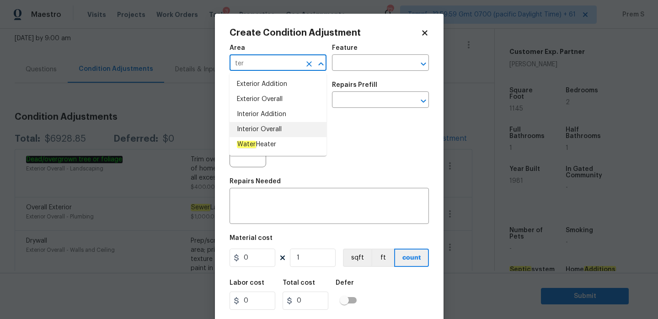
click at [272, 132] on li "Interior Overall" at bounding box center [278, 129] width 97 height 15
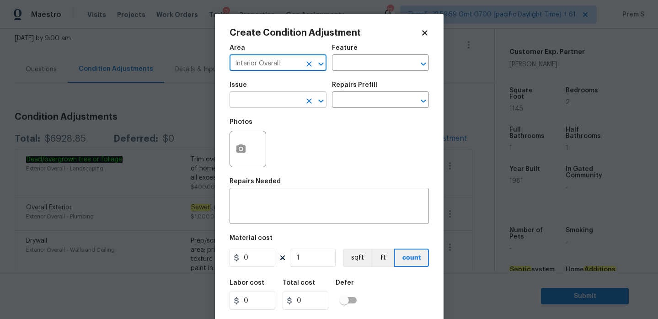
type input "Interior Overall"
click at [284, 104] on input "text" at bounding box center [265, 101] width 71 height 14
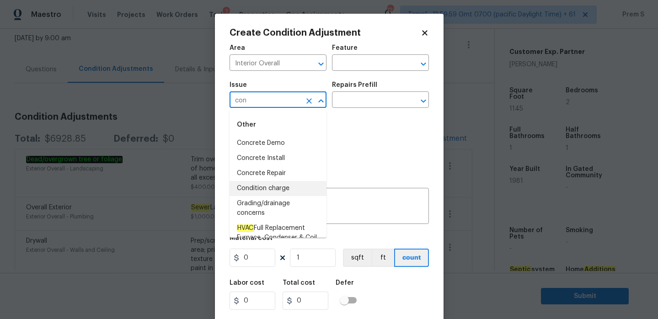
click at [285, 192] on li "Condition charge" at bounding box center [278, 188] width 97 height 15
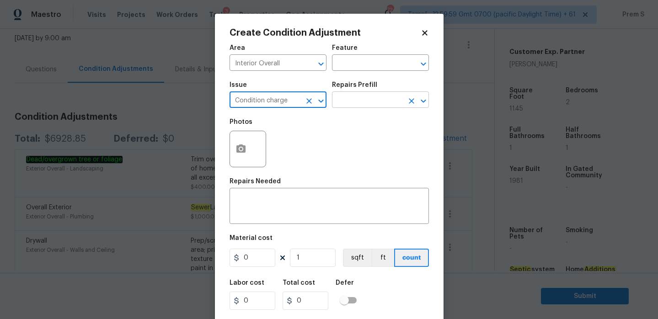
type input "Condition charge"
click at [355, 107] on input "text" at bounding box center [367, 101] width 71 height 14
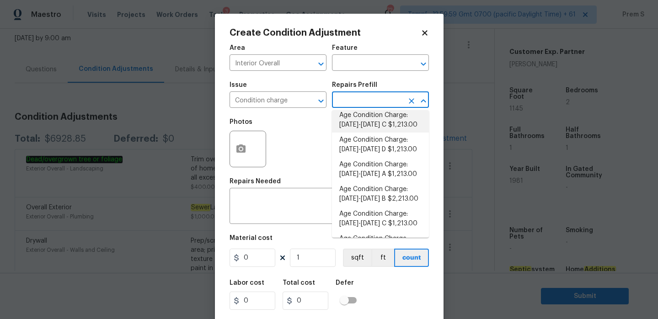
scroll to position [63, 0]
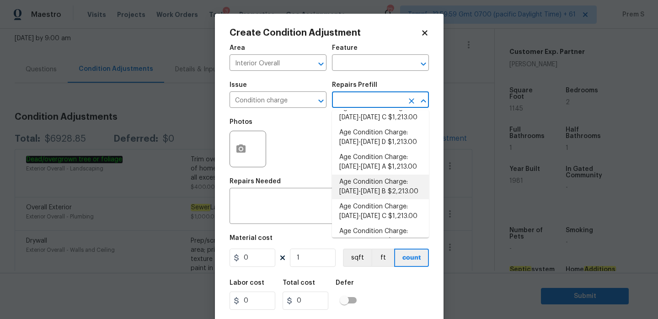
click at [377, 193] on li "Age Condition Charge: 1979-1992 B $2,213.00" at bounding box center [380, 187] width 97 height 25
type input "Home Readiness Packages"
type textarea "Age Condition Charge: [DATE]-[DATE] B"
type input "2213"
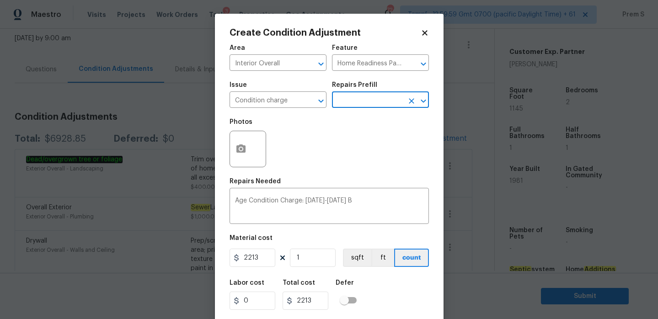
scroll to position [22, 0]
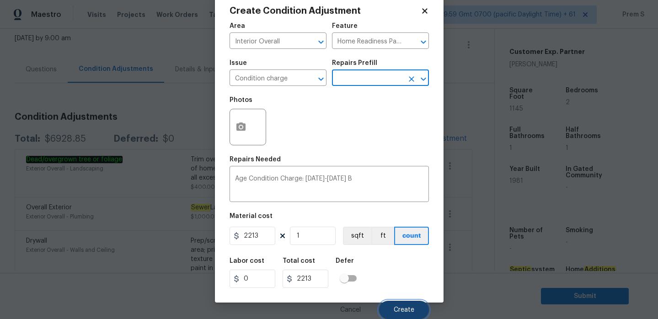
click at [411, 309] on span "Create" at bounding box center [404, 310] width 21 height 7
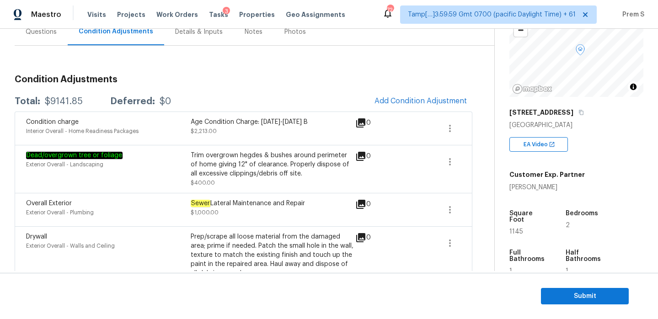
scroll to position [96, 0]
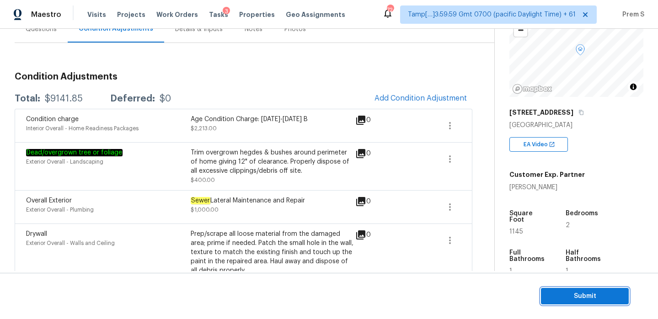
click at [571, 293] on span "Submit" at bounding box center [584, 296] width 73 height 11
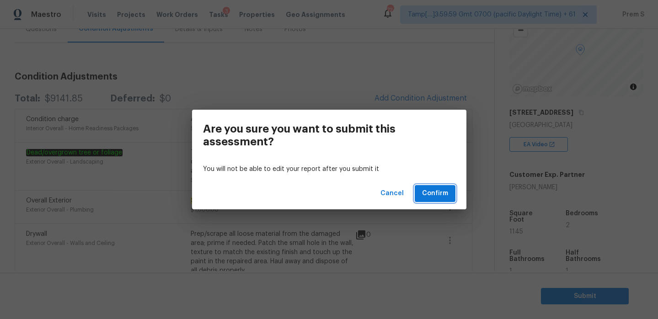
click at [438, 190] on span "Confirm" at bounding box center [435, 193] width 26 height 11
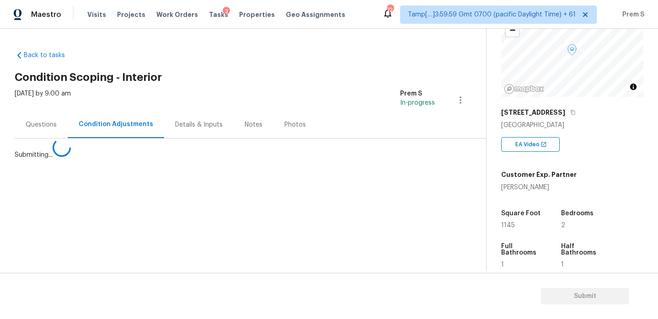
scroll to position [0, 0]
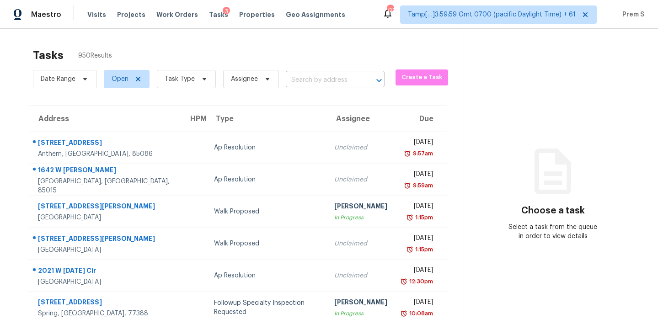
click at [320, 76] on input "text" at bounding box center [322, 80] width 73 height 14
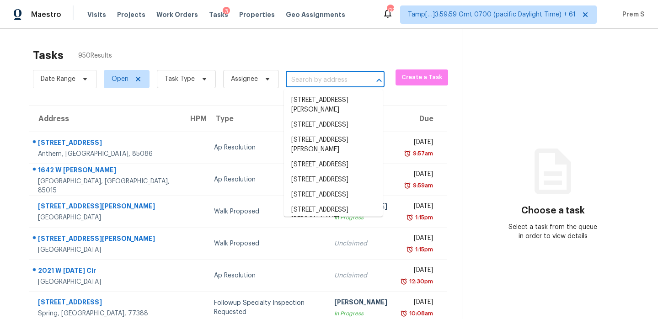
paste input "$9,141"
type input "$9,141"
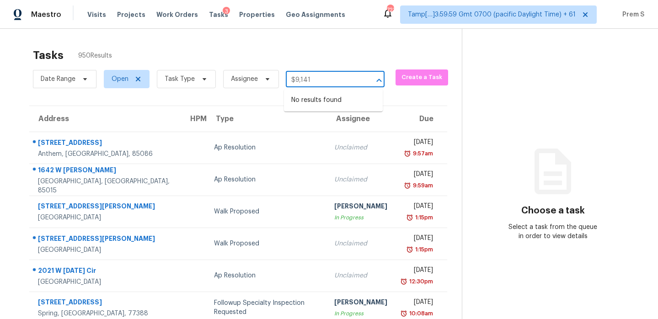
click at [317, 85] on input "$9,141" at bounding box center [322, 80] width 73 height 14
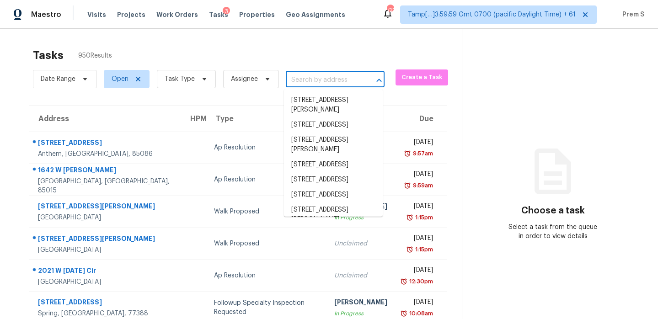
click at [321, 84] on input "text" at bounding box center [322, 80] width 73 height 14
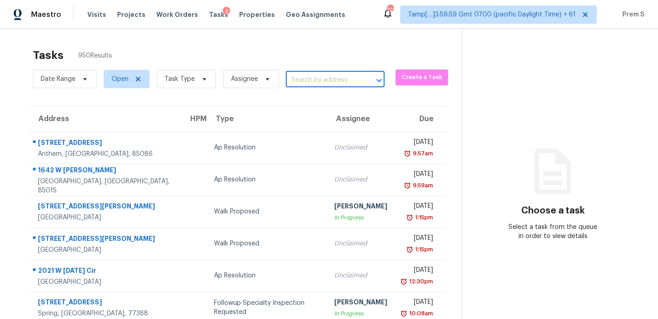
paste input "[STREET_ADDRESS]"
type input "[STREET_ADDRESS]"
click at [317, 100] on li "[STREET_ADDRESS]" at bounding box center [333, 100] width 99 height 15
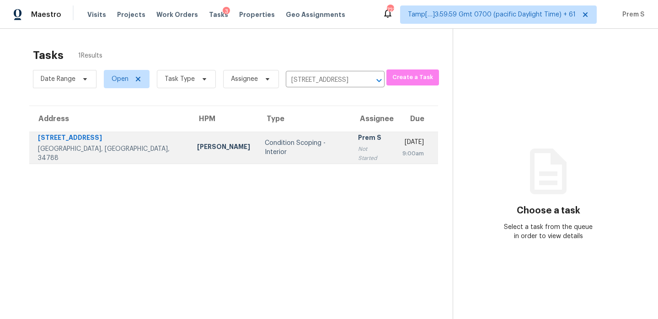
click at [351, 148] on td "Prem S Not Started" at bounding box center [373, 148] width 44 height 32
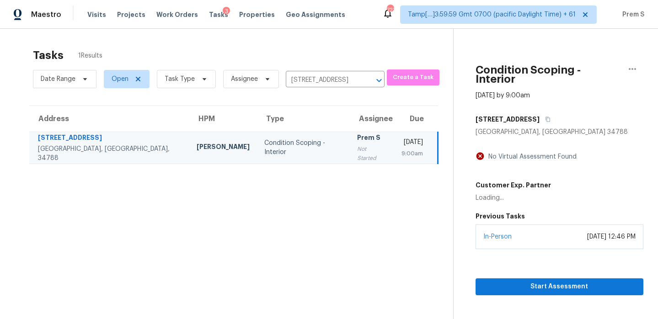
scroll to position [29, 0]
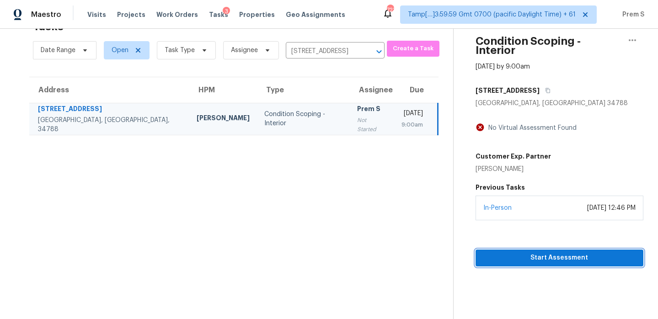
click at [578, 252] on span "Start Assessment" at bounding box center [559, 257] width 153 height 11
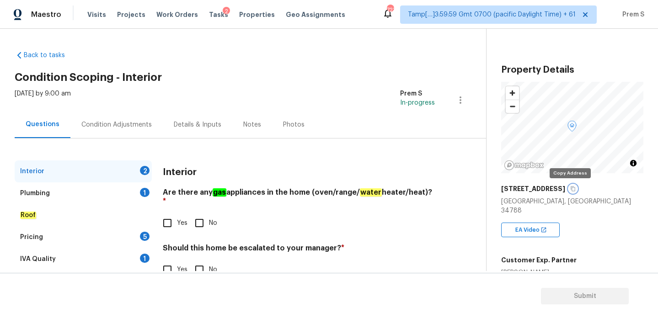
click at [571, 187] on icon "button" at bounding box center [573, 189] width 5 height 5
click at [200, 214] on input "No" at bounding box center [199, 223] width 19 height 19
checkbox input "true"
click at [203, 260] on input "No" at bounding box center [199, 269] width 19 height 19
checkbox input "true"
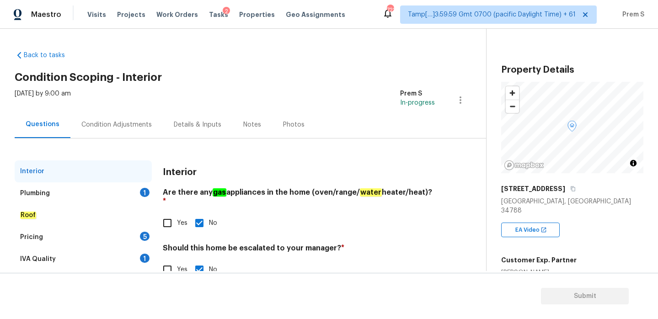
click at [150, 194] on div "Plumbing 1" at bounding box center [83, 193] width 137 height 22
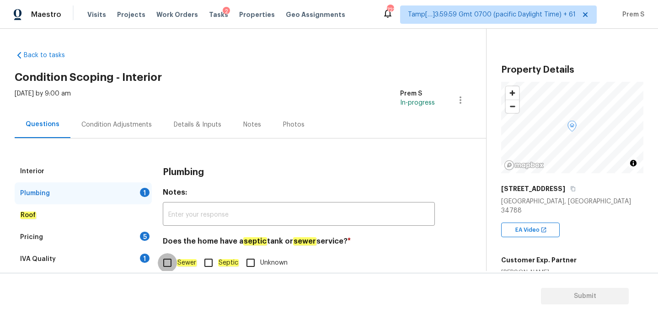
click at [167, 256] on input "Sewer" at bounding box center [167, 262] width 19 height 19
checkbox input "true"
click at [138, 228] on div "Pricing 5" at bounding box center [83, 237] width 137 height 22
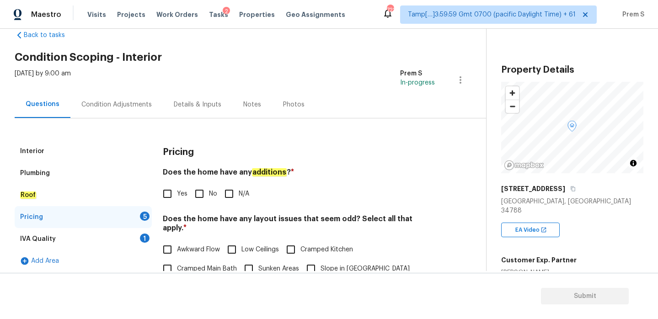
scroll to position [59, 0]
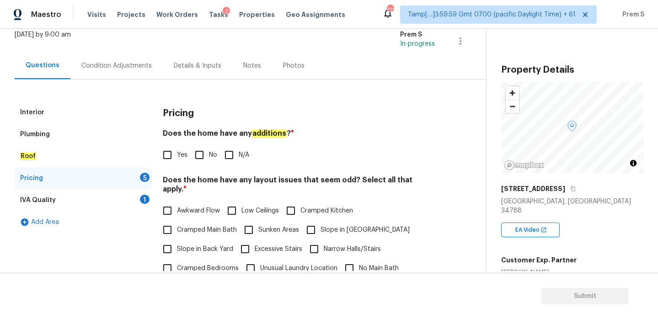
click at [203, 152] on input "No" at bounding box center [199, 154] width 19 height 19
checkbox input "true"
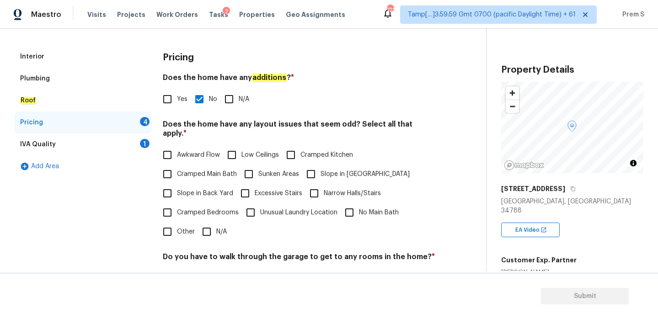
scroll to position [179, 0]
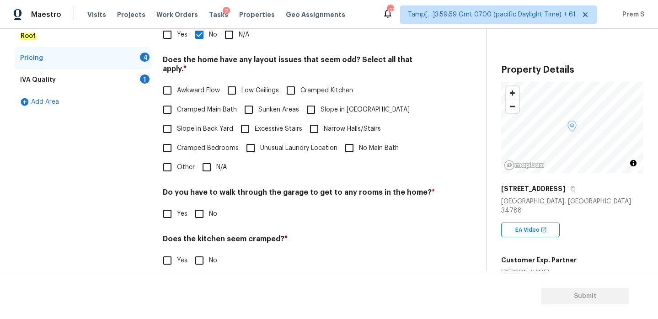
click at [207, 161] on input "N/A" at bounding box center [206, 167] width 19 height 19
checkbox input "true"
click at [198, 212] on input "No" at bounding box center [199, 214] width 19 height 19
checkbox input "true"
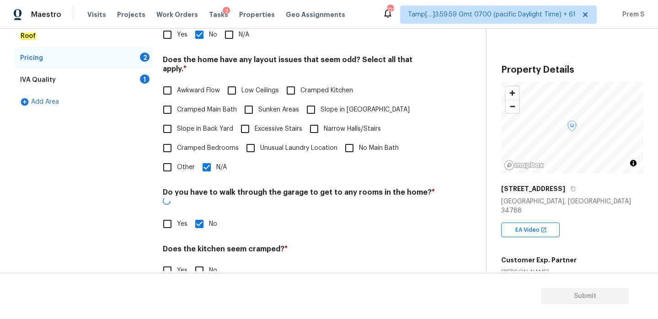
click at [198, 261] on input "No" at bounding box center [199, 270] width 19 height 19
checkbox input "true"
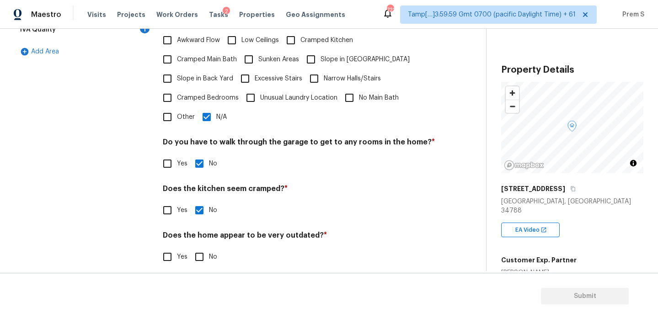
click at [199, 249] on input "No" at bounding box center [199, 256] width 19 height 19
checkbox input "true"
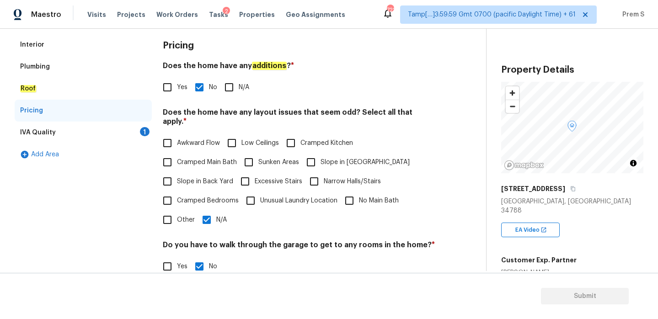
click at [143, 136] on div "IVA Quality 1" at bounding box center [83, 133] width 137 height 22
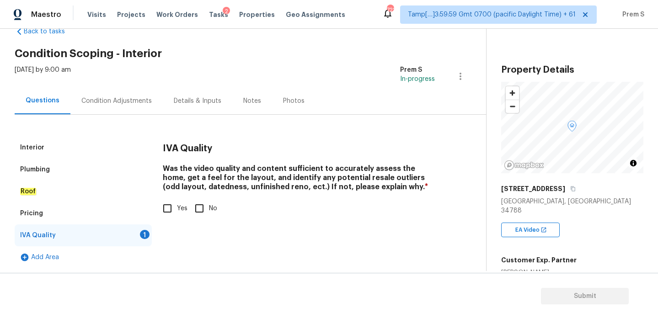
click at [169, 202] on input "Yes" at bounding box center [167, 208] width 19 height 19
checkbox input "true"
click at [137, 99] on div "Condition Adjustments" at bounding box center [116, 100] width 70 height 9
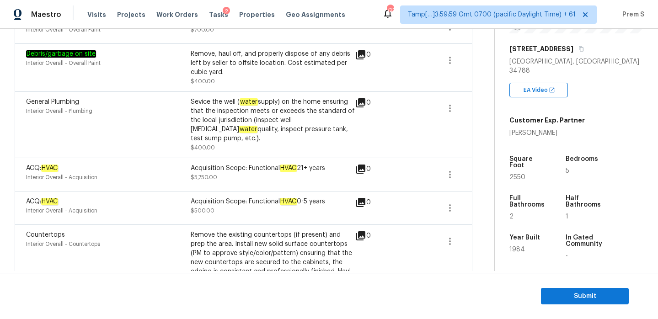
scroll to position [141, 0]
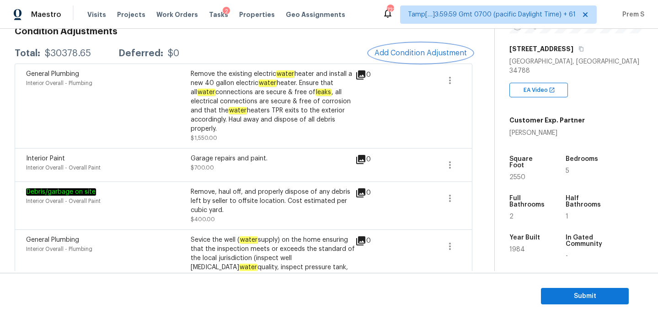
click at [414, 52] on span "Add Condition Adjustment" at bounding box center [421, 53] width 92 height 8
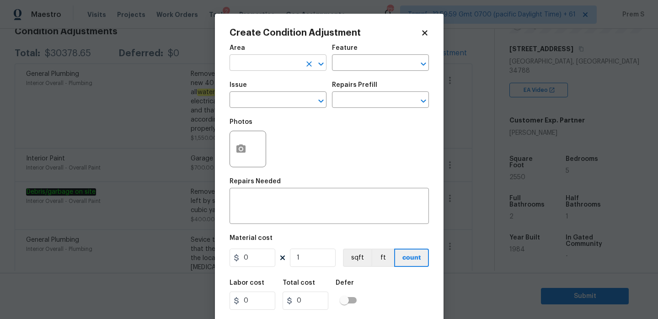
click at [241, 69] on input "text" at bounding box center [265, 64] width 71 height 14
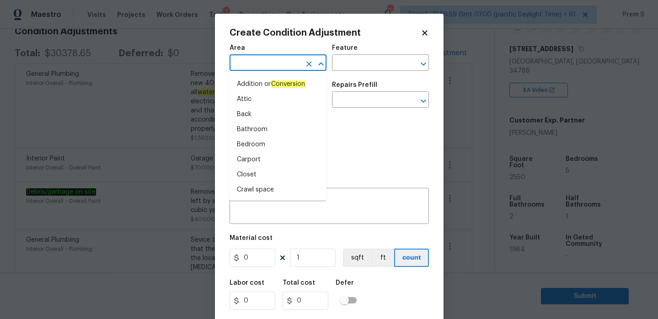
type input "i"
type input "n"
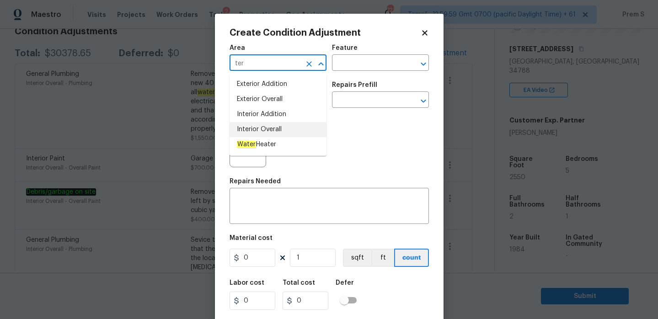
click at [261, 128] on li "Interior Overall" at bounding box center [278, 129] width 97 height 15
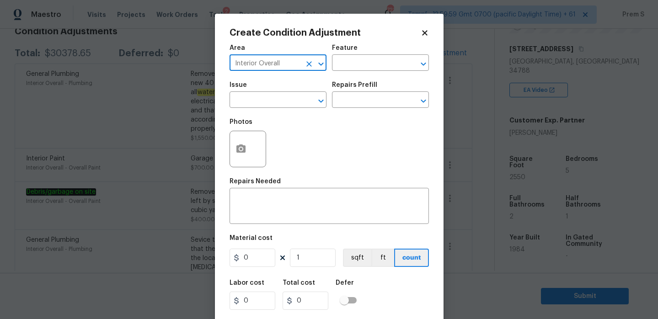
type input "Interior Overall"
click at [261, 128] on div "Photos" at bounding box center [249, 125] width 38 height 12
click at [268, 104] on input "text" at bounding box center [265, 101] width 71 height 14
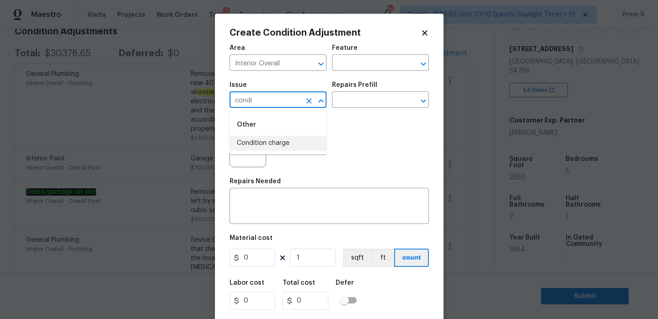
click at [274, 141] on li "Condition charge" at bounding box center [278, 143] width 97 height 15
type input "Condition charge"
click at [391, 105] on input "text" at bounding box center [367, 101] width 71 height 14
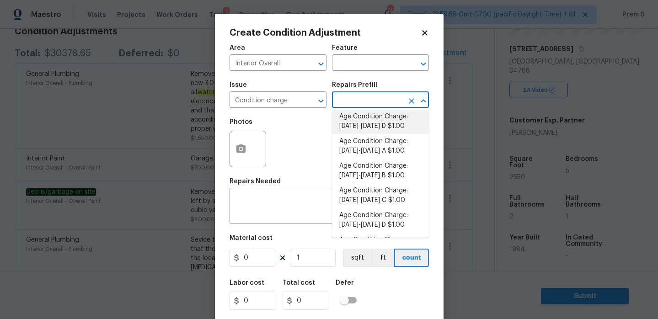
scroll to position [80, 0]
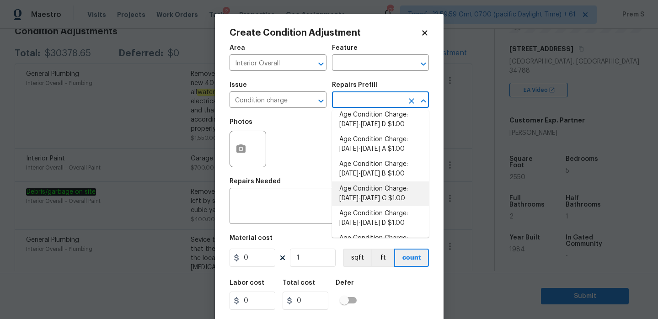
click at [382, 188] on li "Age Condition Charge: 1979-1992 C $1.00" at bounding box center [380, 194] width 97 height 25
type input "Home Readiness Packages"
type textarea "Age Condition Charge: [DATE]-[DATE] C"
type input "1"
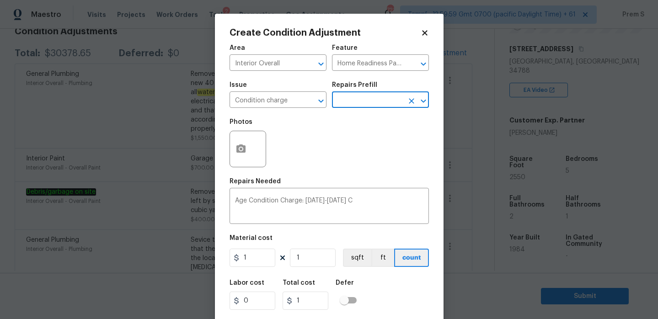
scroll to position [22, 0]
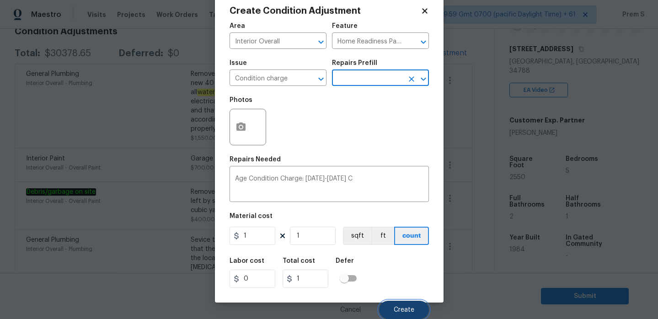
click at [402, 310] on span "Create" at bounding box center [404, 310] width 21 height 7
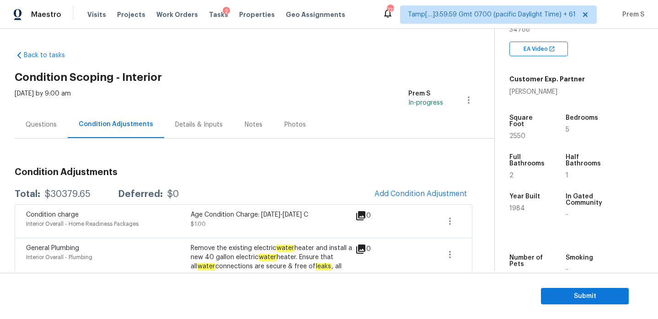
scroll to position [193, 0]
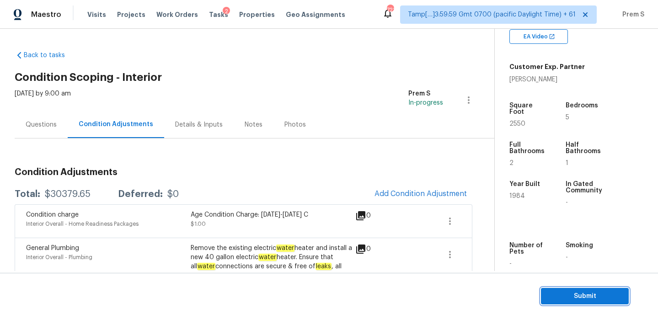
click at [558, 294] on span "Submit" at bounding box center [584, 296] width 73 height 11
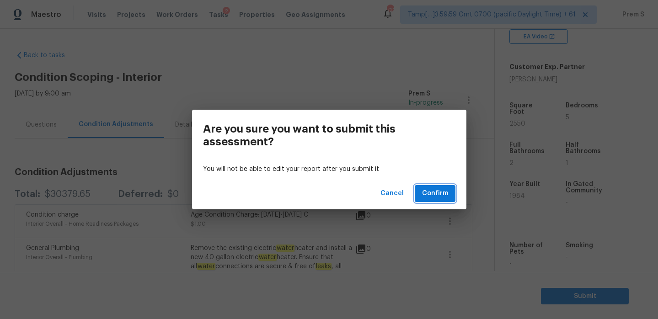
click at [444, 194] on span "Confirm" at bounding box center [435, 193] width 26 height 11
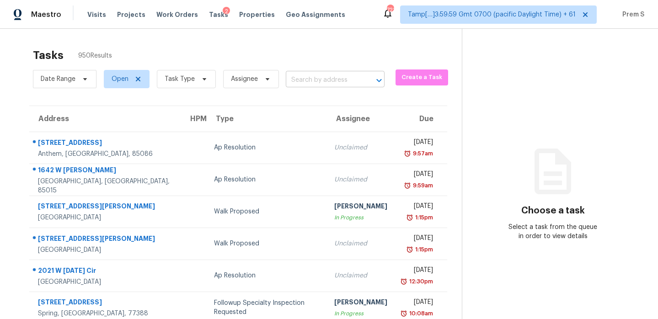
click at [327, 76] on input "text" at bounding box center [322, 80] width 73 height 14
paste input "[STREET_ADDRESS][PERSON_NAME]"
type input "[STREET_ADDRESS][PERSON_NAME]"
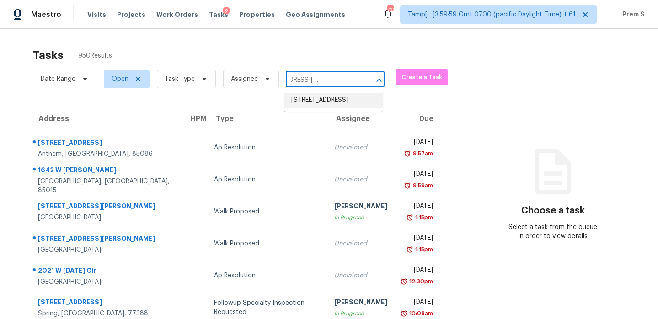
click at [307, 97] on li "[STREET_ADDRESS]" at bounding box center [333, 100] width 99 height 15
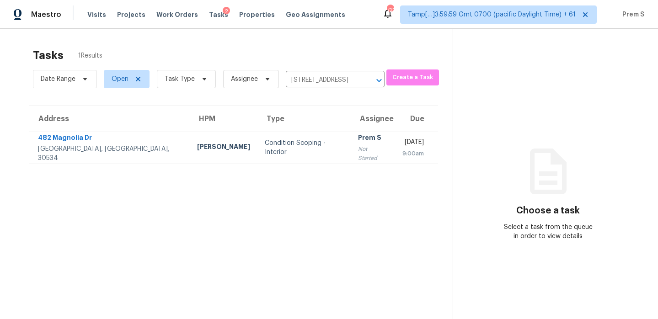
click at [351, 159] on td "Prem S Not Started" at bounding box center [373, 148] width 44 height 32
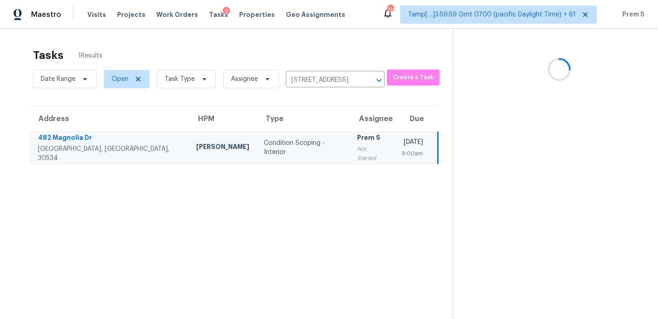
scroll to position [29, 0]
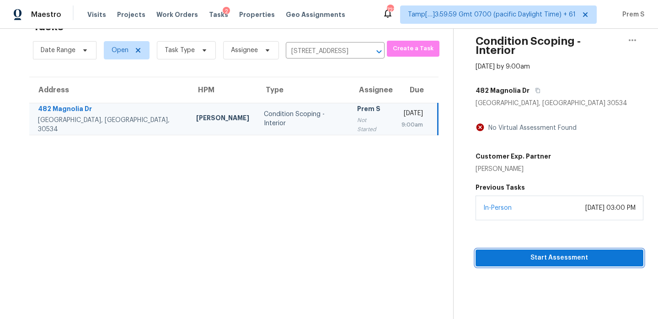
click at [521, 252] on span "Start Assessment" at bounding box center [559, 257] width 153 height 11
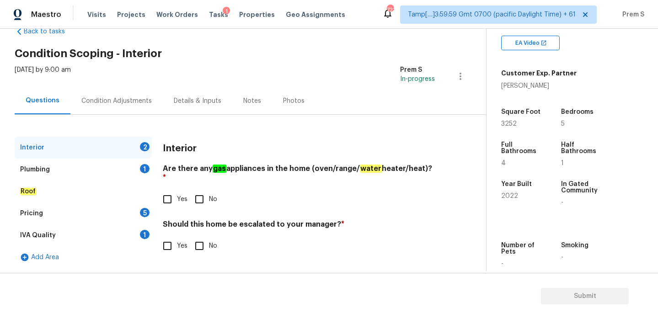
scroll to position [207, 0]
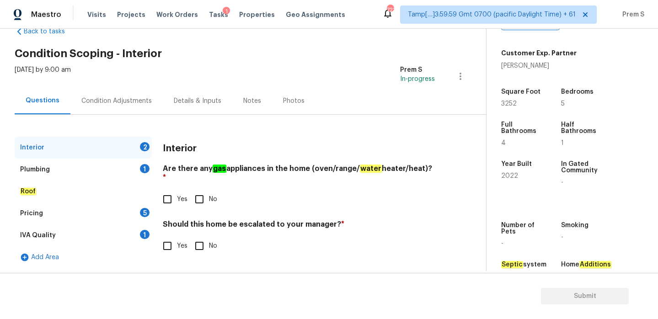
click at [173, 191] on input "Yes" at bounding box center [167, 199] width 19 height 19
checkbox input "true"
click at [195, 241] on input "No" at bounding box center [199, 245] width 19 height 19
checkbox input "true"
click at [141, 175] on div "Plumbing 1" at bounding box center [83, 170] width 137 height 22
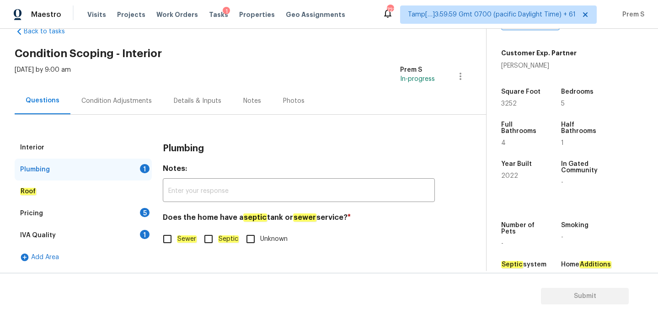
click at [171, 242] on input "Sewer" at bounding box center [167, 239] width 19 height 19
checkbox input "true"
click at [138, 210] on div "Pricing 5" at bounding box center [83, 214] width 137 height 22
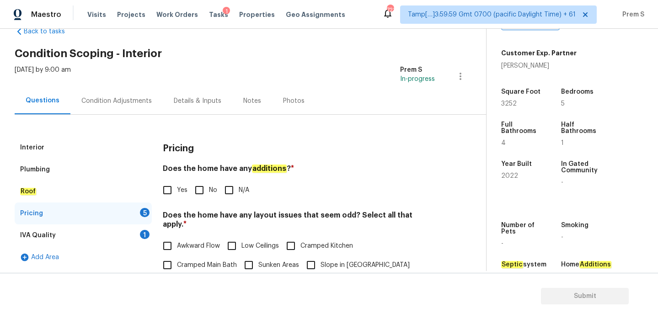
click at [199, 189] on input "No" at bounding box center [199, 190] width 19 height 19
checkbox input "true"
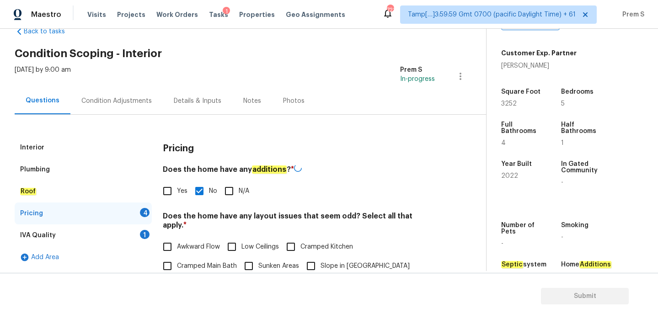
scroll to position [204, 0]
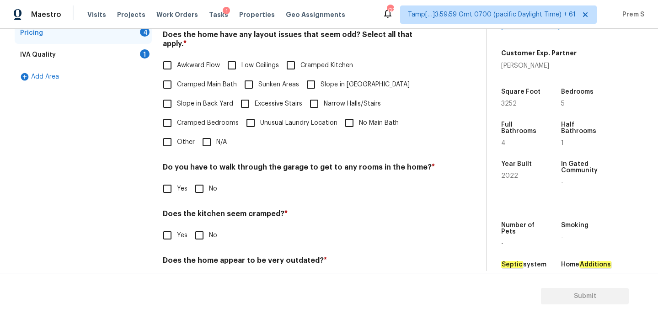
click at [203, 135] on input "N/A" at bounding box center [206, 142] width 19 height 19
checkbox input "true"
click at [202, 179] on div "Do you have to walk through the garage to get to any rooms in the home? * Yes No" at bounding box center [299, 182] width 272 height 36
click at [201, 189] on input "No" at bounding box center [199, 188] width 19 height 19
checkbox input "true"
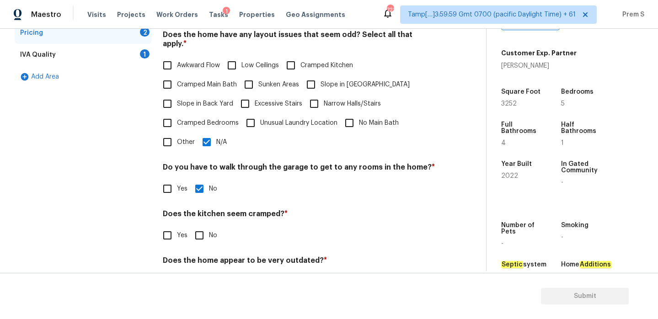
click at [199, 228] on input "No" at bounding box center [199, 235] width 19 height 19
checkbox input "true"
click at [201, 273] on input "No" at bounding box center [199, 282] width 19 height 19
checkbox input "true"
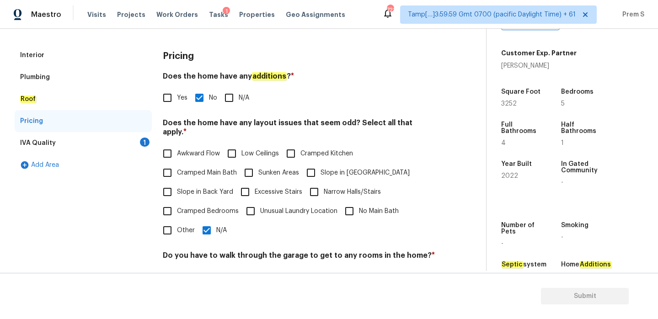
click at [143, 139] on div "1" at bounding box center [145, 142] width 10 height 9
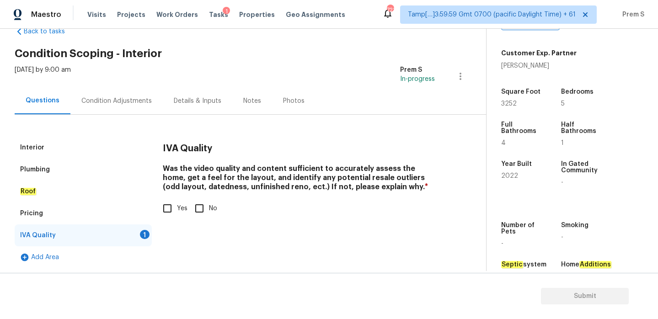
click at [168, 205] on input "Yes" at bounding box center [167, 208] width 19 height 19
checkbox input "true"
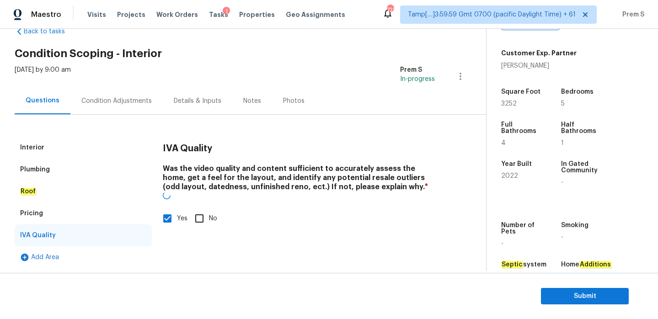
click at [145, 106] on div "Condition Adjustments" at bounding box center [116, 100] width 92 height 27
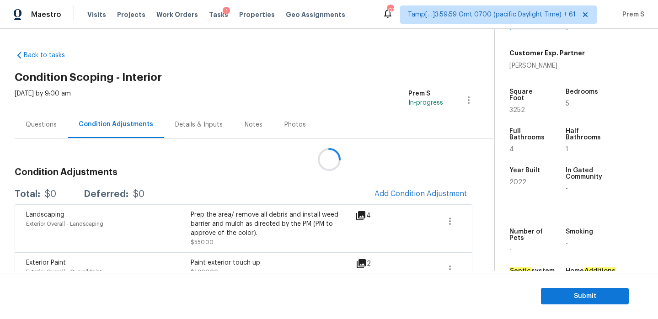
click at [421, 189] on div at bounding box center [329, 159] width 658 height 319
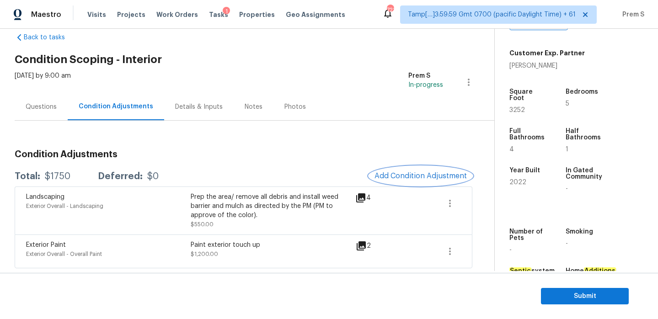
click at [406, 170] on button "Add Condition Adjustment" at bounding box center [420, 175] width 103 height 19
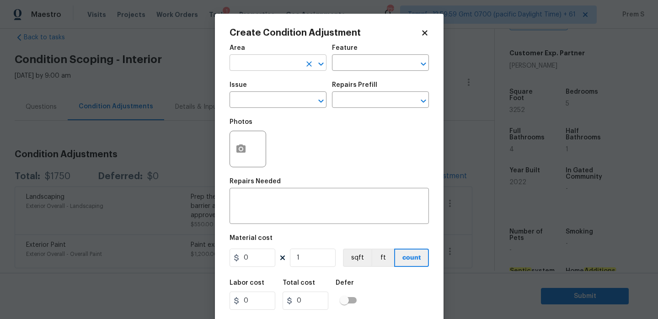
click at [271, 68] on input "text" at bounding box center [265, 64] width 71 height 14
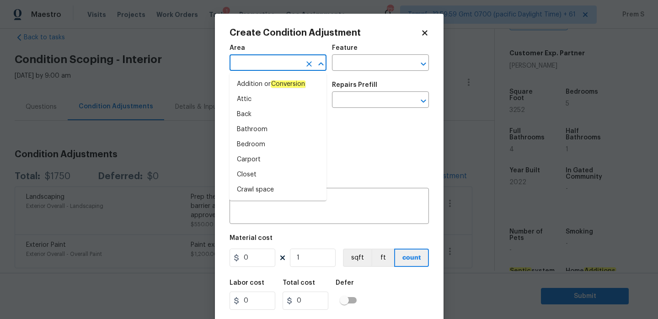
type input "i"
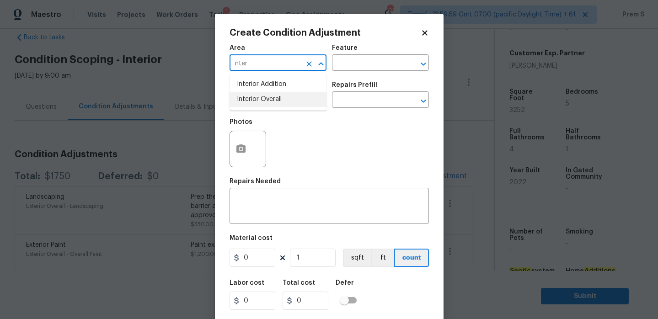
click at [273, 102] on li "Interior Overall" at bounding box center [278, 99] width 97 height 15
type input "Interior Overall"
click at [273, 102] on input "text" at bounding box center [265, 101] width 71 height 14
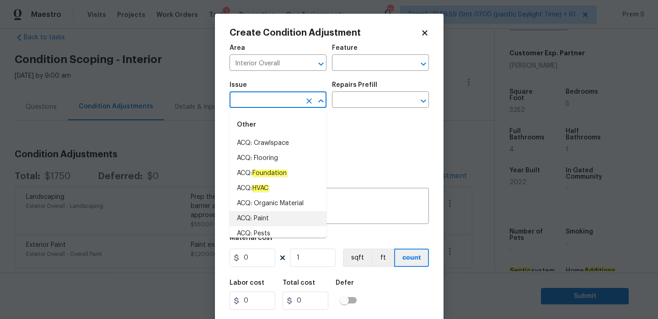
click at [263, 214] on li "ACQ: Paint" at bounding box center [278, 218] width 97 height 15
type input "ACQ: Paint"
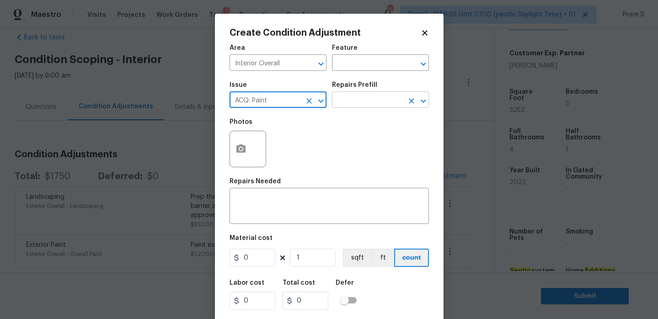
click at [347, 105] on input "text" at bounding box center [367, 101] width 71 height 14
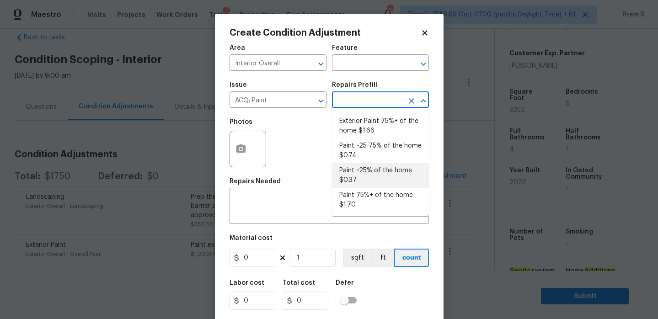
click at [368, 174] on li "Paint ~25% of the home $0.37" at bounding box center [380, 175] width 97 height 25
type input "Acquisition"
type textarea "Acquisition Scope: ~25% of the home needs interior paint"
type input "0.37"
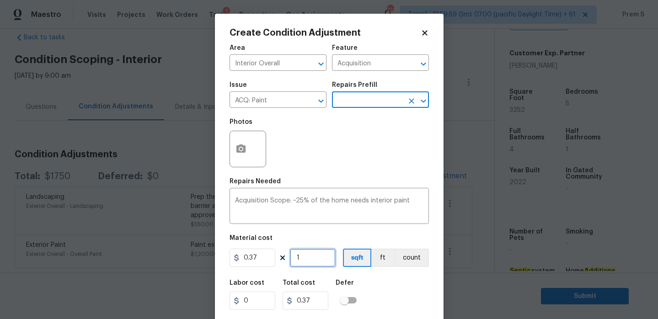
click at [302, 260] on input "1" at bounding box center [313, 258] width 46 height 18
type input "3"
type input "1.11"
type input "32"
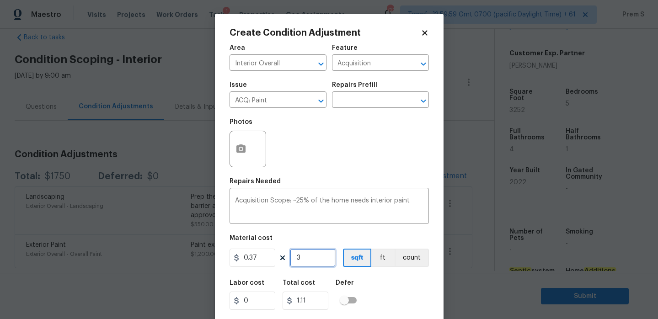
type input "11.84"
type input "325"
type input "120.25"
type input "3252"
type input "1203.24"
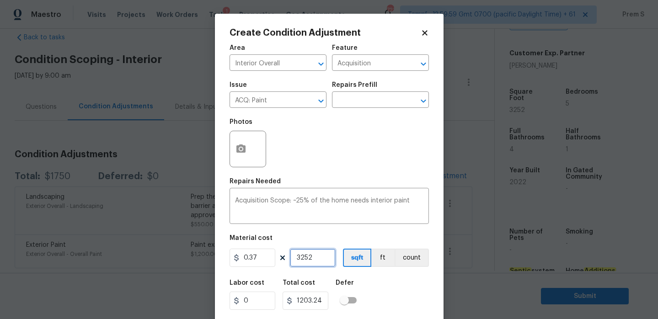
type input "3252"
click at [375, 292] on div "Labor cost 0 Total cost 1203.24 Defer" at bounding box center [329, 294] width 199 height 41
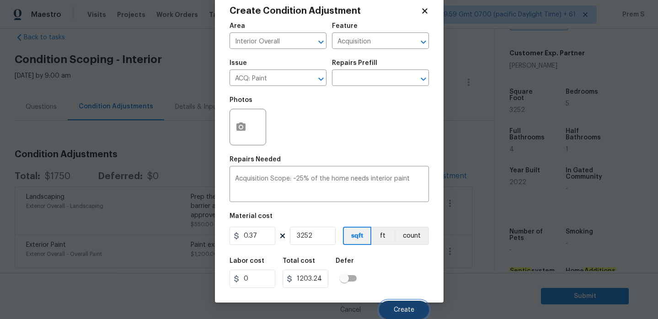
click at [399, 310] on span "Create" at bounding box center [404, 310] width 21 height 7
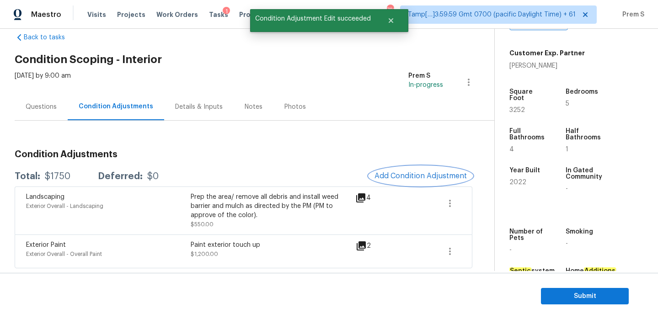
scroll to position [0, 0]
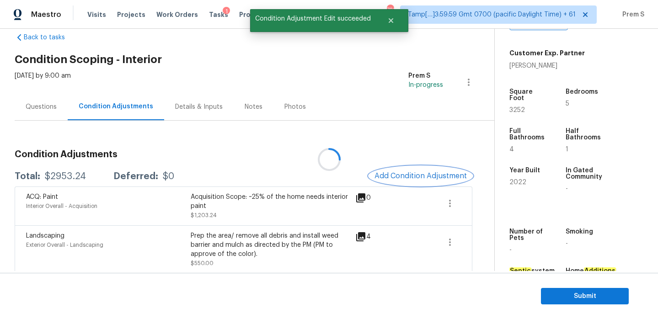
click at [387, 169] on button "Add Condition Adjustment" at bounding box center [420, 175] width 103 height 19
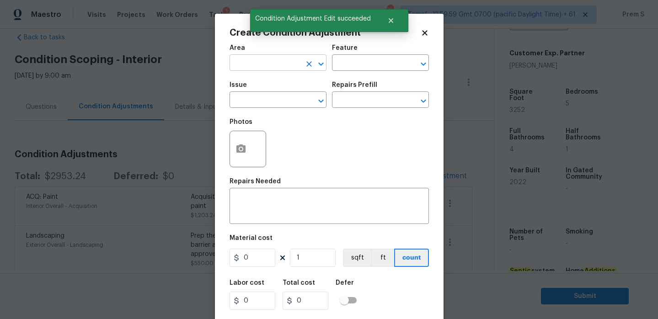
click at [255, 63] on input "text" at bounding box center [265, 64] width 71 height 14
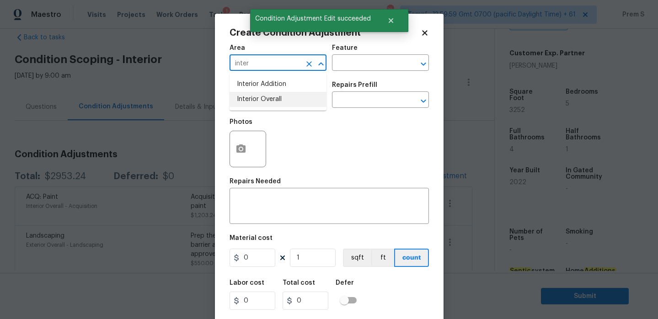
click at [278, 94] on li "Interior Overall" at bounding box center [278, 99] width 97 height 15
type input "Interior Overall"
click at [278, 94] on input "text" at bounding box center [265, 101] width 71 height 14
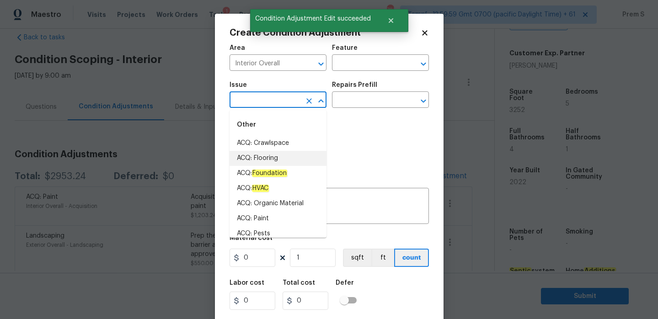
click at [263, 157] on li "ACQ: Flooring" at bounding box center [278, 158] width 97 height 15
type input "ACQ: Flooring"
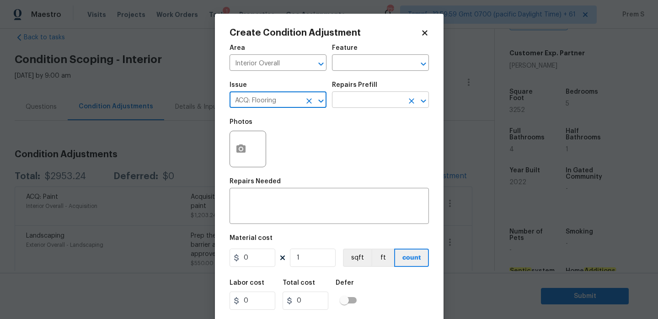
click at [355, 96] on input "text" at bounding box center [367, 101] width 71 height 14
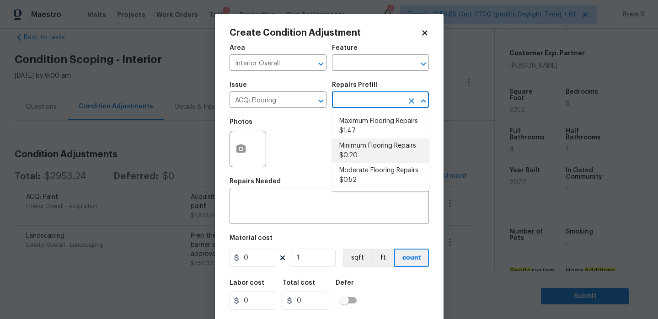
click at [365, 149] on li "Minimum Flooring Repairs $0.20" at bounding box center [380, 151] width 97 height 25
type input "Acquisition"
type textarea "Acquisition Scope: Minimum flooring repairs"
type input "0.2"
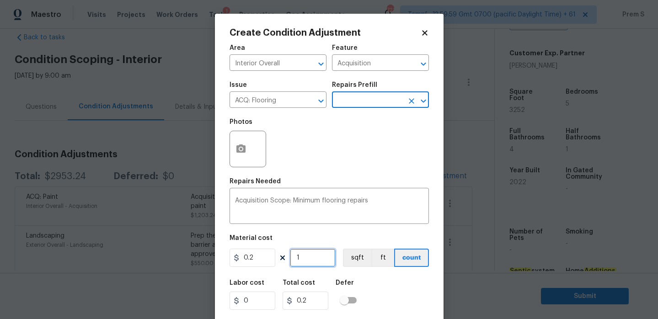
click at [305, 258] on input "1" at bounding box center [313, 258] width 46 height 18
type input "3"
type input "0.6"
type input "32"
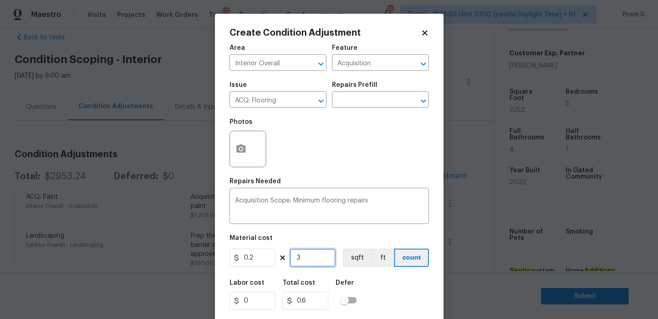
type input "6.4"
type input "325"
type input "65"
type input "3252"
type input "650.4"
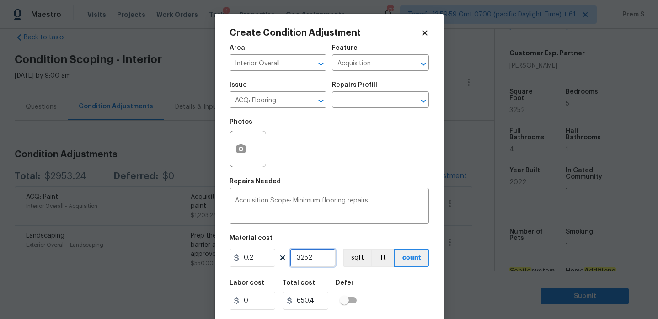
type input "3252"
click at [253, 266] on input "0.2" at bounding box center [253, 258] width 46 height 18
click at [376, 292] on div "Labor cost 0 Total cost 650.4 Defer" at bounding box center [329, 294] width 199 height 41
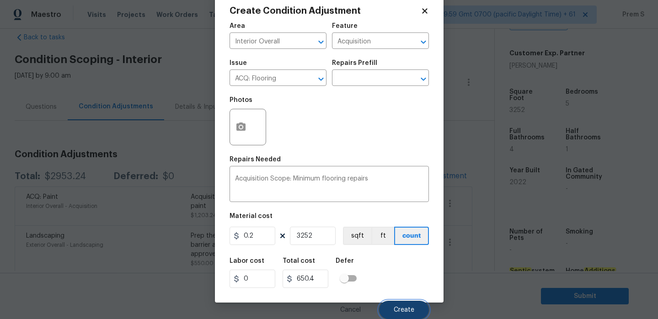
click at [394, 311] on span "Create" at bounding box center [404, 310] width 21 height 7
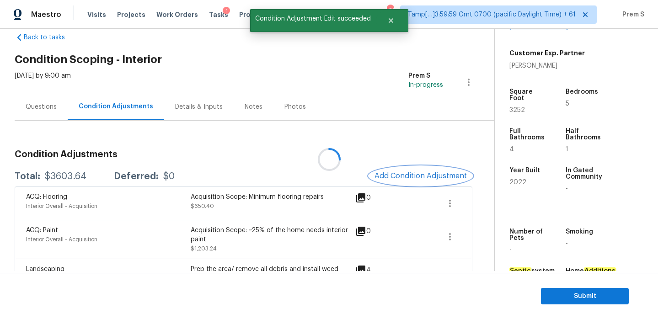
scroll to position [0, 0]
click at [415, 166] on div "Condition Adjustments Total: $3603.64 Deferred: $0 Add Condition Adjustment ACQ…" at bounding box center [244, 242] width 458 height 198
click at [409, 172] on span "Add Condition Adjustment" at bounding box center [421, 176] width 92 height 8
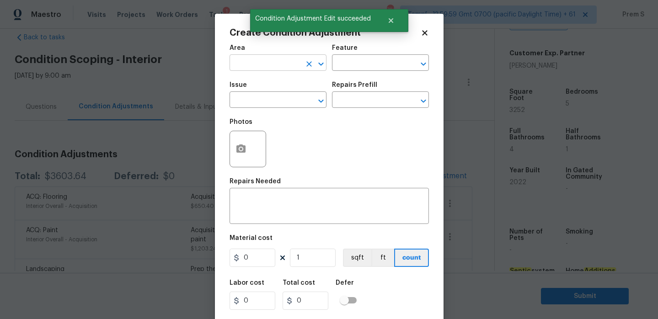
click at [264, 62] on input "text" at bounding box center [265, 64] width 71 height 14
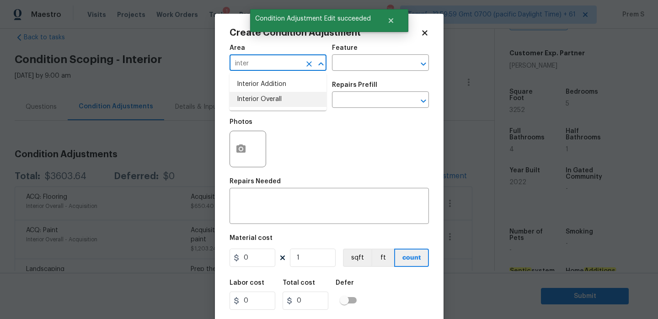
click at [284, 102] on li "Interior Overall" at bounding box center [278, 99] width 97 height 15
type input "Interior Overall"
click at [284, 102] on input "text" at bounding box center [265, 101] width 71 height 14
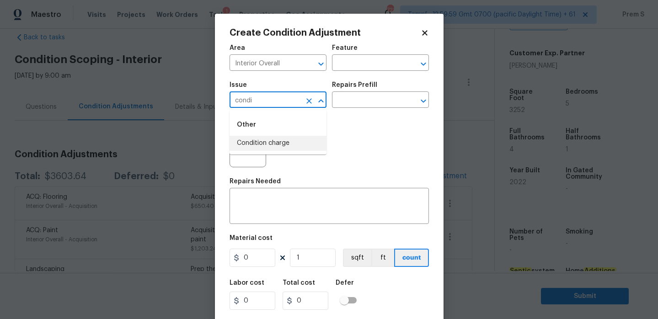
click at [310, 146] on li "Condition charge" at bounding box center [278, 143] width 97 height 15
type input "Condition charge"
click at [367, 102] on input "text" at bounding box center [367, 101] width 71 height 14
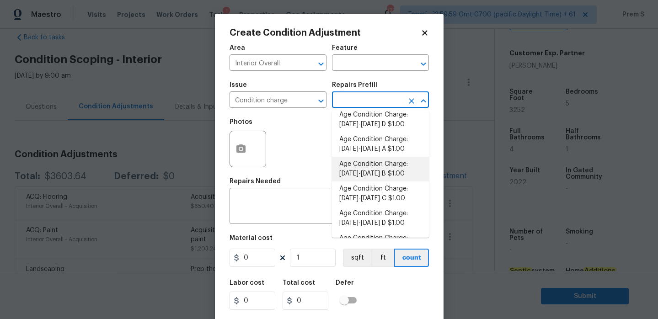
scroll to position [315, 0]
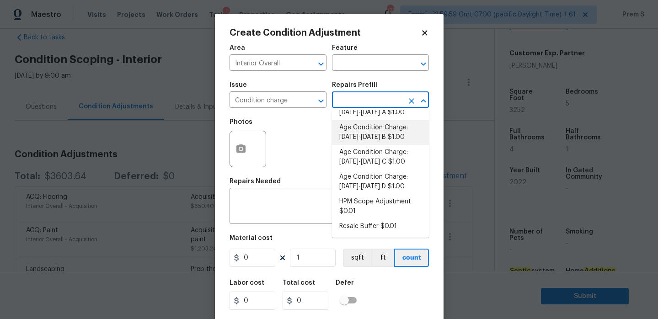
click at [405, 139] on li "Age Condition Charge: 2009-2023 B $1.00" at bounding box center [380, 132] width 97 height 25
type input "Home Readiness Packages"
type textarea "Age Condition Charge: 2009-2023 B"
type input "1"
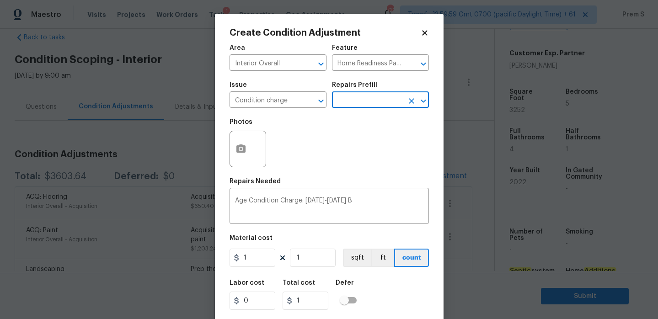
scroll to position [22, 0]
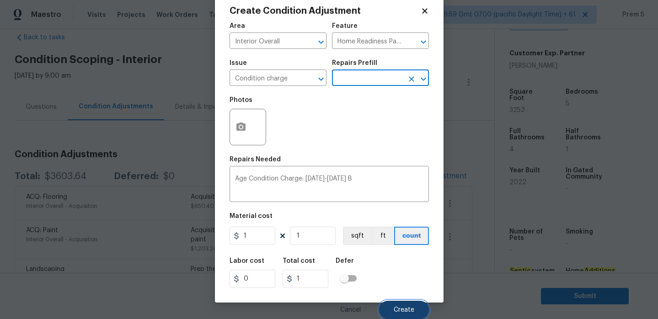
click at [407, 310] on span "Create" at bounding box center [404, 310] width 21 height 7
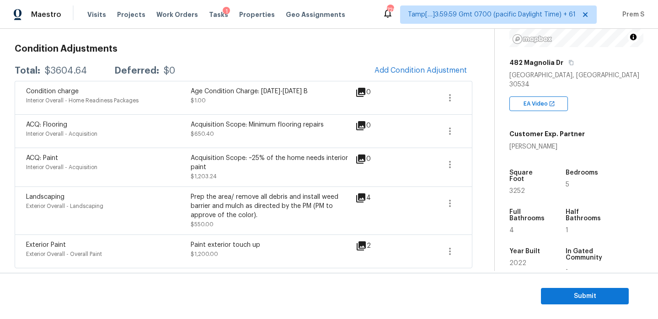
scroll to position [148, 0]
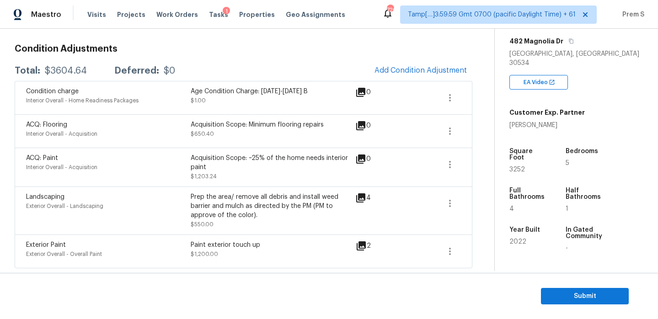
click at [561, 284] on section "Submit" at bounding box center [329, 296] width 658 height 47
click at [567, 300] on span "Submit" at bounding box center [584, 296] width 73 height 11
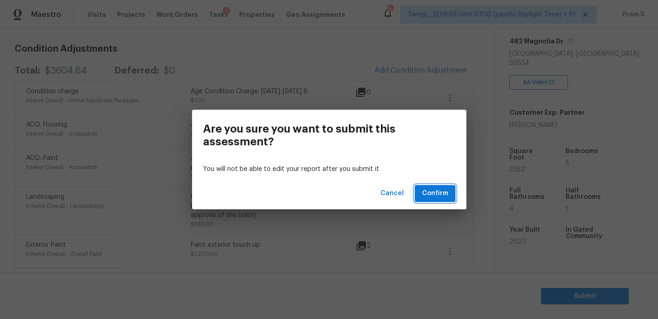
click at [446, 198] on span "Confirm" at bounding box center [435, 193] width 26 height 11
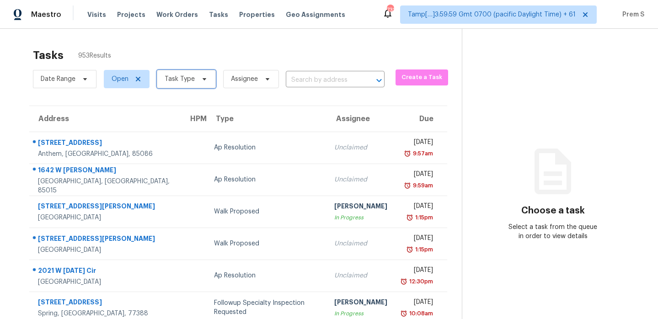
click at [181, 82] on span "Task Type" at bounding box center [180, 79] width 30 height 9
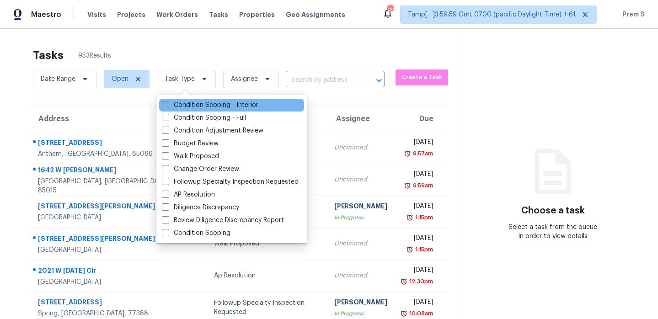
click at [195, 109] on label "Condition Scoping - Interior" at bounding box center [210, 105] width 96 height 9
click at [168, 107] on input "Condition Scoping - Interior" at bounding box center [165, 104] width 6 height 6
checkbox input "true"
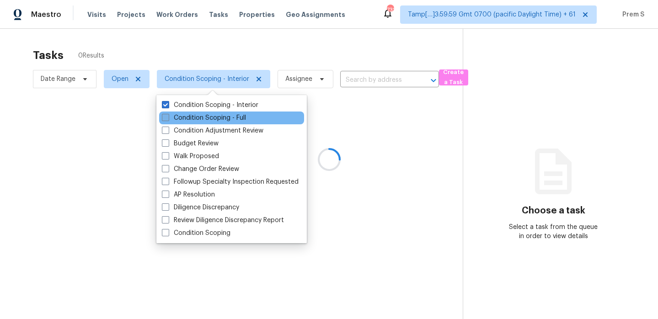
click at [193, 122] on label "Condition Scoping - Full" at bounding box center [204, 117] width 84 height 9
click at [168, 119] on input "Condition Scoping - Full" at bounding box center [165, 116] width 6 height 6
checkbox input "true"
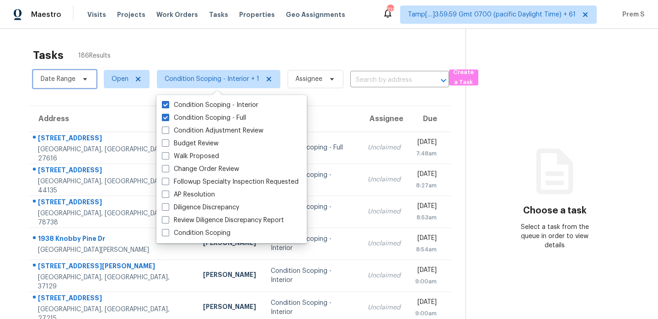
click at [73, 80] on span "Date Range" at bounding box center [58, 79] width 35 height 9
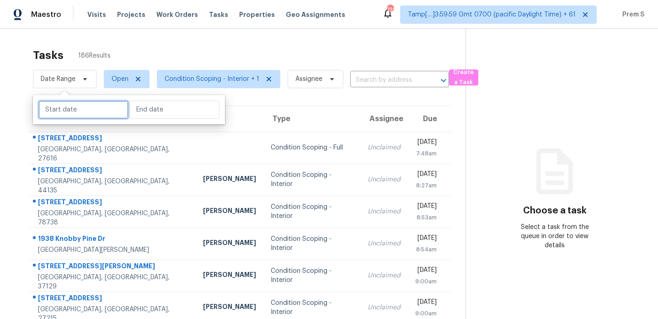
click at [102, 112] on input "text" at bounding box center [83, 110] width 90 height 18
select select "7"
select select "2025"
select select "8"
select select "2025"
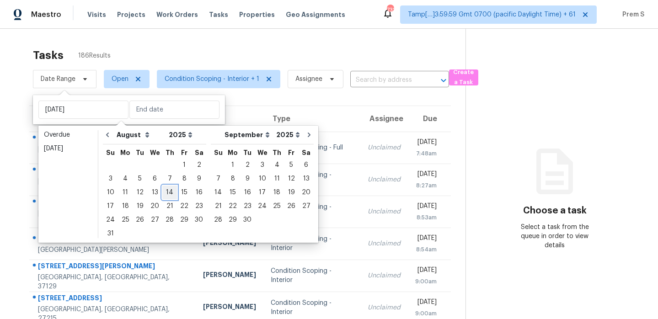
click at [165, 195] on div "14" at bounding box center [169, 192] width 15 height 13
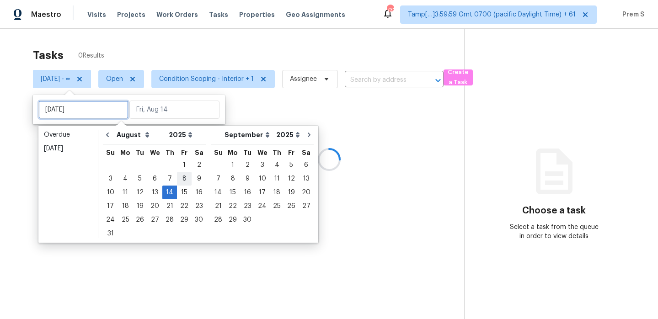
type input "Fri, Aug 08"
type input "[DATE]"
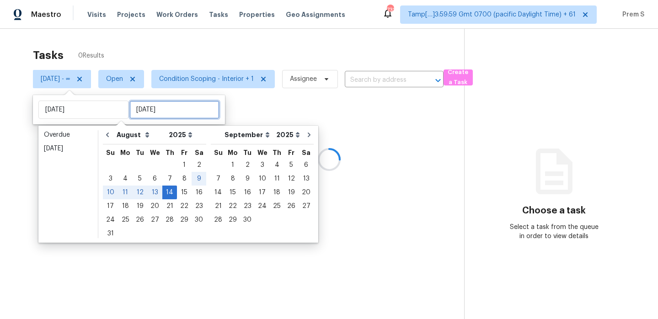
type input "[DATE]"
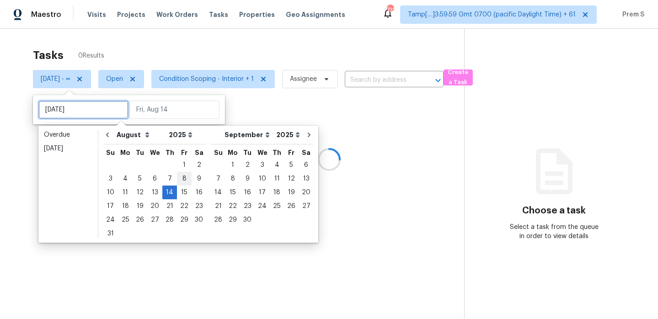
type input "Fri, Aug 01"
type input "[DATE]"
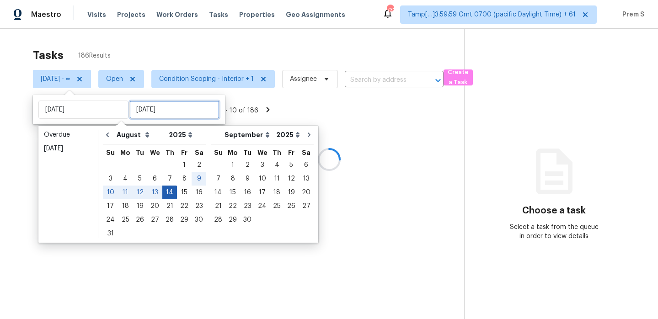
type input "[DATE]"
click at [169, 192] on div "14" at bounding box center [169, 192] width 15 height 13
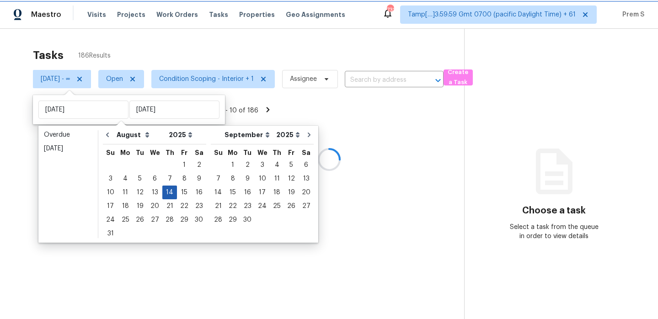
type input "[DATE]"
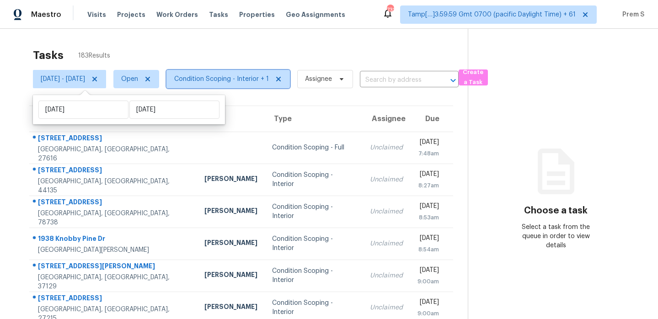
click at [269, 79] on span "Condition Scoping - Interior + 1" at bounding box center [221, 79] width 95 height 9
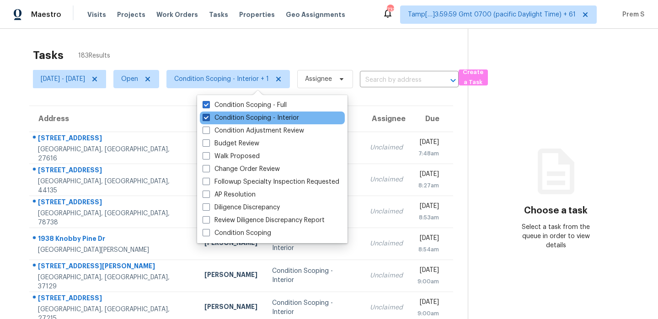
click at [261, 114] on label "Condition Scoping - Interior" at bounding box center [251, 117] width 96 height 9
click at [209, 114] on input "Condition Scoping - Interior" at bounding box center [206, 116] width 6 height 6
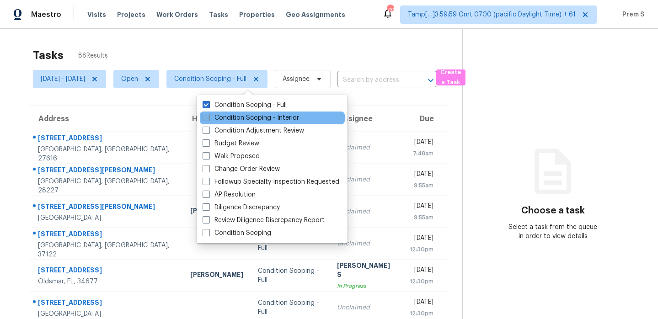
click at [261, 114] on label "Condition Scoping - Interior" at bounding box center [251, 117] width 96 height 9
click at [209, 114] on input "Condition Scoping - Interior" at bounding box center [206, 116] width 6 height 6
checkbox input "true"
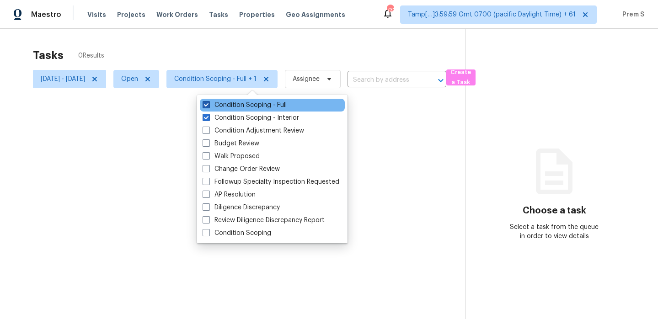
click at [266, 104] on label "Condition Scoping - Full" at bounding box center [245, 105] width 84 height 9
click at [209, 104] on input "Condition Scoping - Full" at bounding box center [206, 104] width 6 height 6
checkbox input "false"
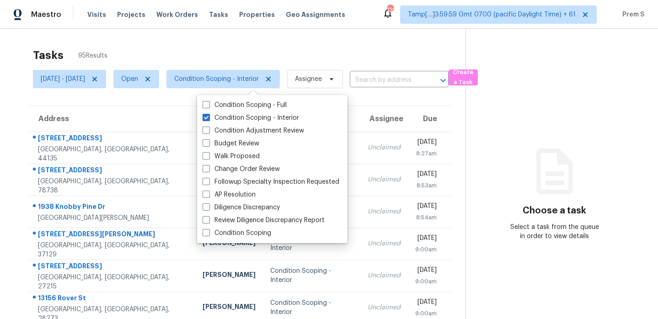
click at [278, 51] on div "Tasks 95 Results" at bounding box center [249, 55] width 433 height 24
